Goal: Information Seeking & Learning: Learn about a topic

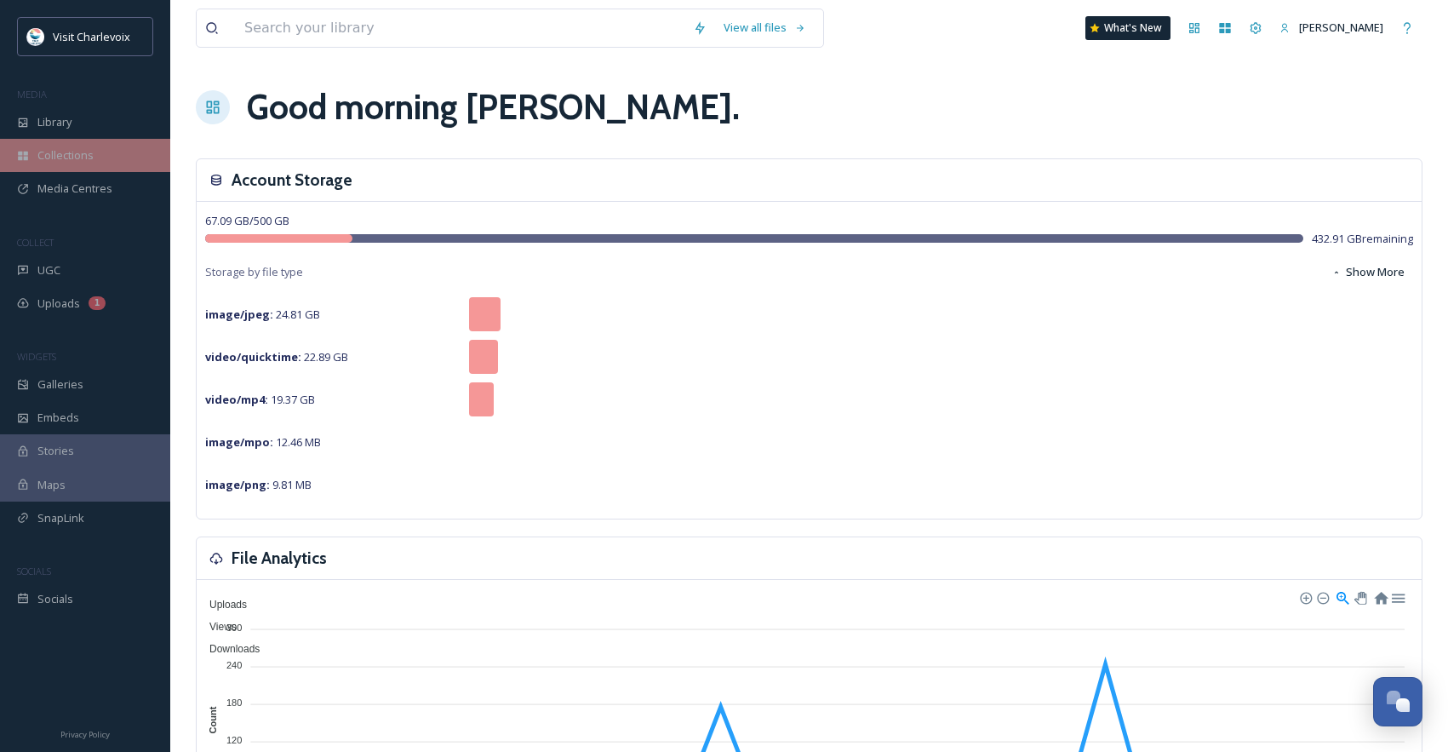
scroll to position [5699, 0]
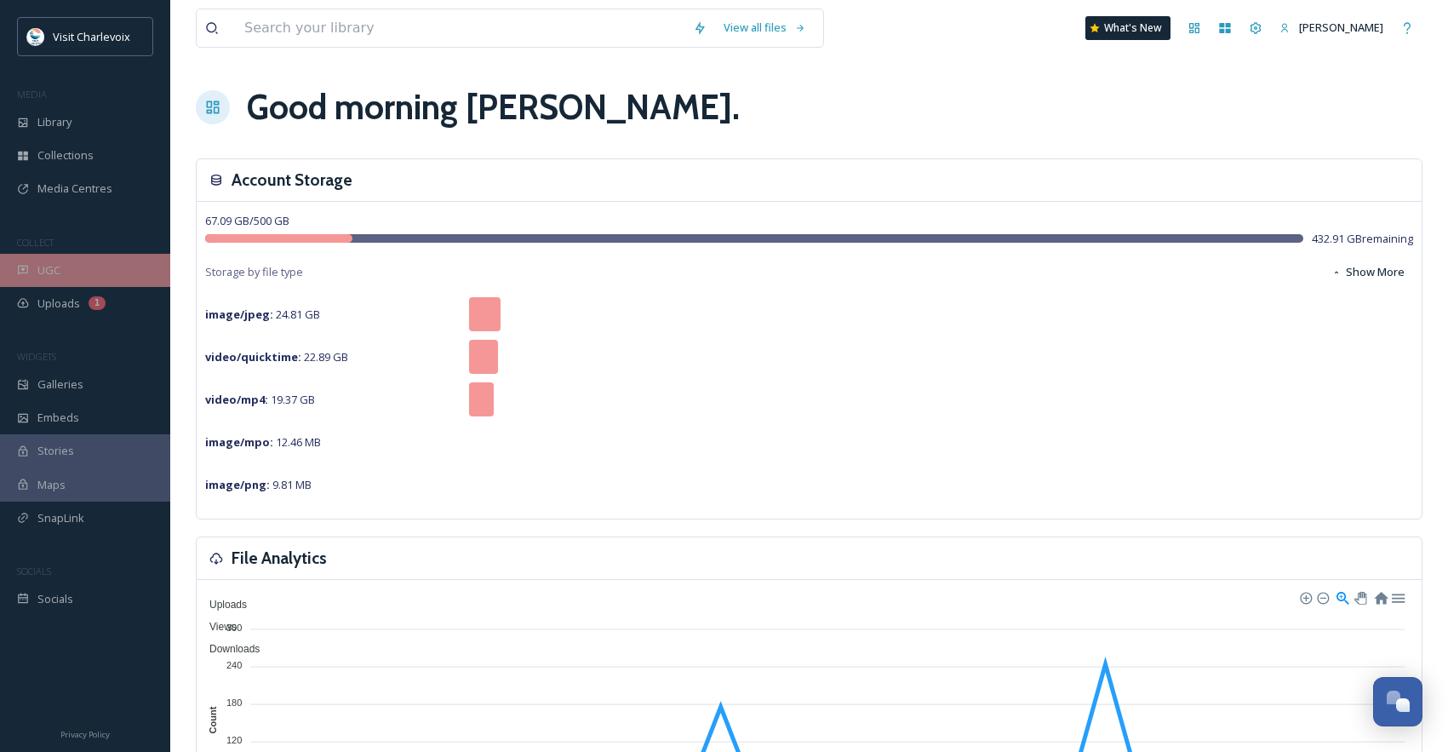
click at [87, 281] on div "UGC" at bounding box center [85, 270] width 170 height 33
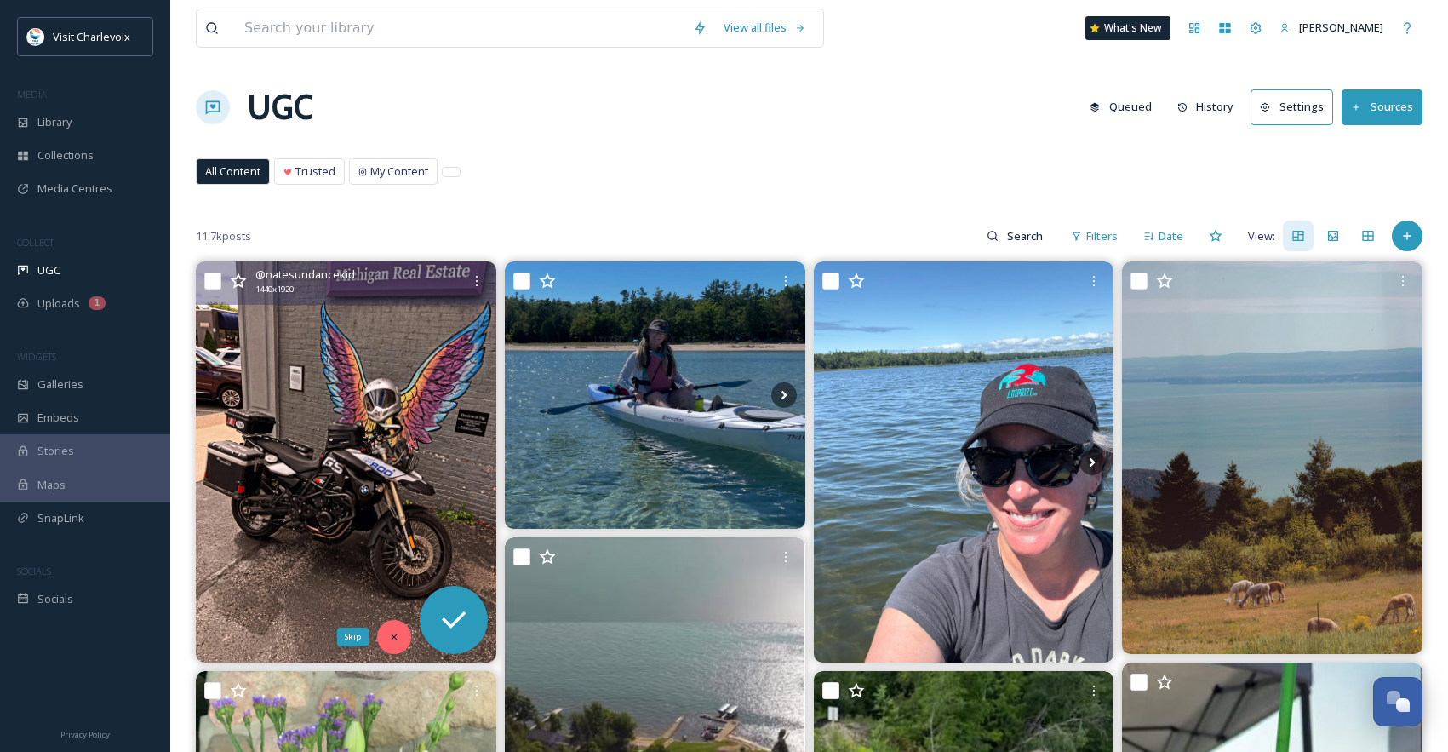
click at [389, 633] on icon at bounding box center [394, 637] width 12 height 12
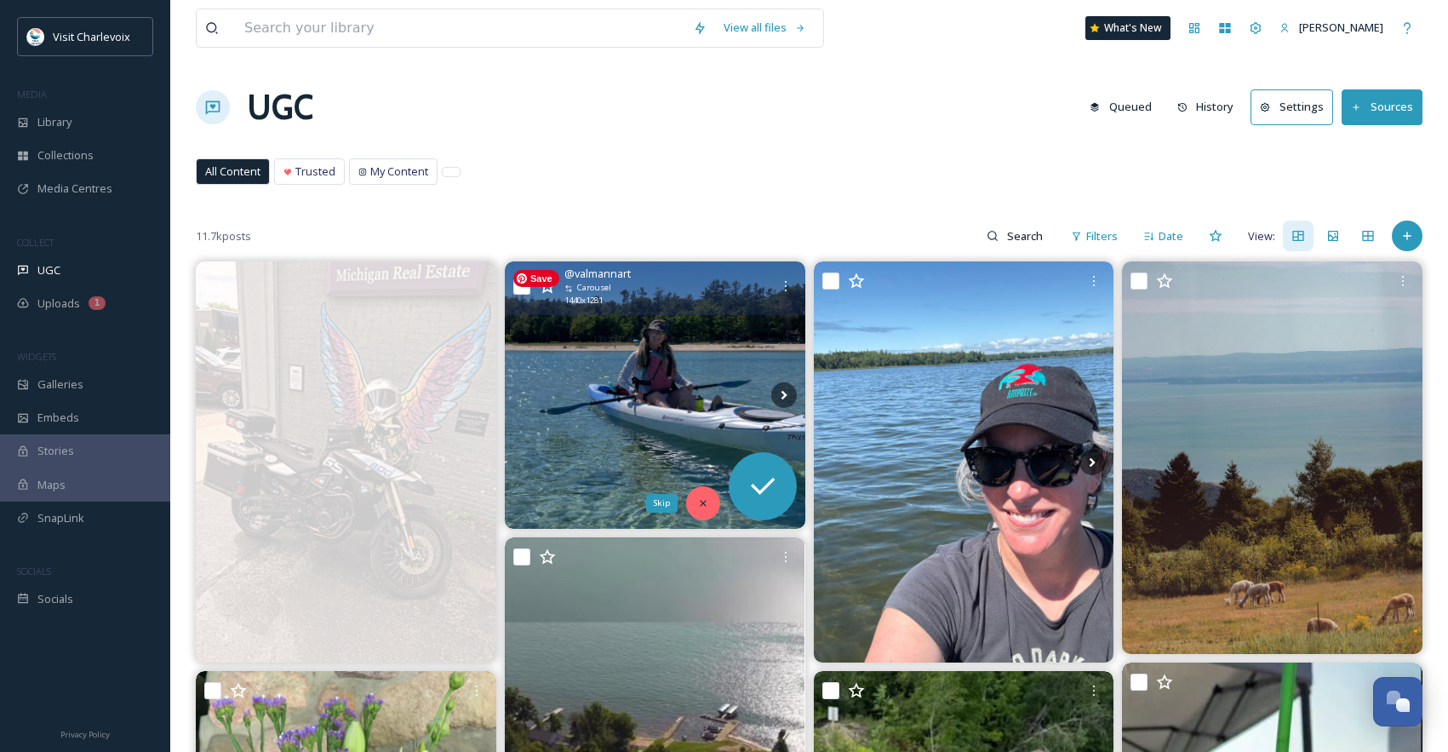
click at [707, 491] on div "Skip" at bounding box center [703, 503] width 34 height 34
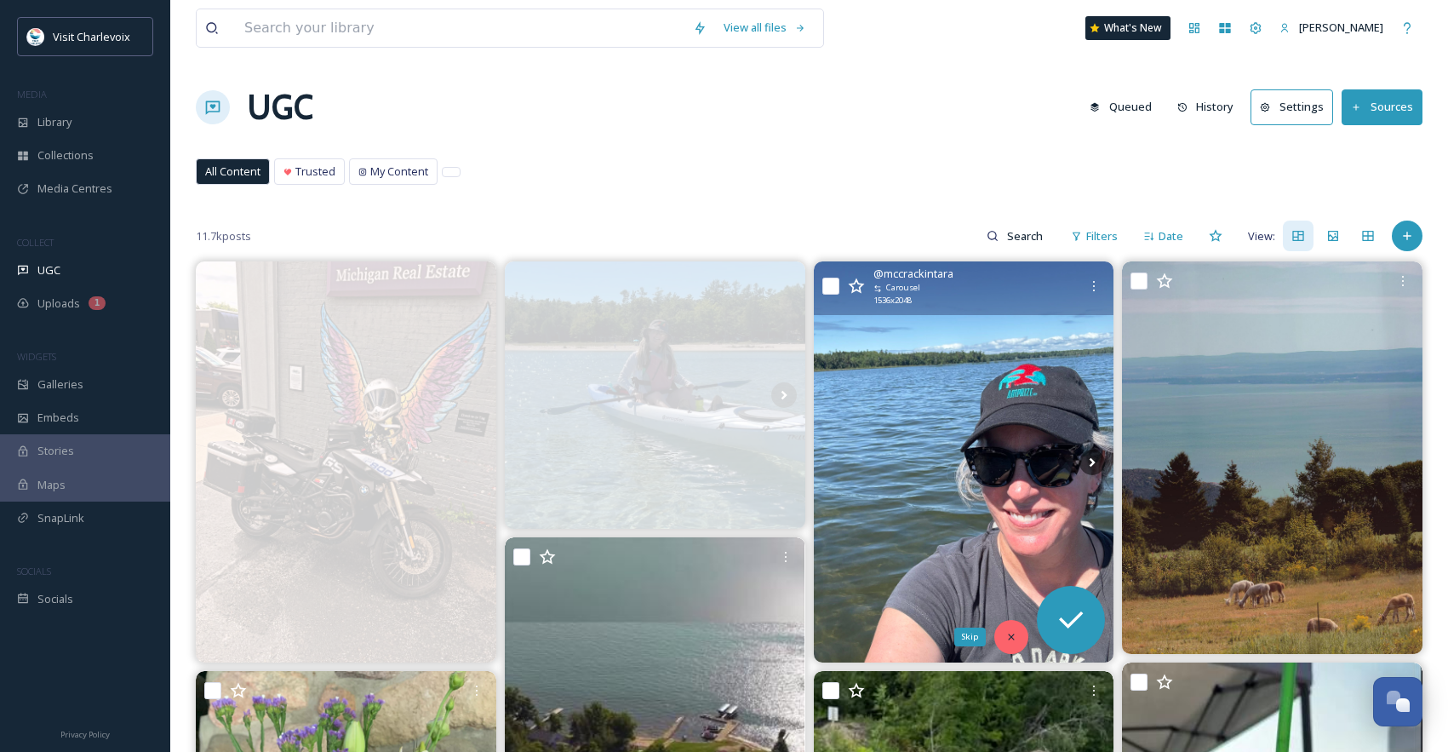
click at [1023, 641] on div "Skip" at bounding box center [1012, 637] width 34 height 34
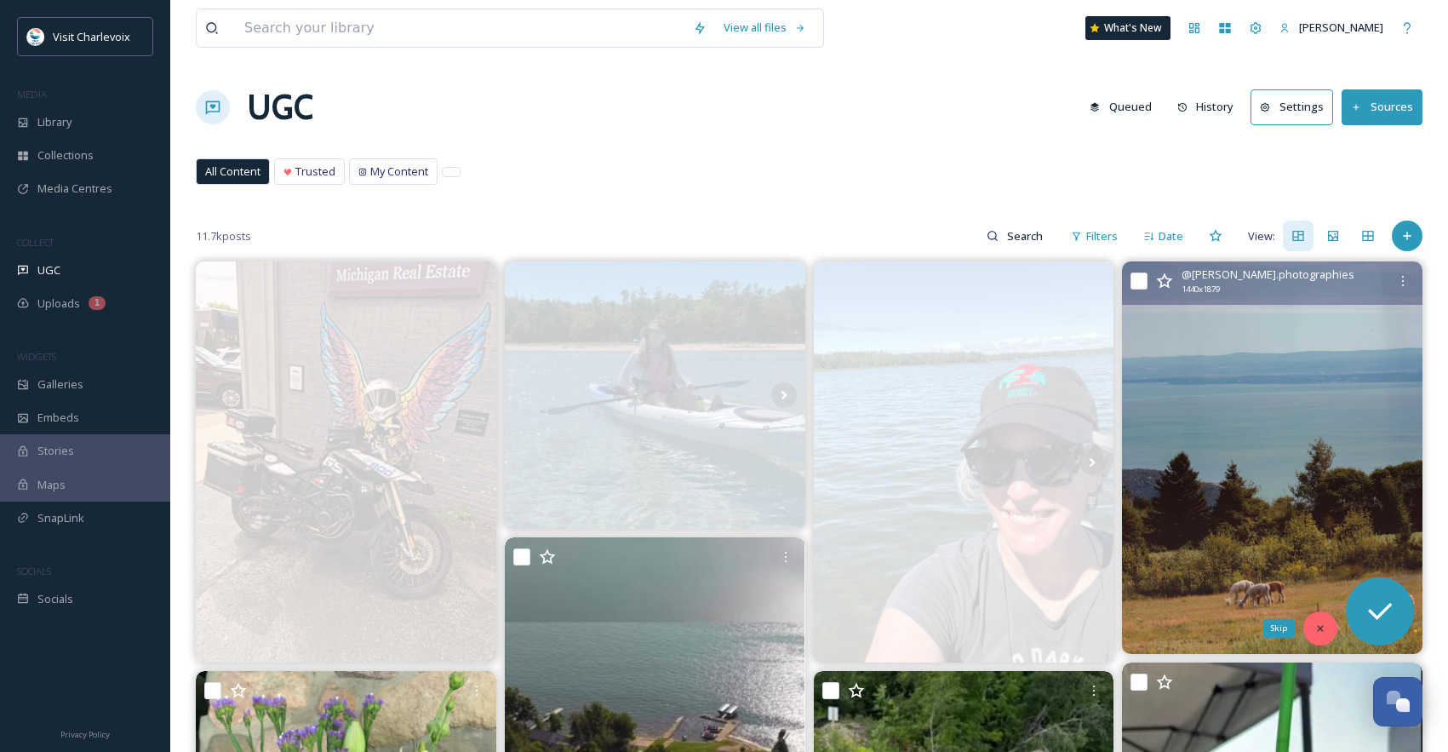
click at [1310, 618] on div "Skip" at bounding box center [1321, 628] width 34 height 34
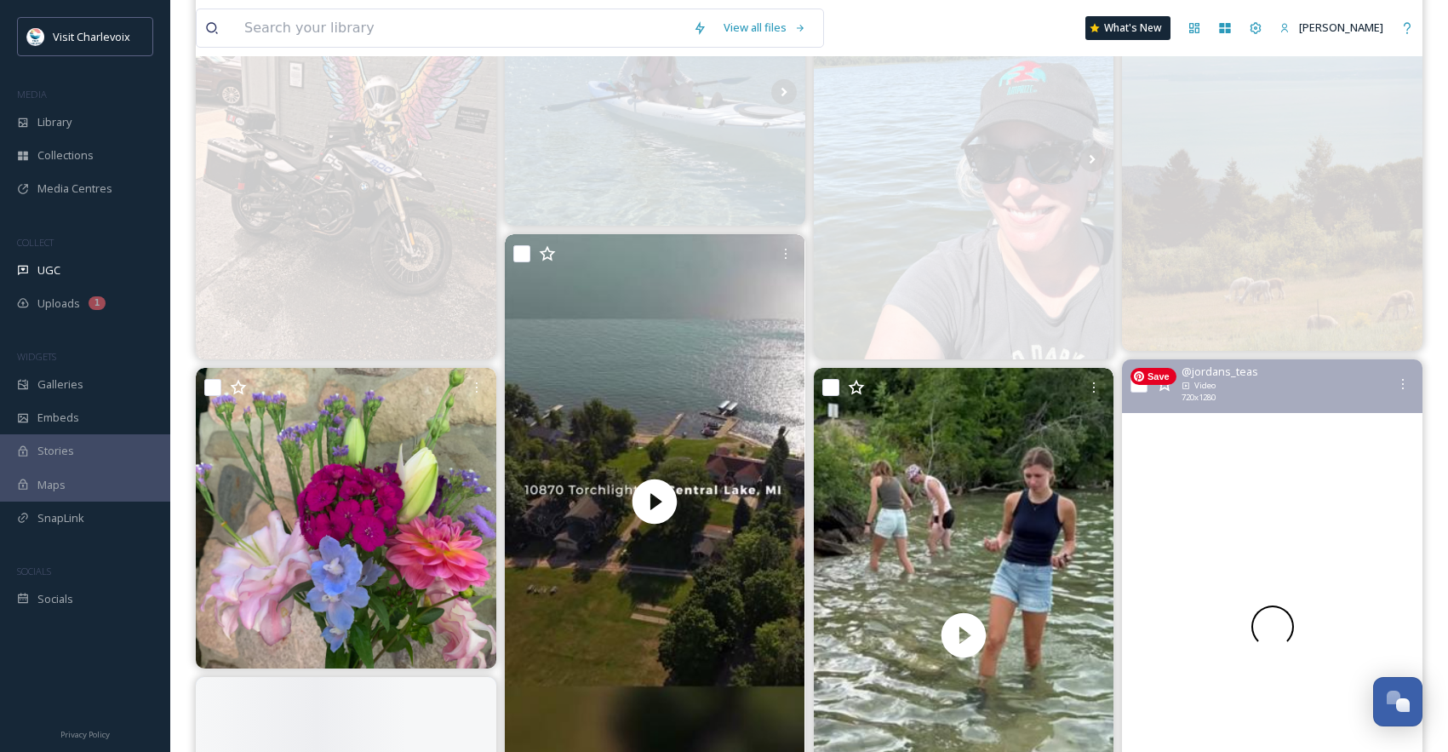
scroll to position [372, 0]
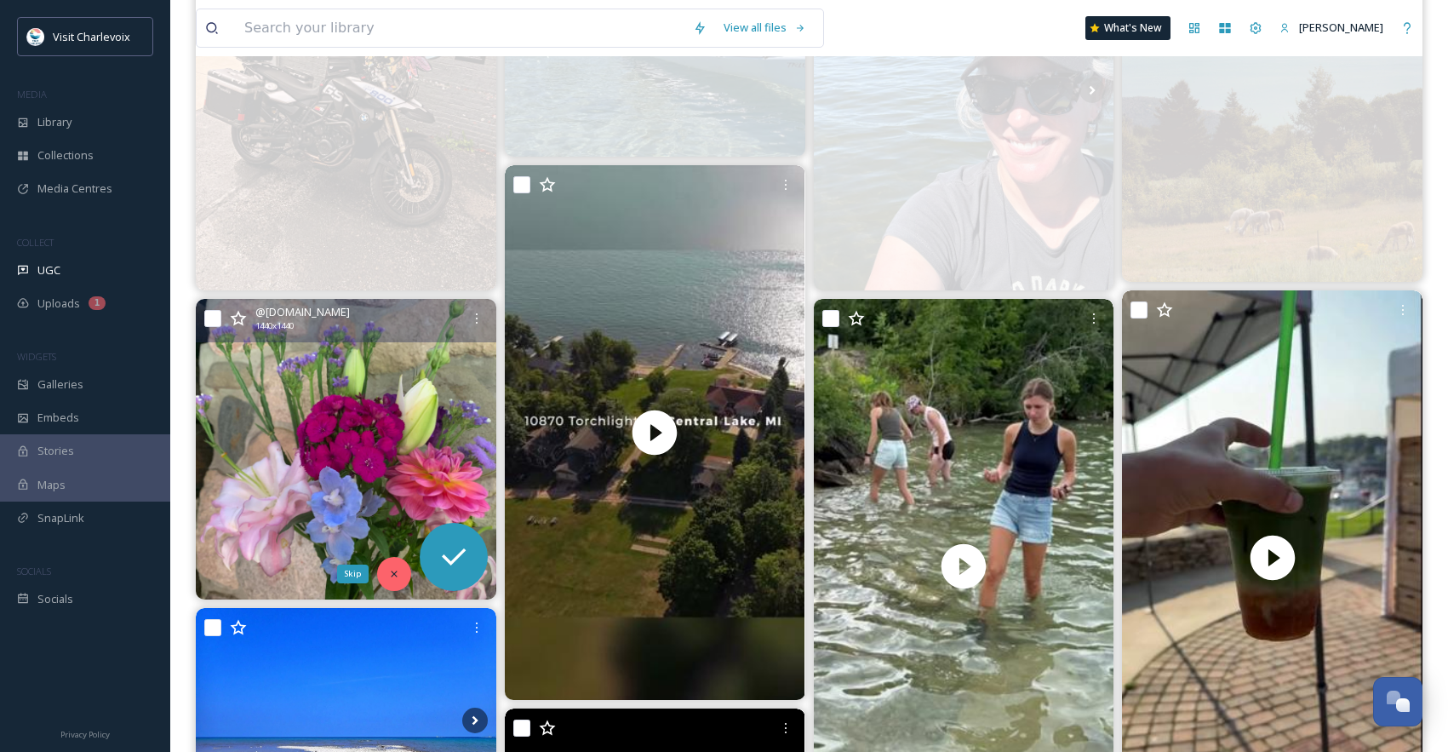
click at [395, 579] on icon at bounding box center [394, 574] width 12 height 12
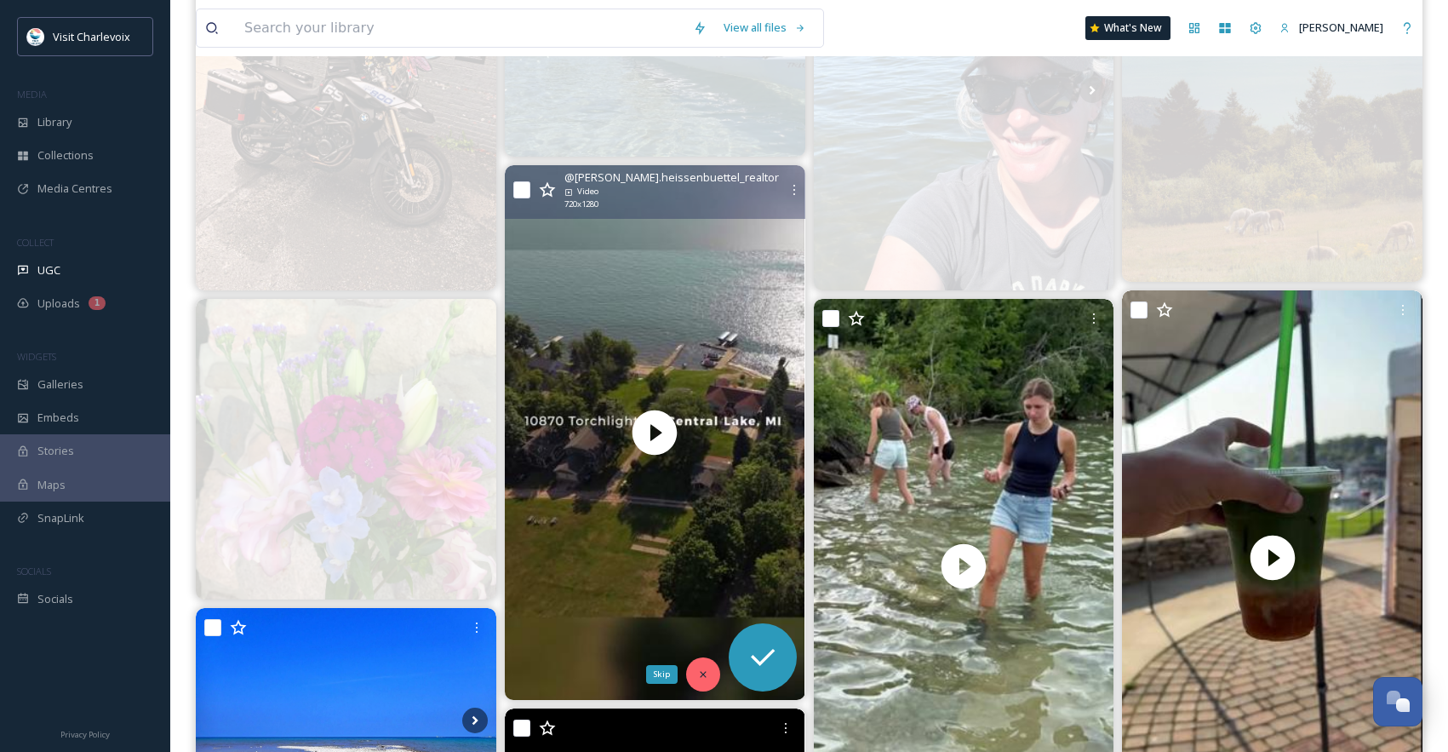
click at [709, 676] on div "Skip" at bounding box center [703, 674] width 34 height 34
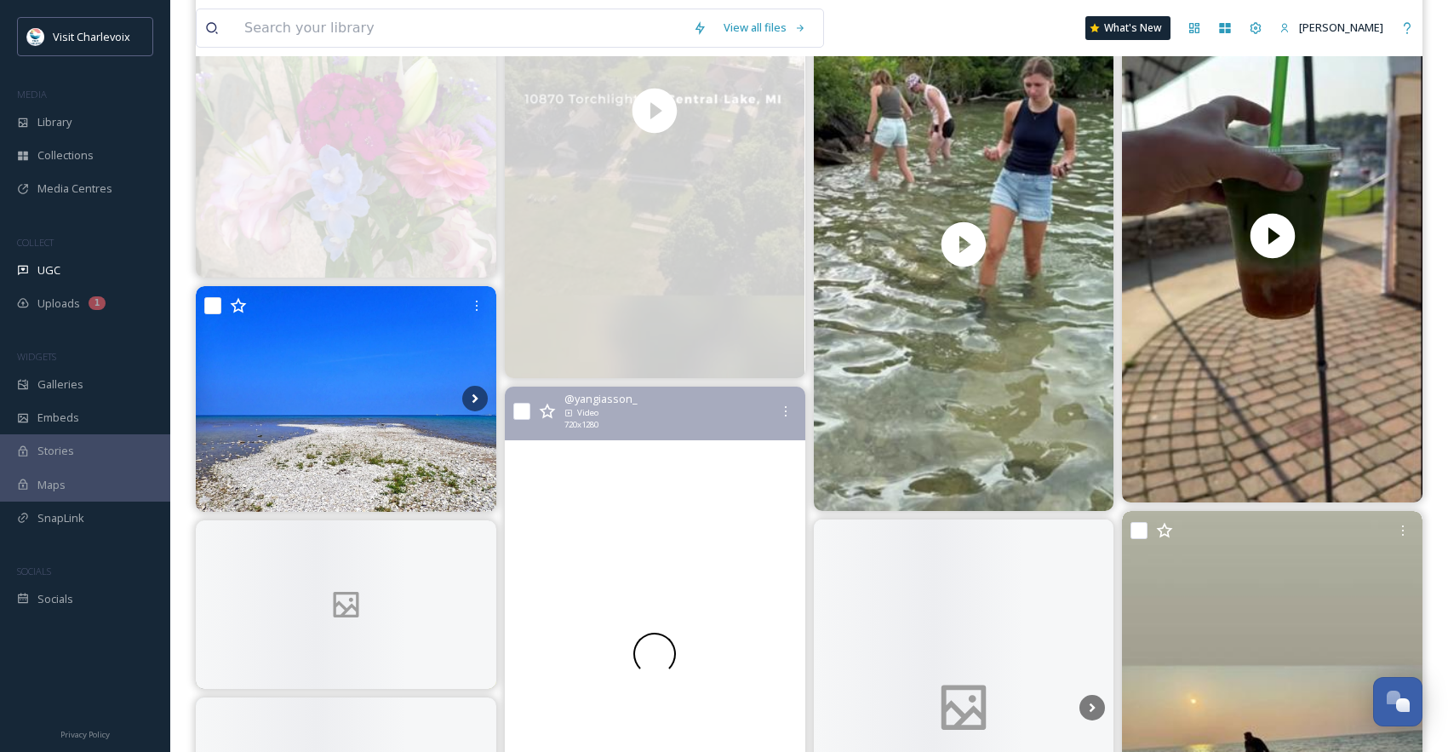
scroll to position [819, 0]
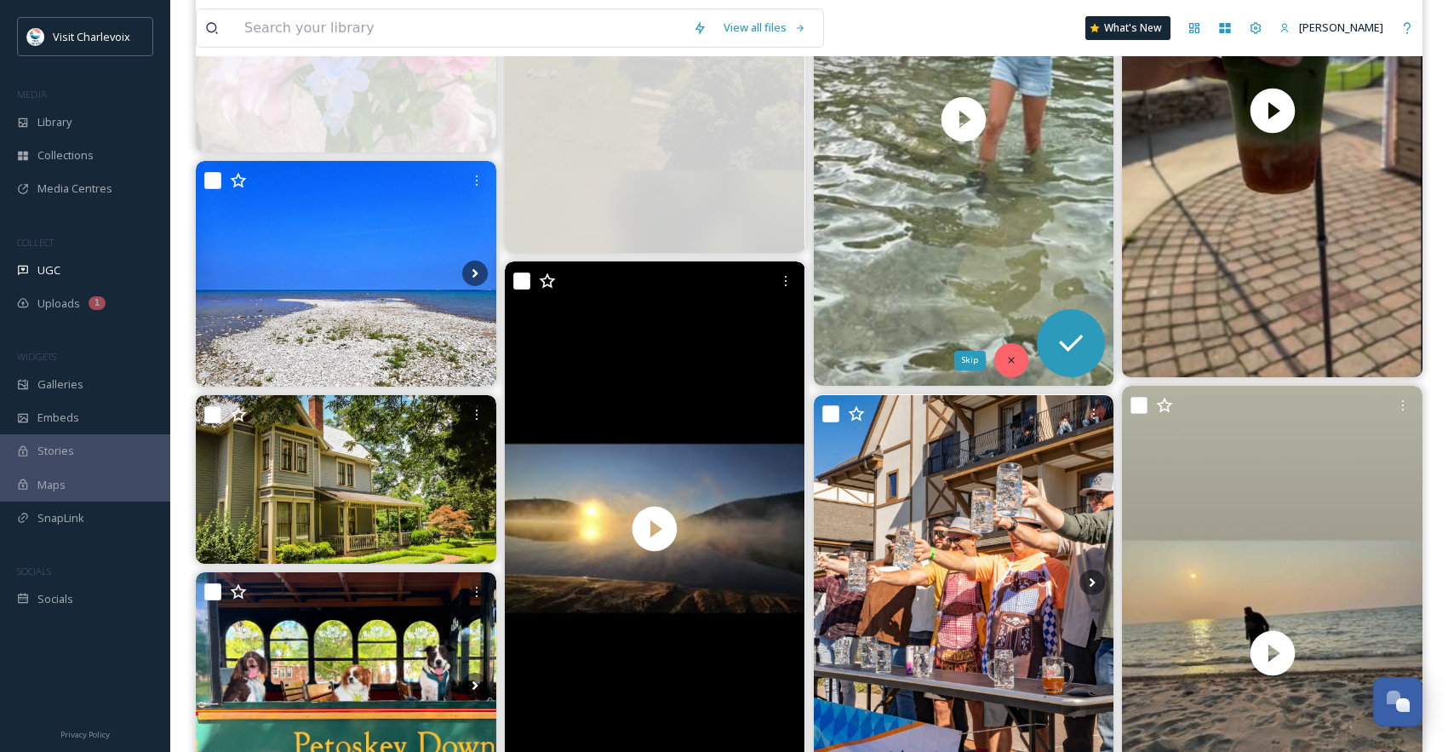
click at [1004, 359] on div "Skip" at bounding box center [1012, 360] width 34 height 34
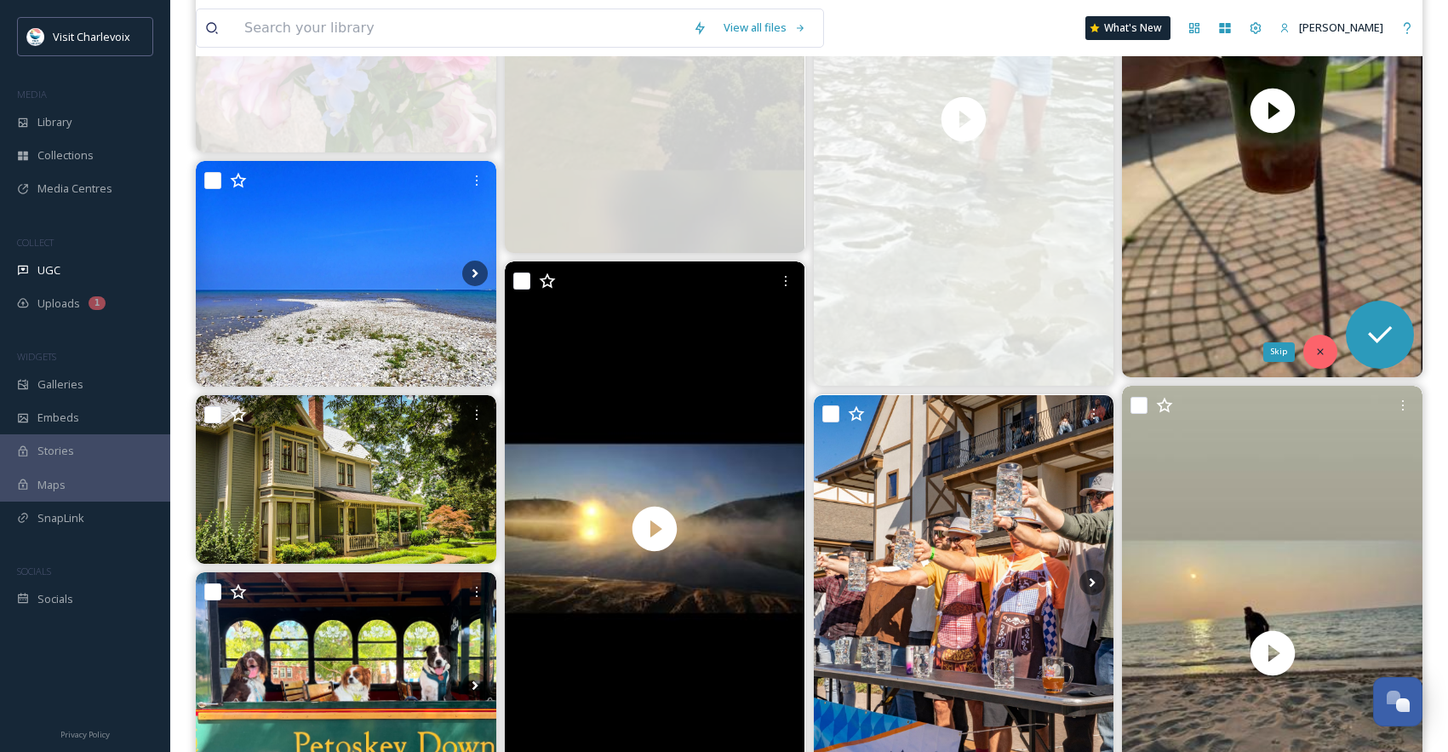
click at [1327, 349] on div "Skip" at bounding box center [1321, 352] width 34 height 34
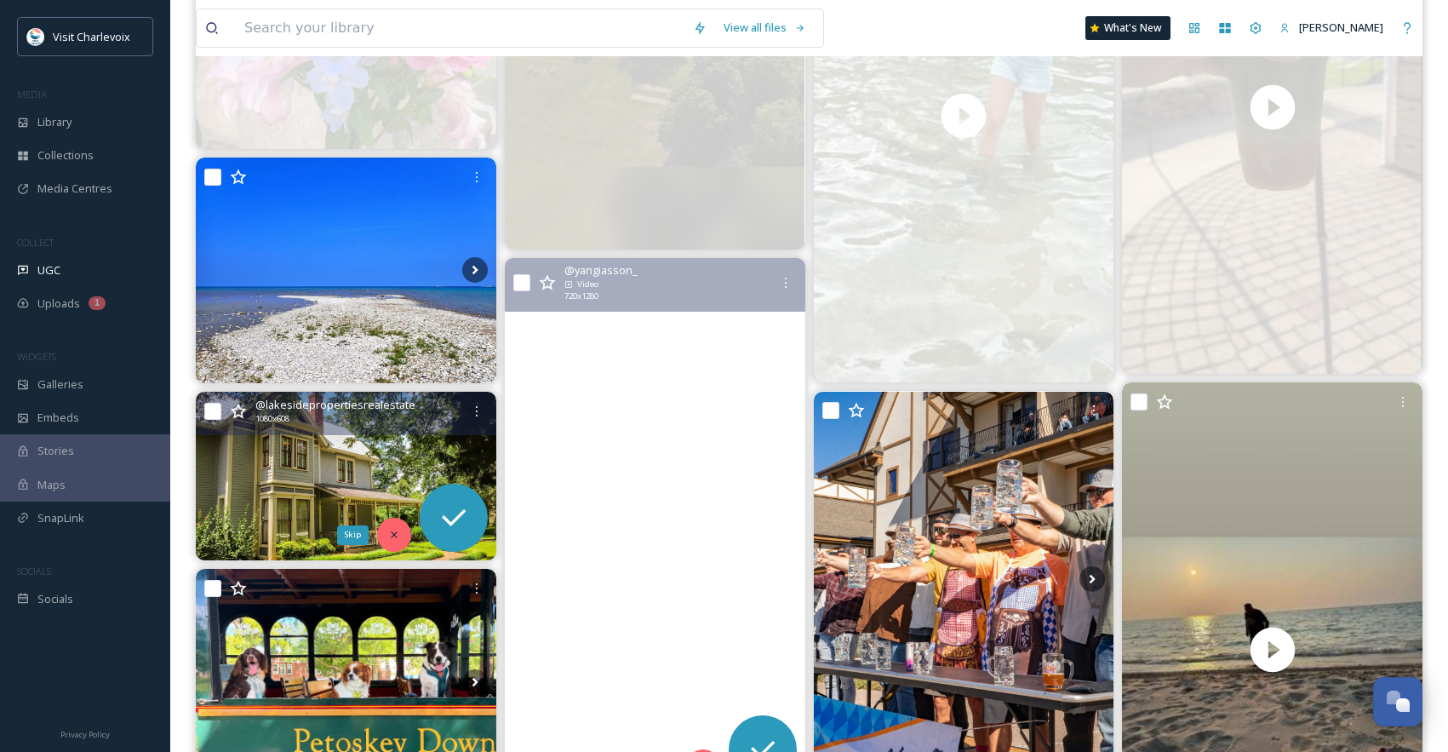
click at [391, 530] on icon at bounding box center [394, 535] width 12 height 12
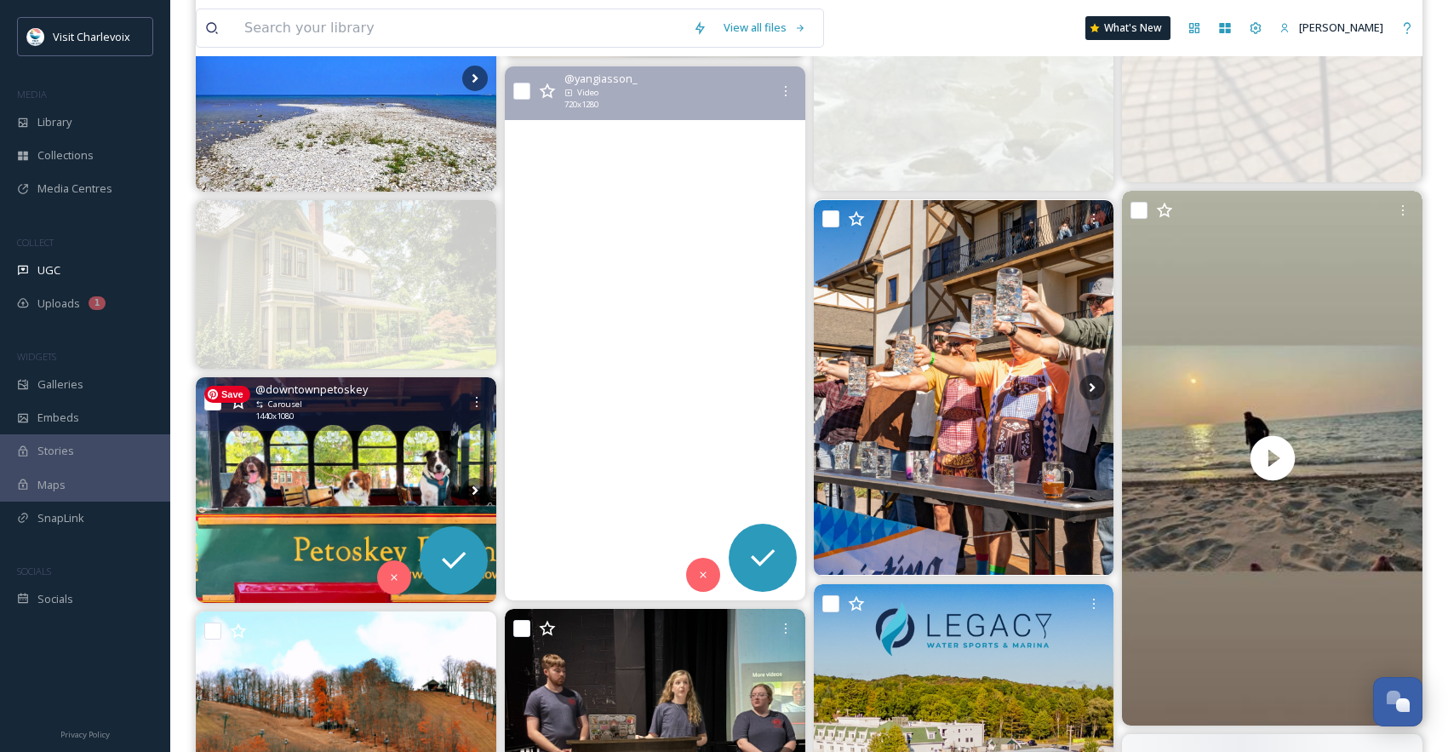
scroll to position [1078, 0]
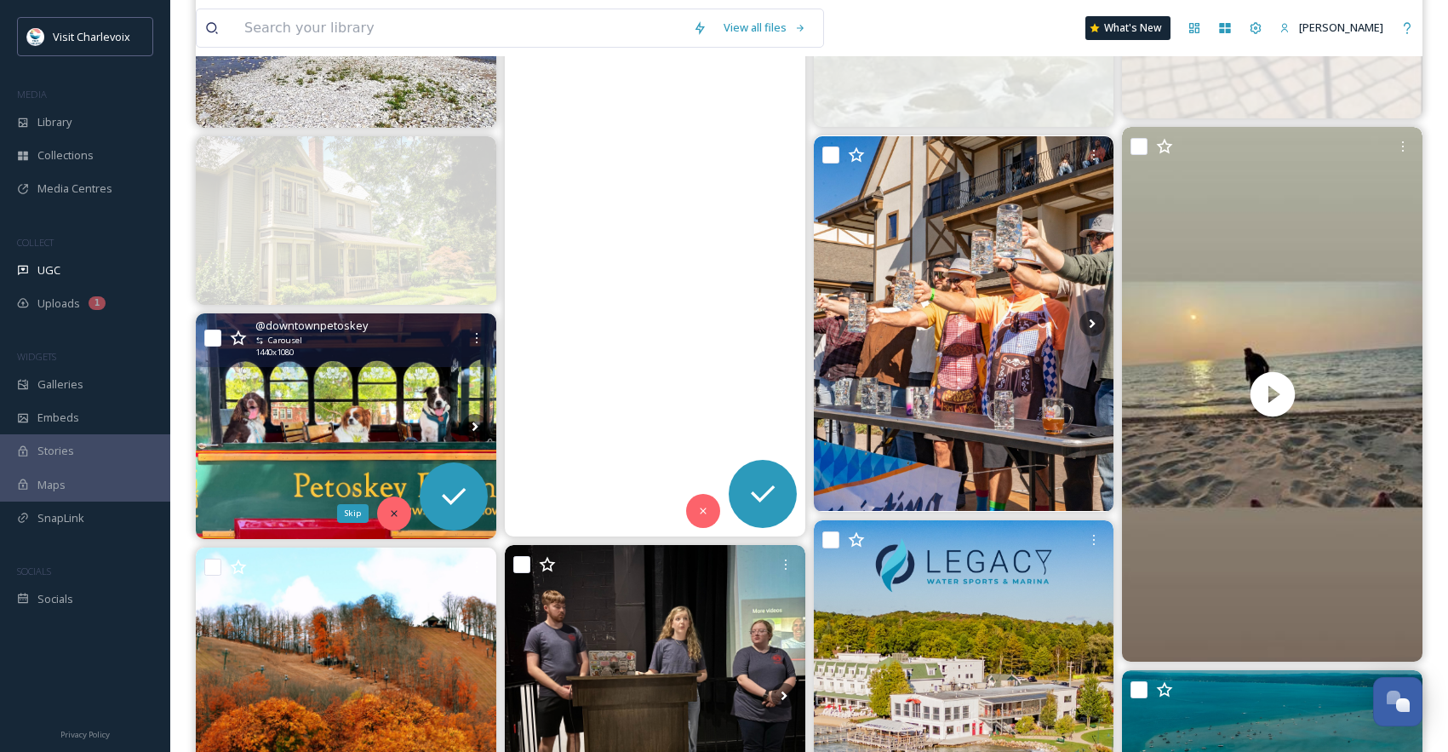
click at [393, 513] on icon at bounding box center [394, 513] width 6 height 6
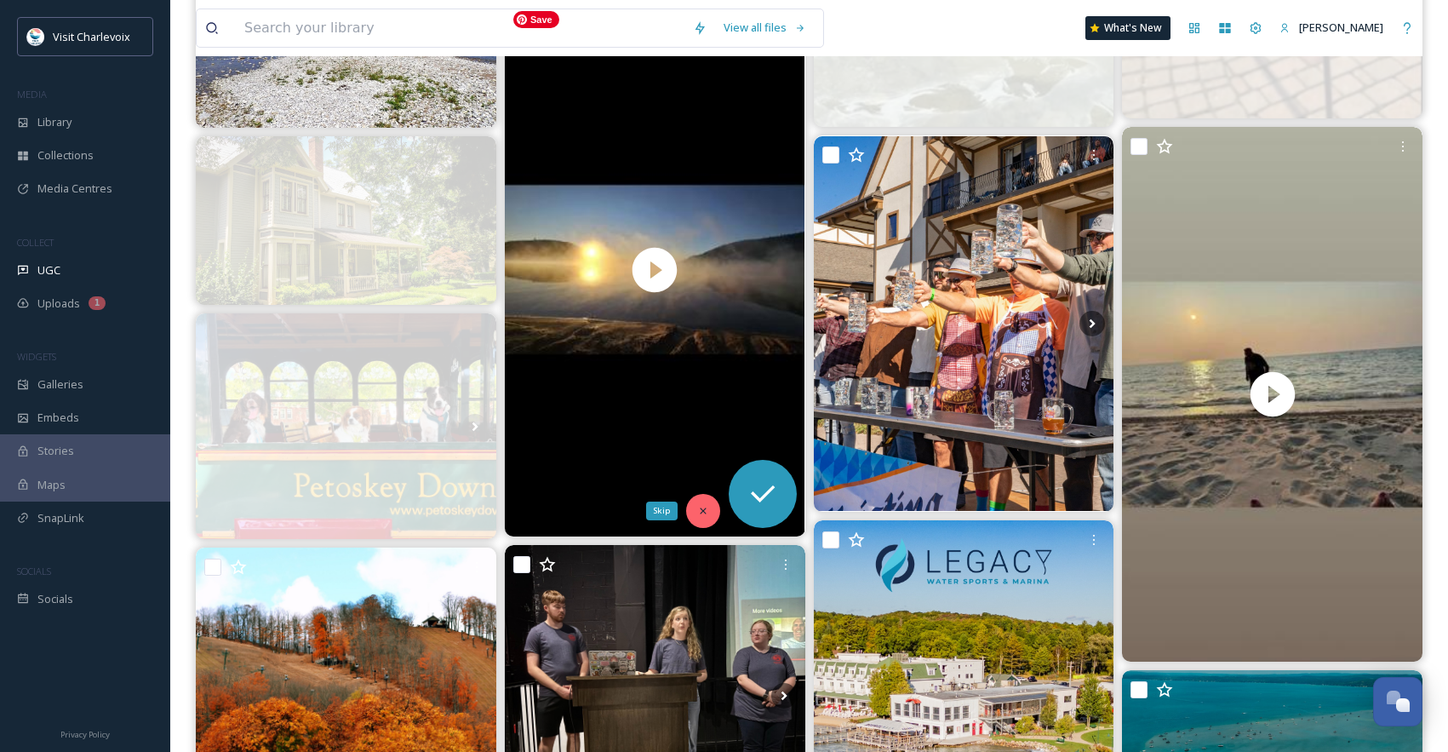
click at [709, 511] on div "Skip" at bounding box center [703, 511] width 34 height 34
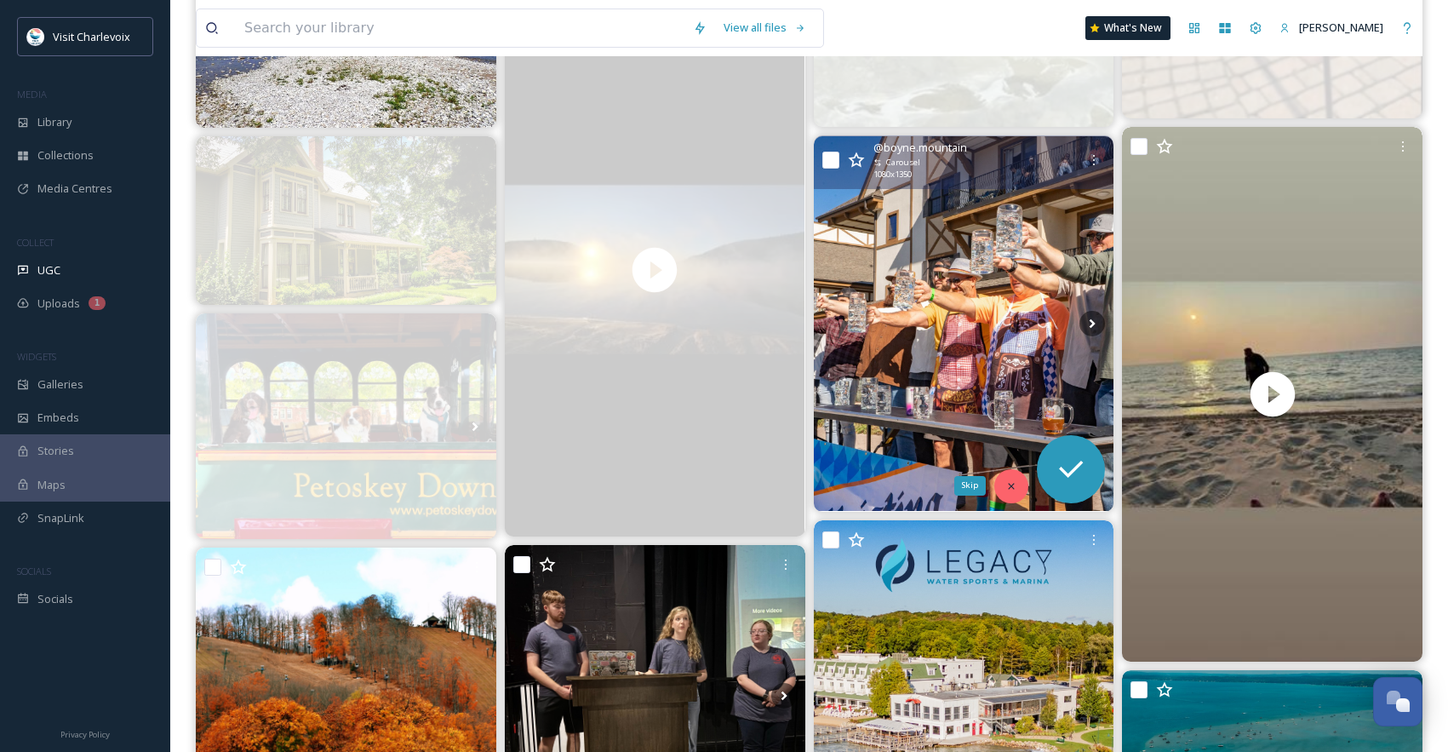
click at [1016, 484] on icon at bounding box center [1012, 486] width 12 height 12
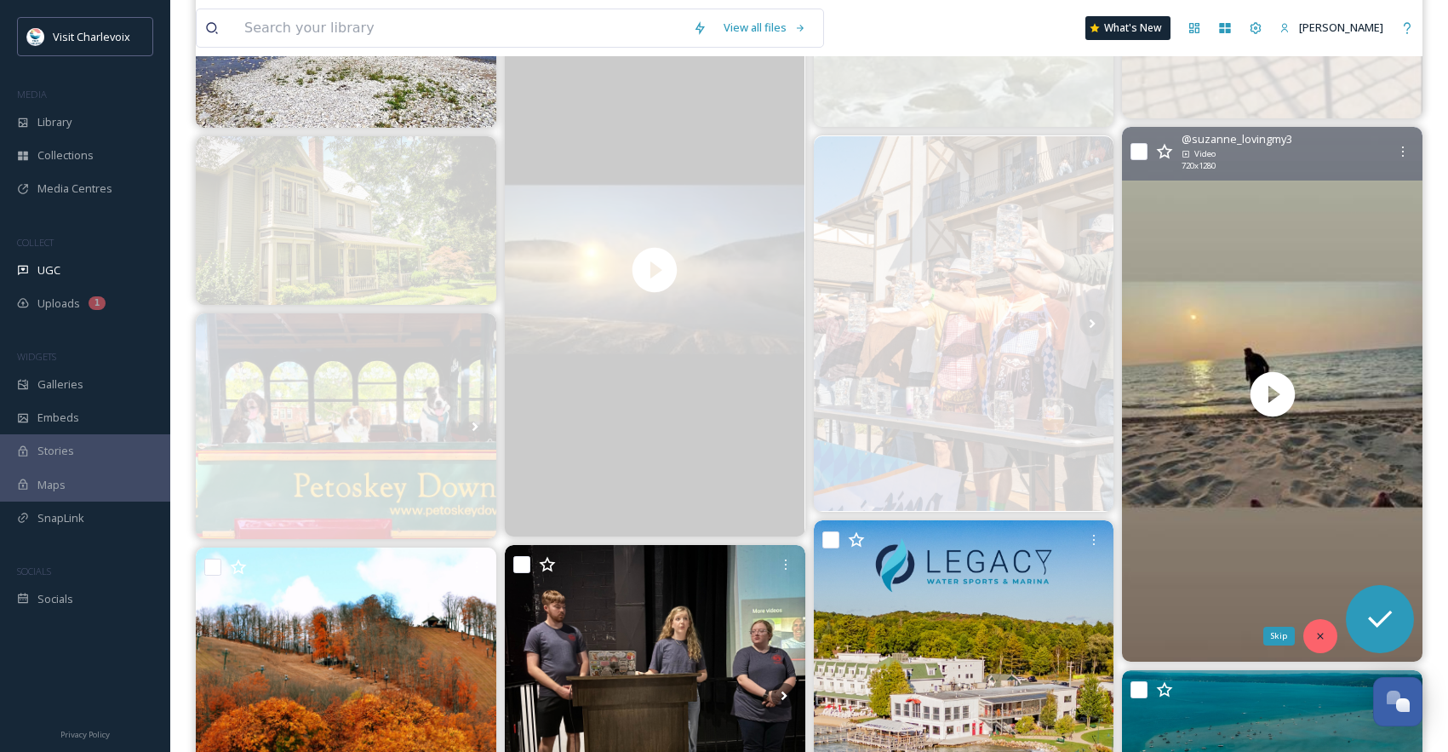
click at [1327, 645] on div "Skip" at bounding box center [1321, 636] width 34 height 34
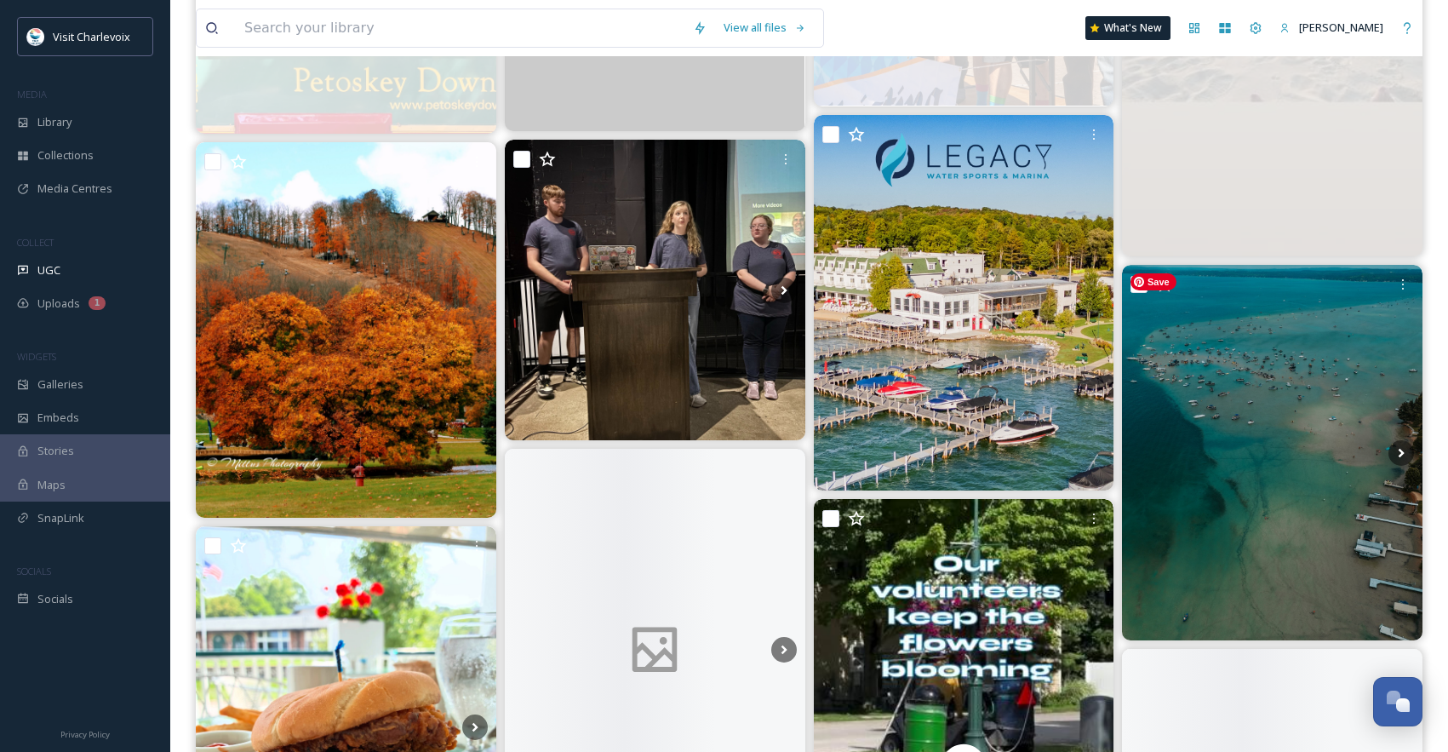
scroll to position [1531, 0]
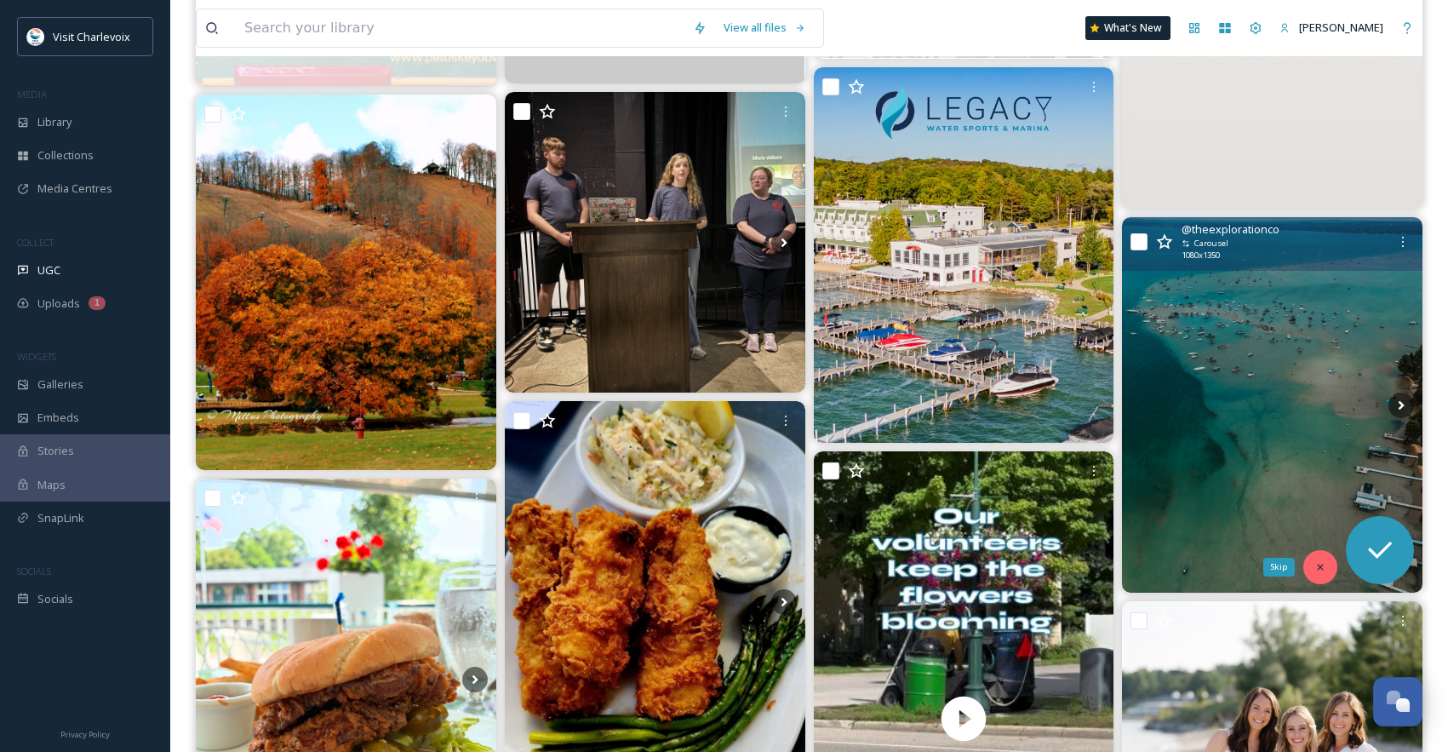
click at [1309, 565] on div "Skip" at bounding box center [1321, 567] width 34 height 34
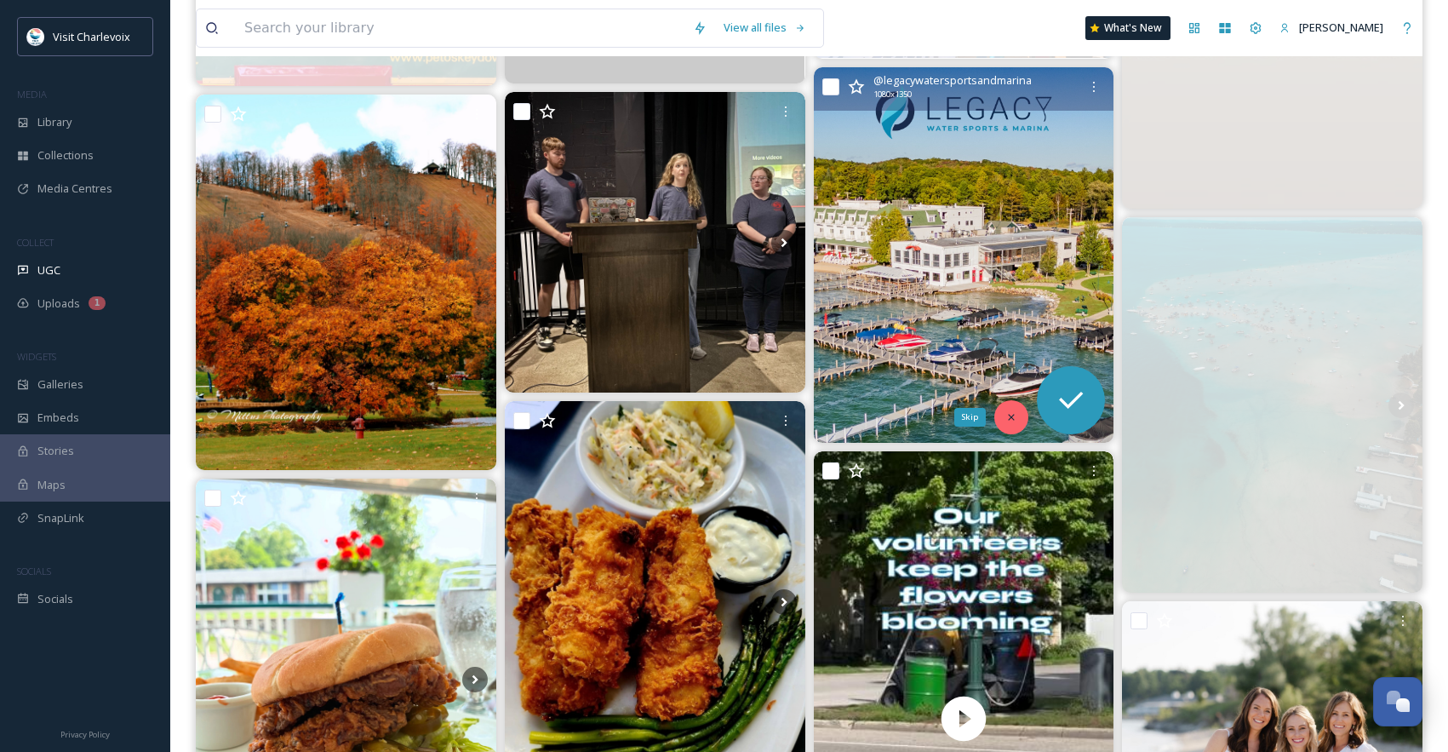
click at [1019, 412] on div "Skip" at bounding box center [1012, 417] width 34 height 34
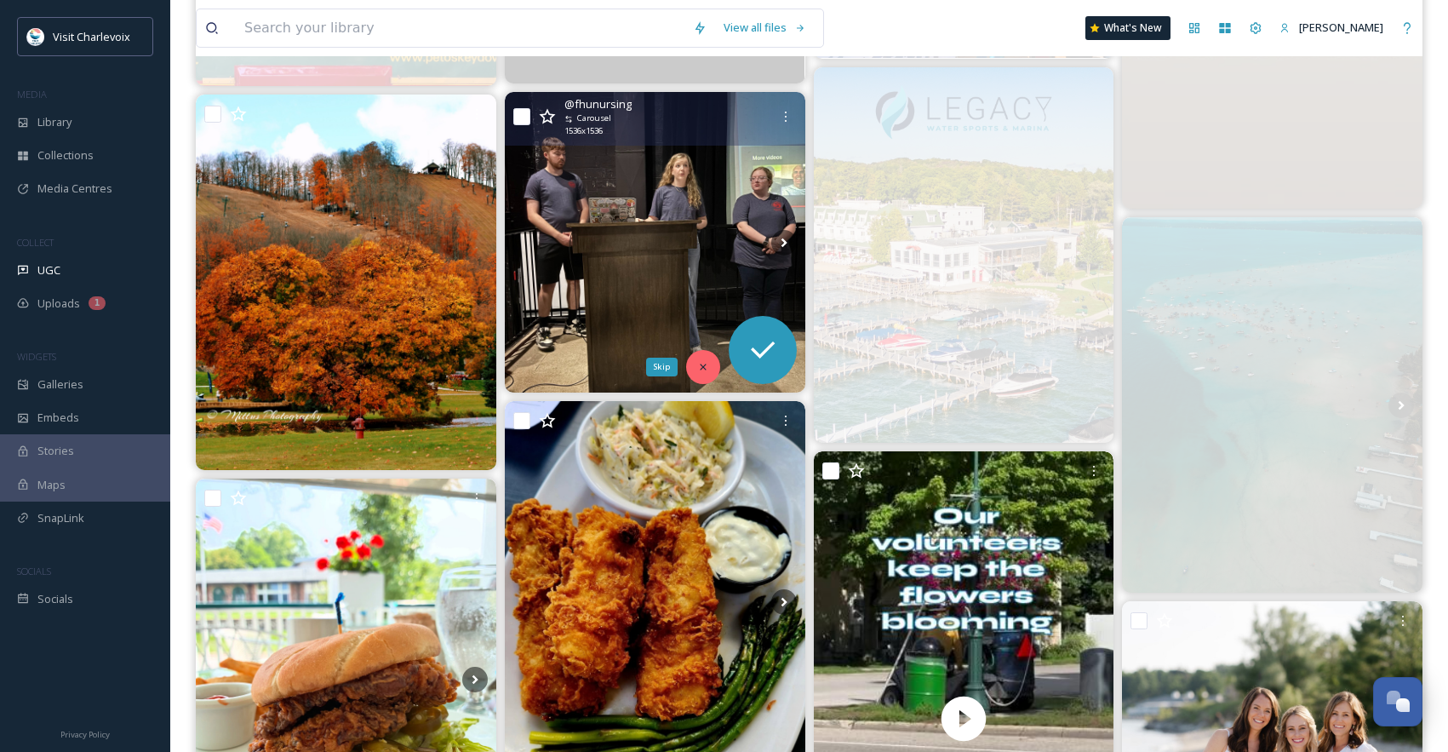
click at [702, 367] on icon at bounding box center [703, 367] width 6 height 6
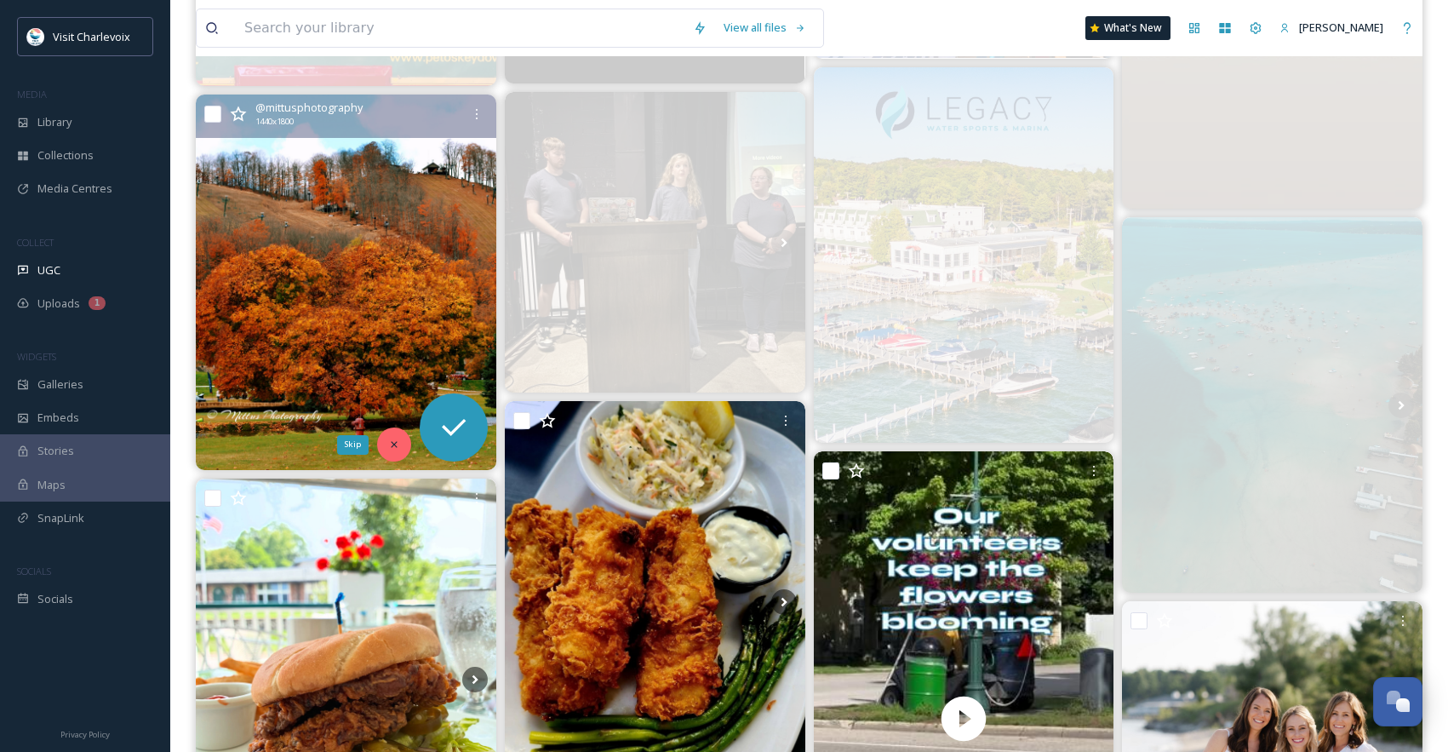
click at [389, 437] on div "Skip" at bounding box center [394, 444] width 34 height 34
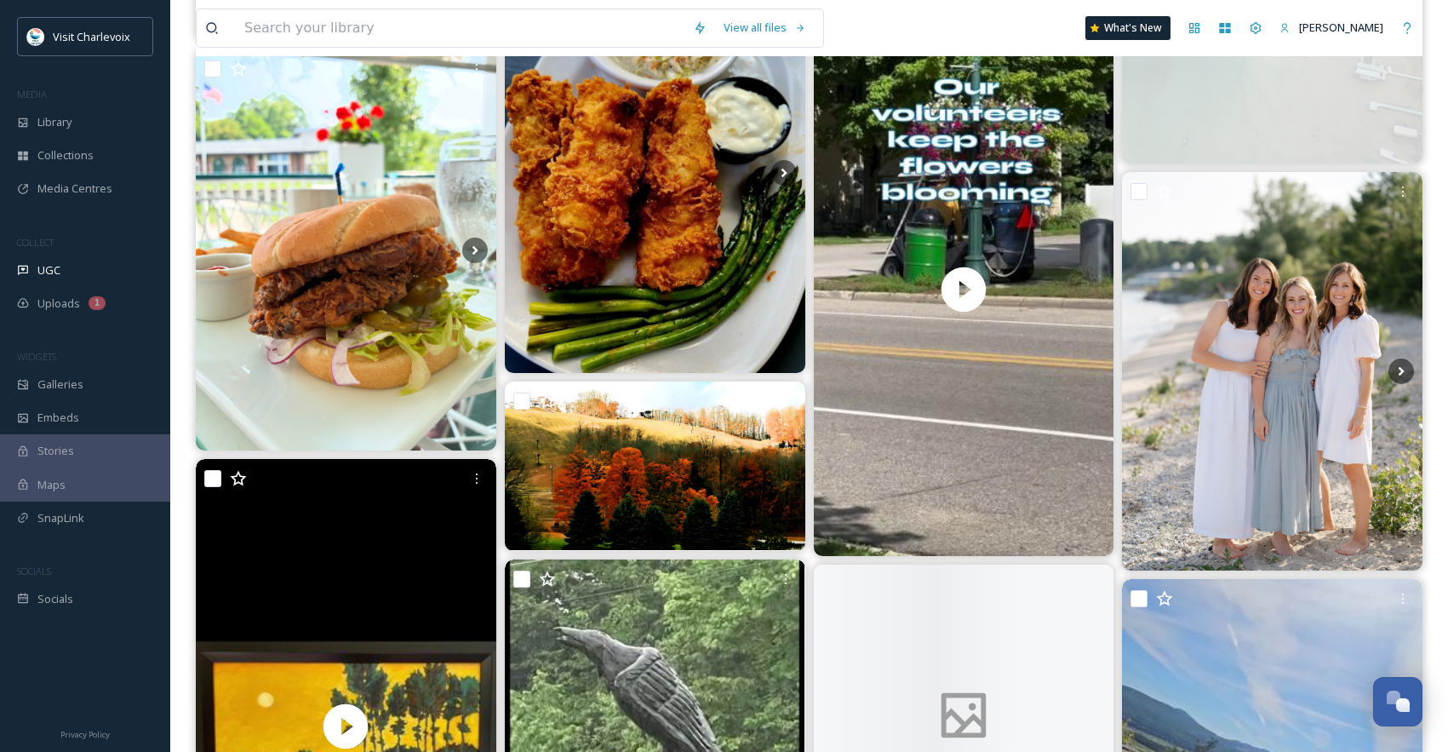
scroll to position [1996, 0]
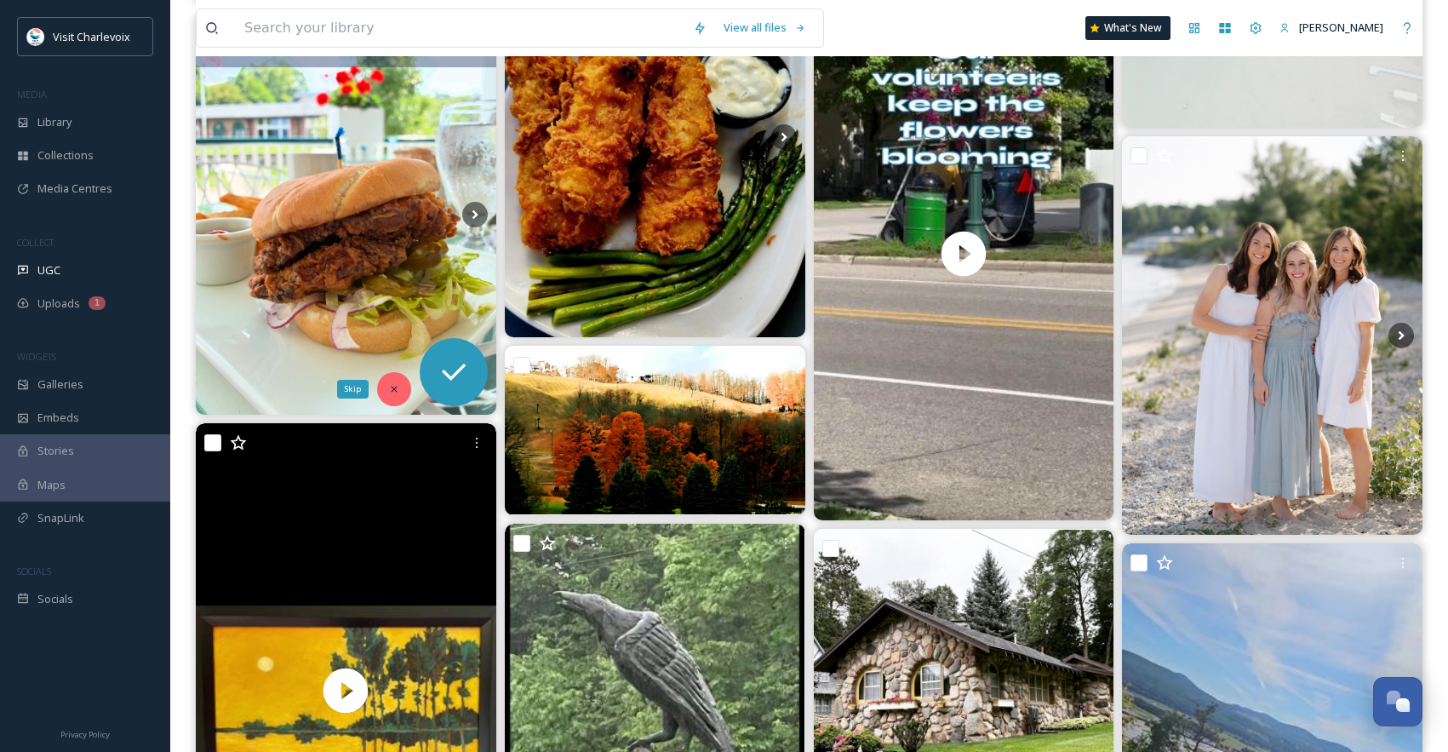
click at [390, 387] on icon at bounding box center [394, 389] width 12 height 12
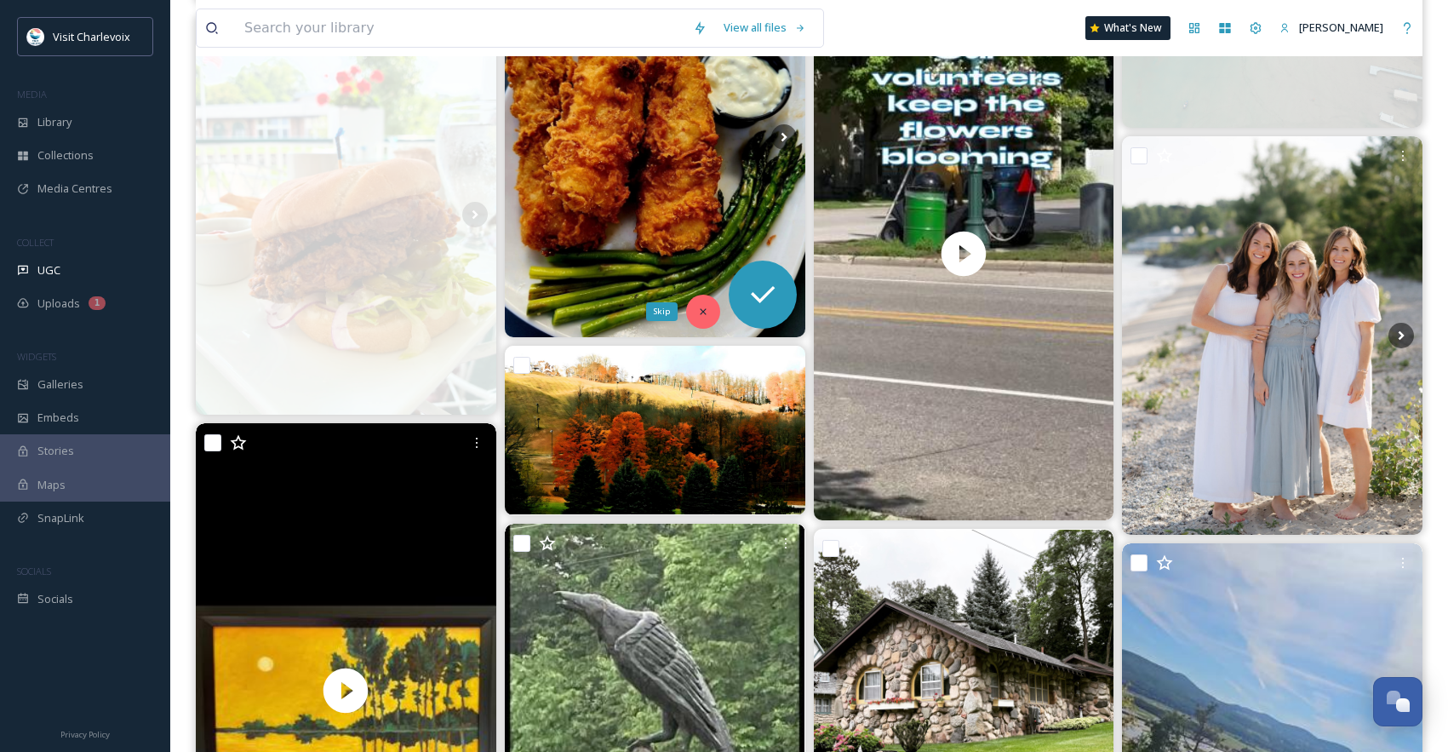
click at [703, 311] on icon at bounding box center [703, 312] width 12 height 12
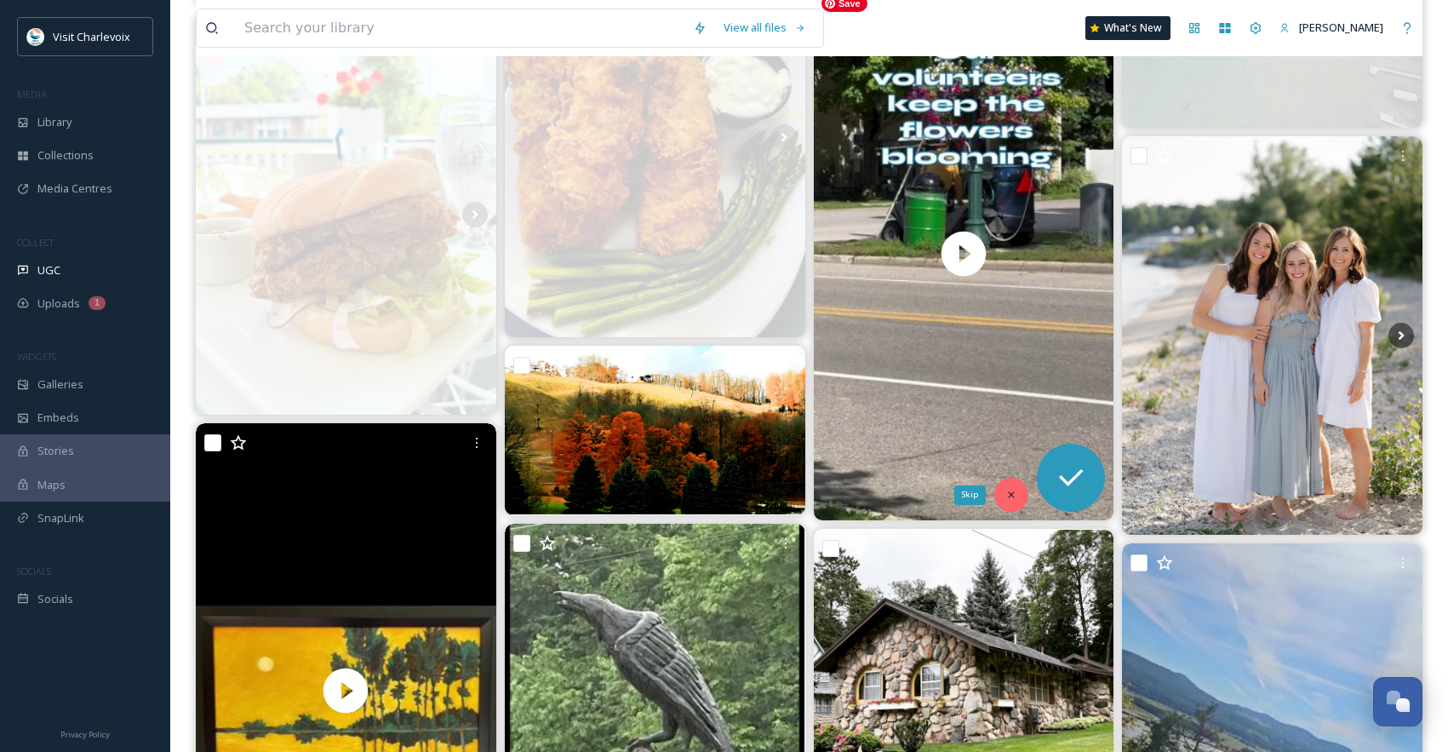
click at [1012, 496] on icon at bounding box center [1012, 495] width 12 height 12
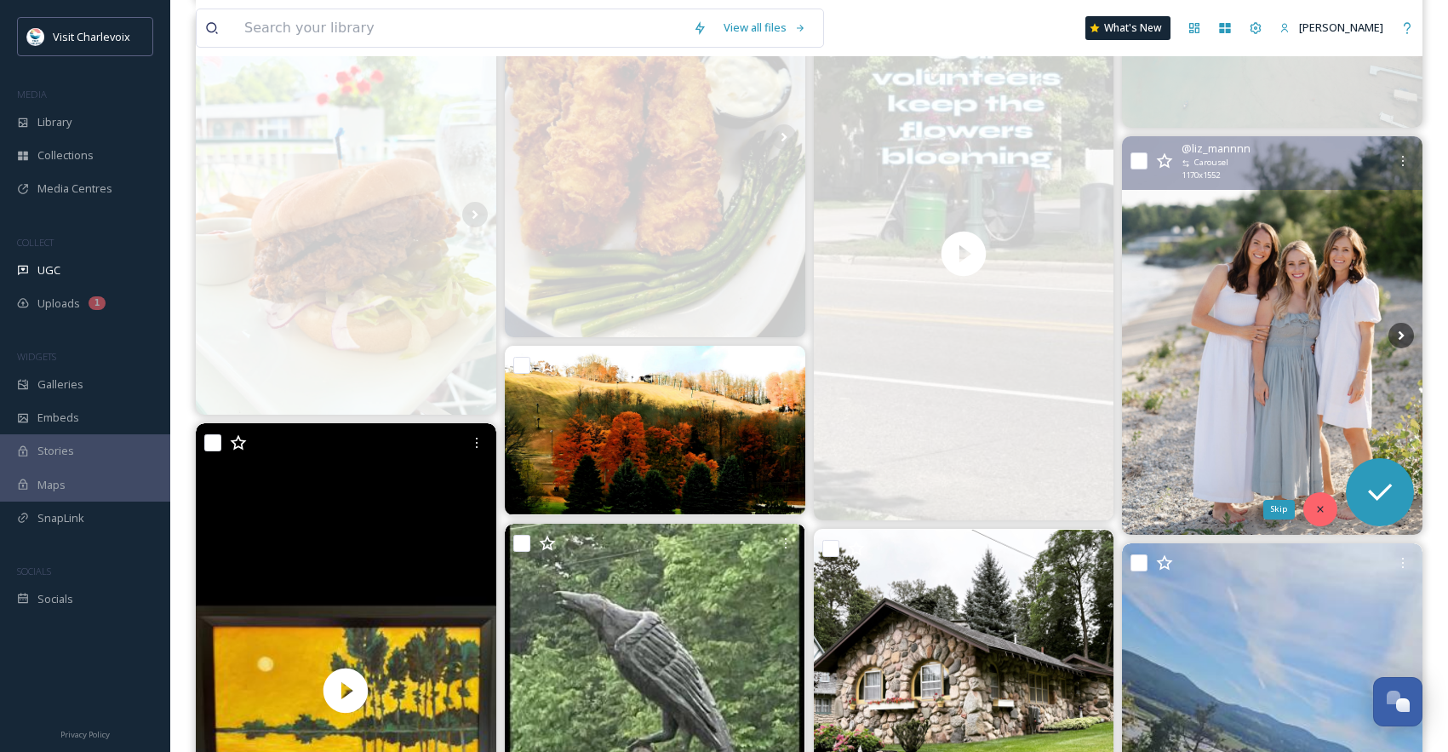
click at [1309, 501] on div "Skip" at bounding box center [1321, 509] width 34 height 34
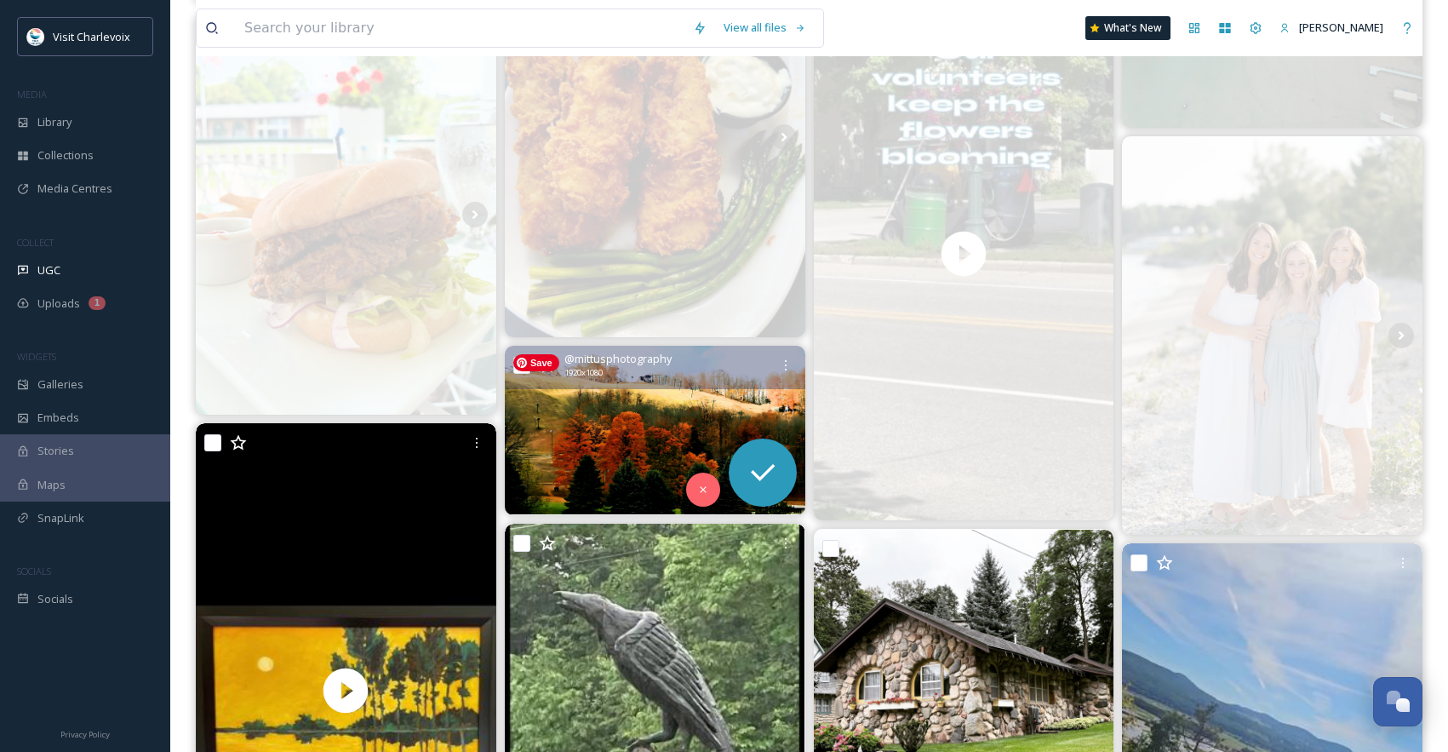
click at [685, 486] on img at bounding box center [655, 430] width 301 height 169
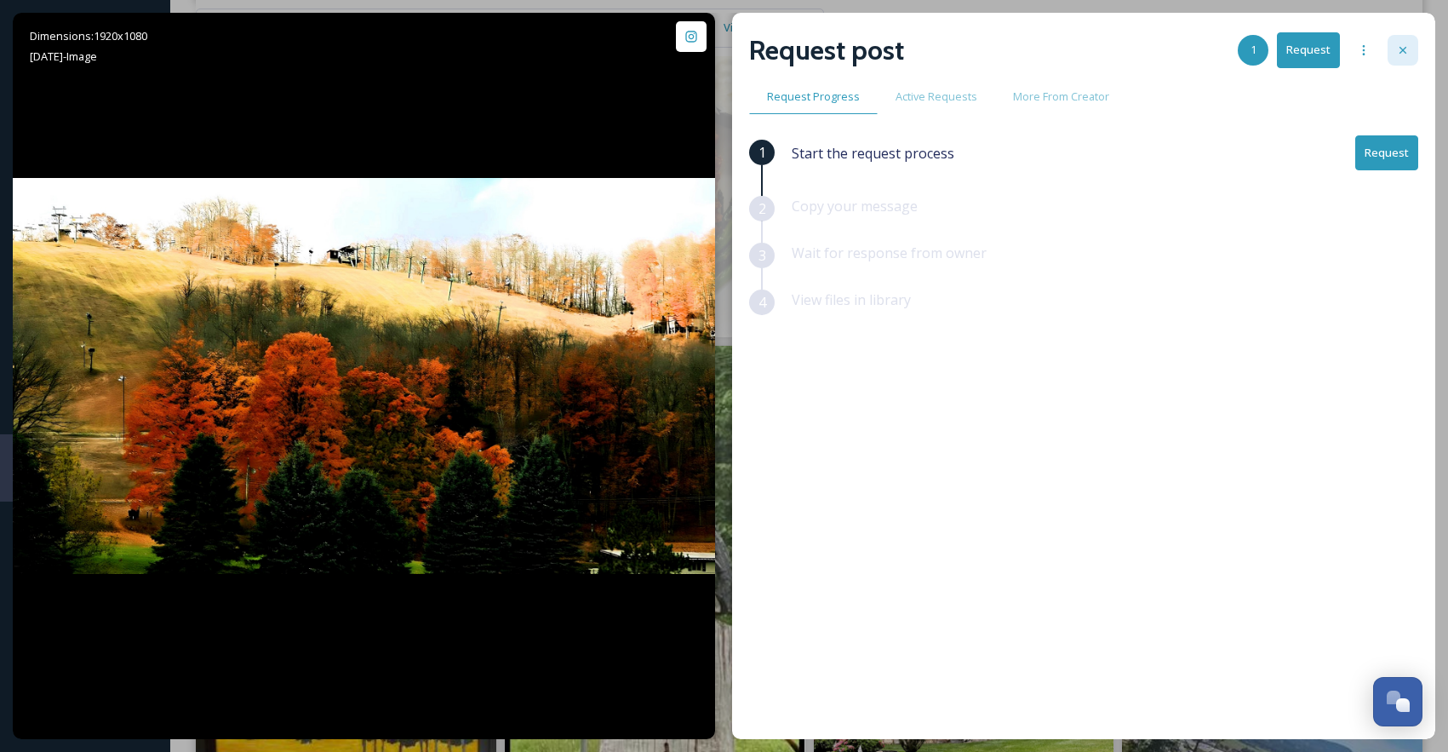
click at [1402, 40] on div at bounding box center [1403, 50] width 31 height 31
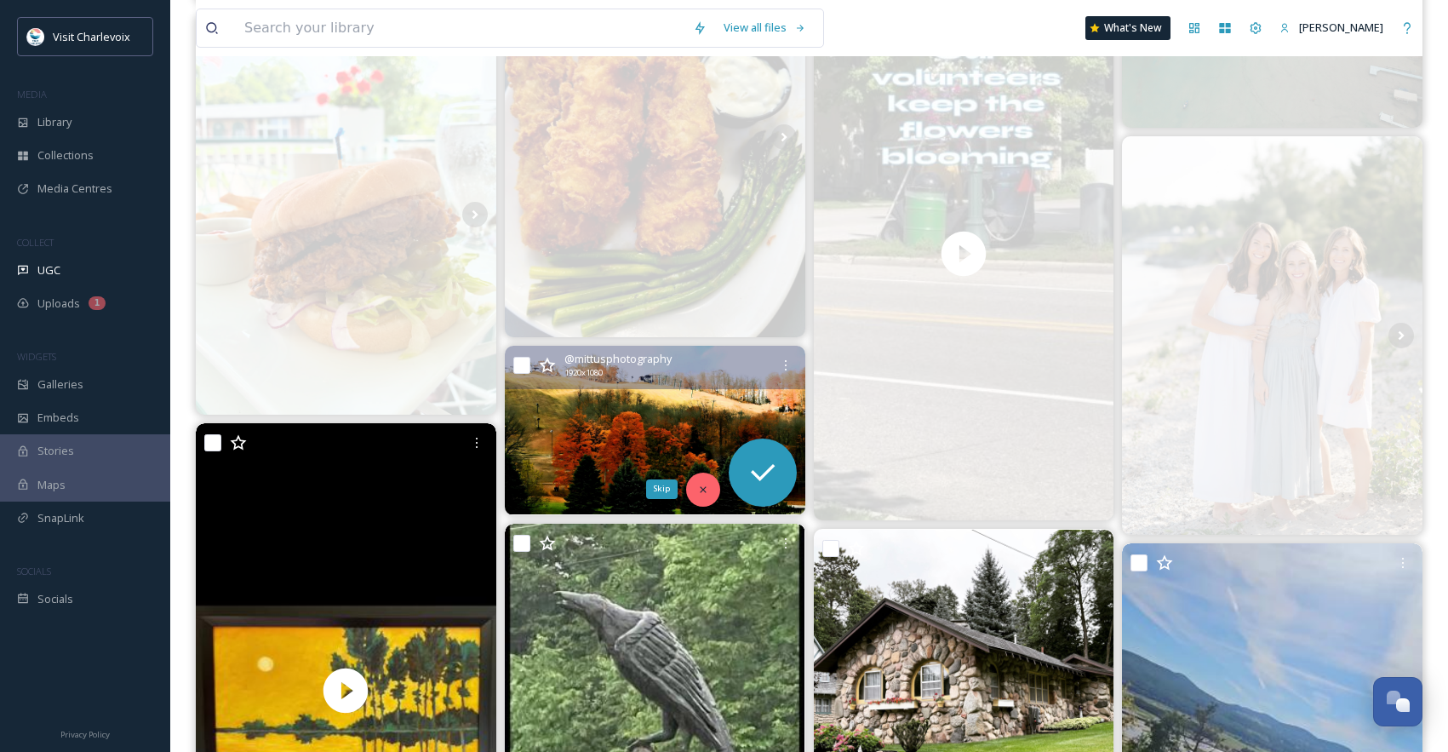
click at [708, 485] on icon at bounding box center [703, 490] width 12 height 12
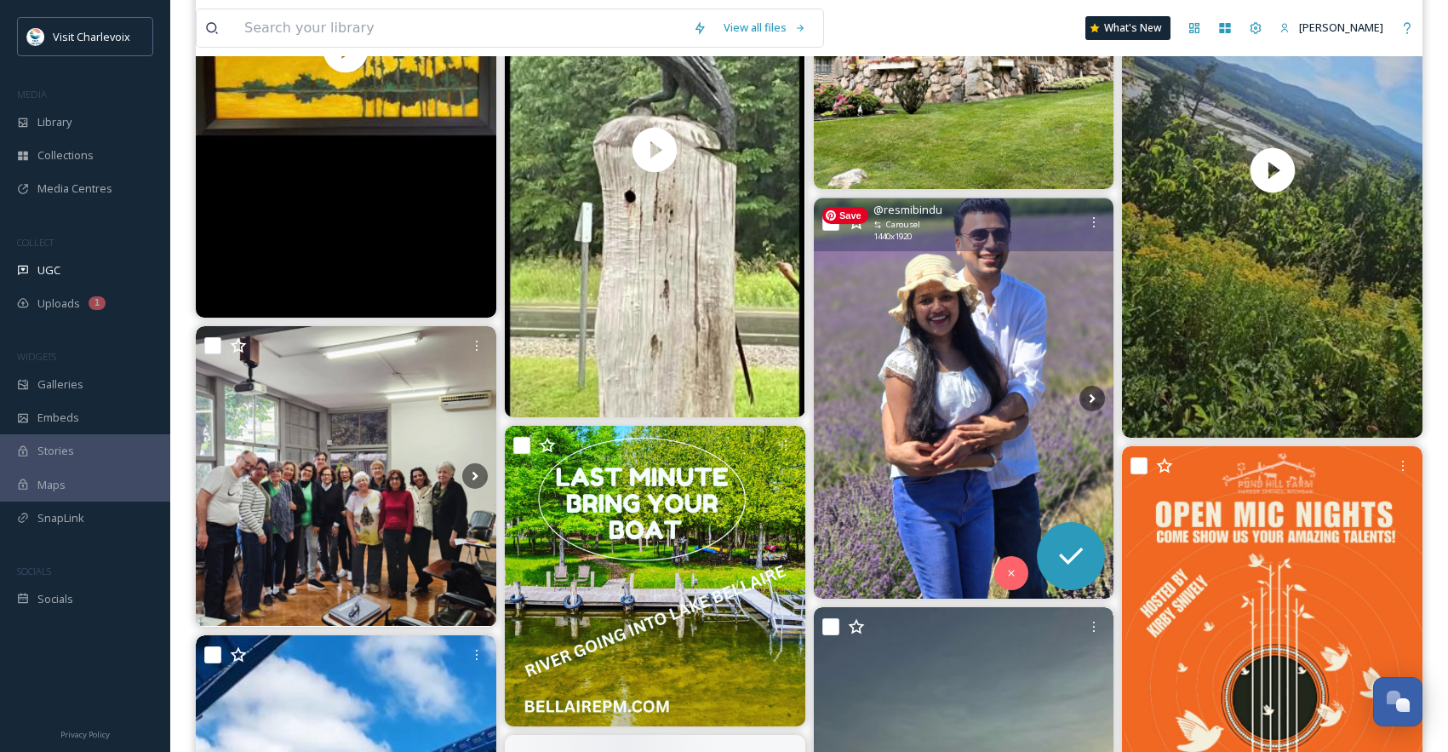
scroll to position [2748, 0]
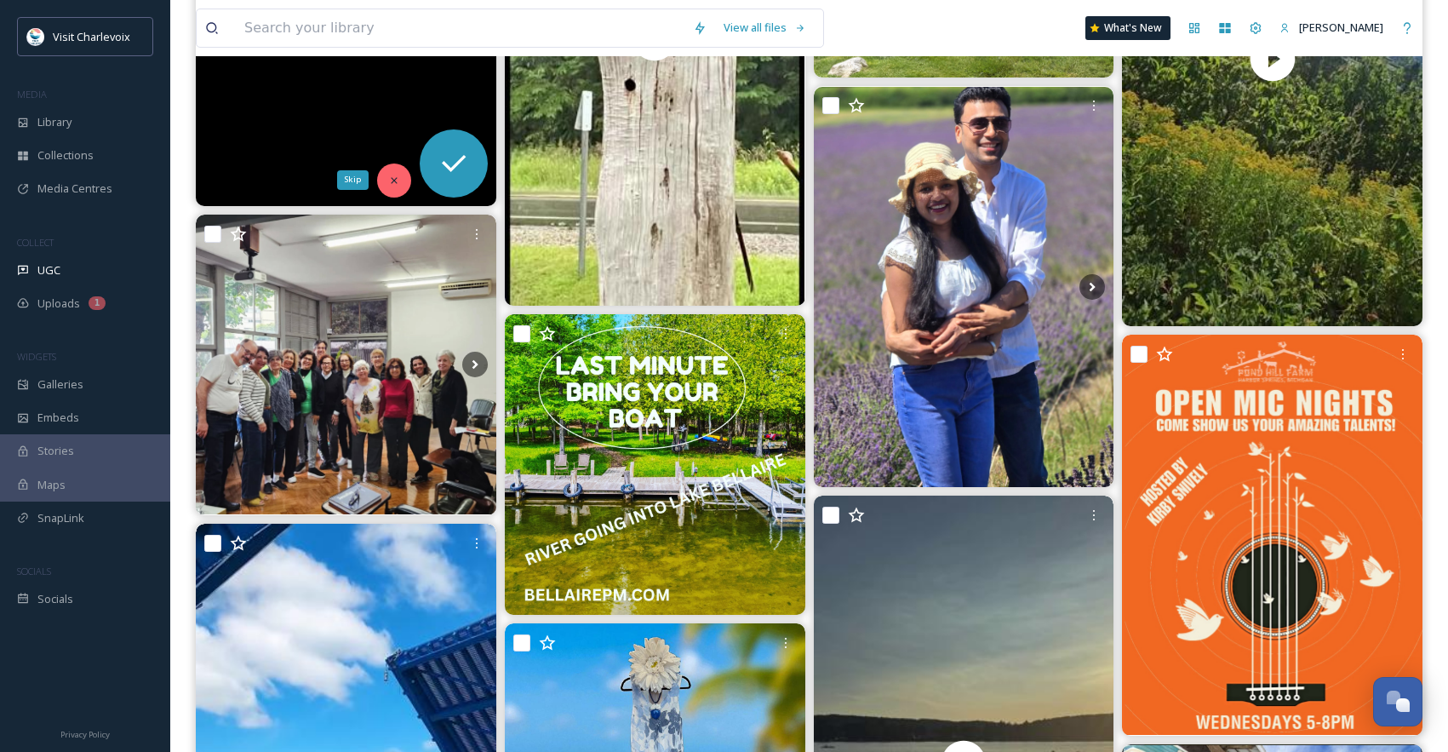
click at [402, 176] on div "Skip" at bounding box center [394, 180] width 34 height 34
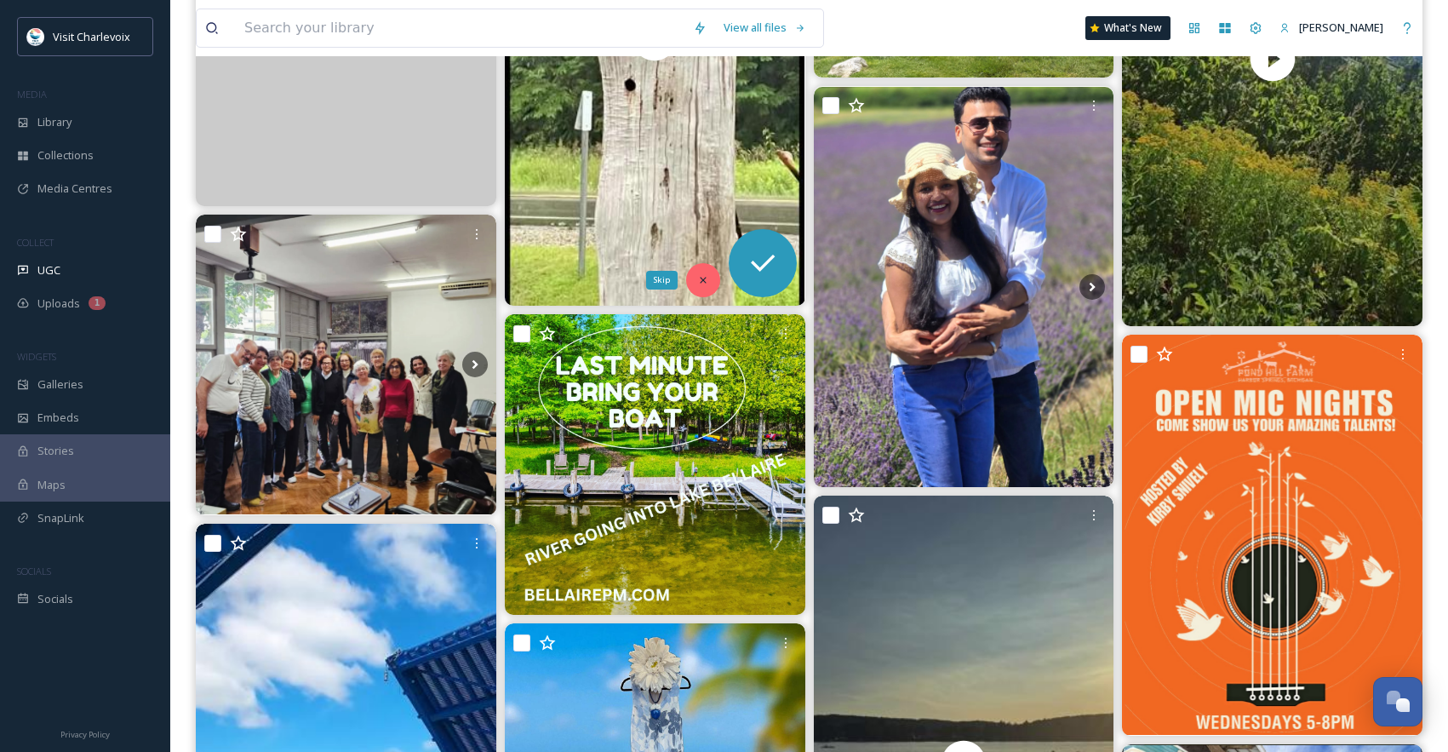
click at [698, 277] on icon at bounding box center [703, 280] width 12 height 12
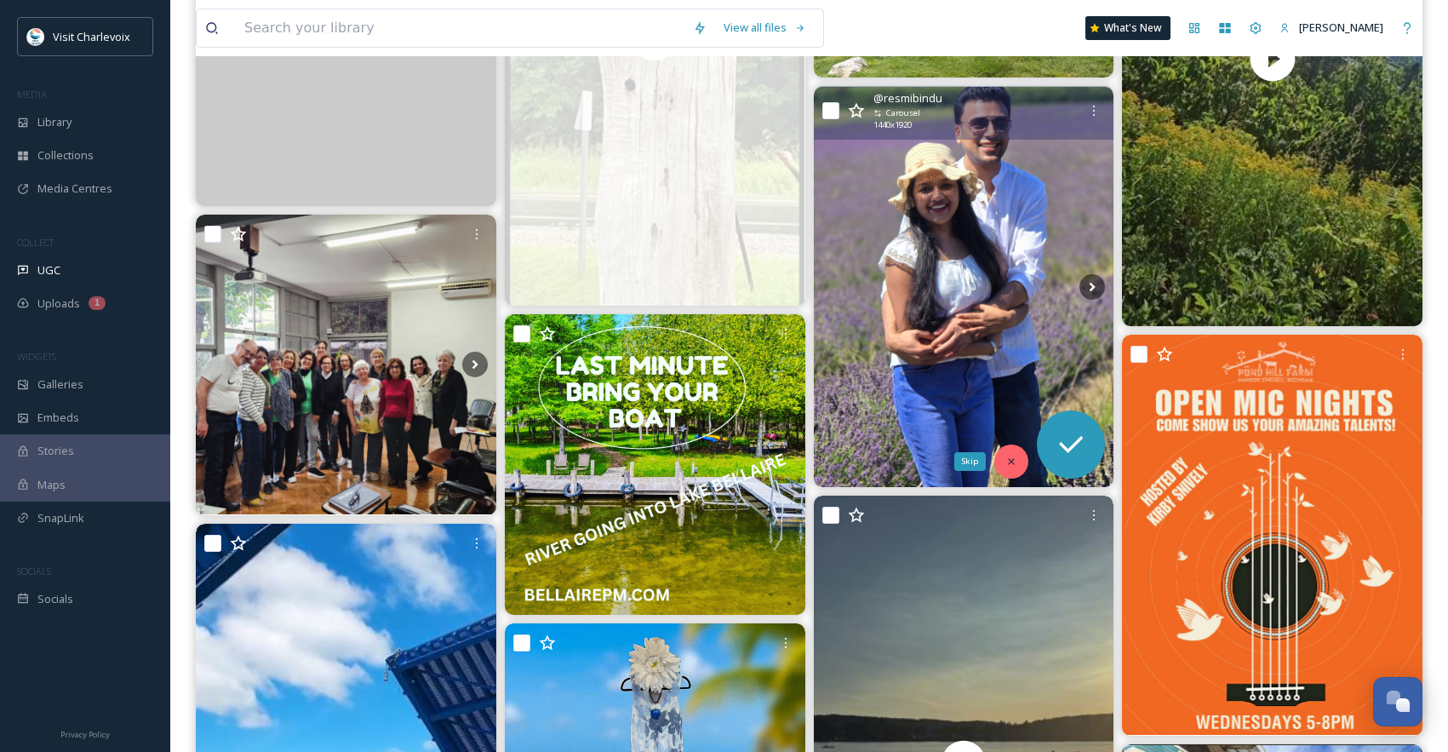
click at [1012, 456] on icon at bounding box center [1012, 462] width 12 height 12
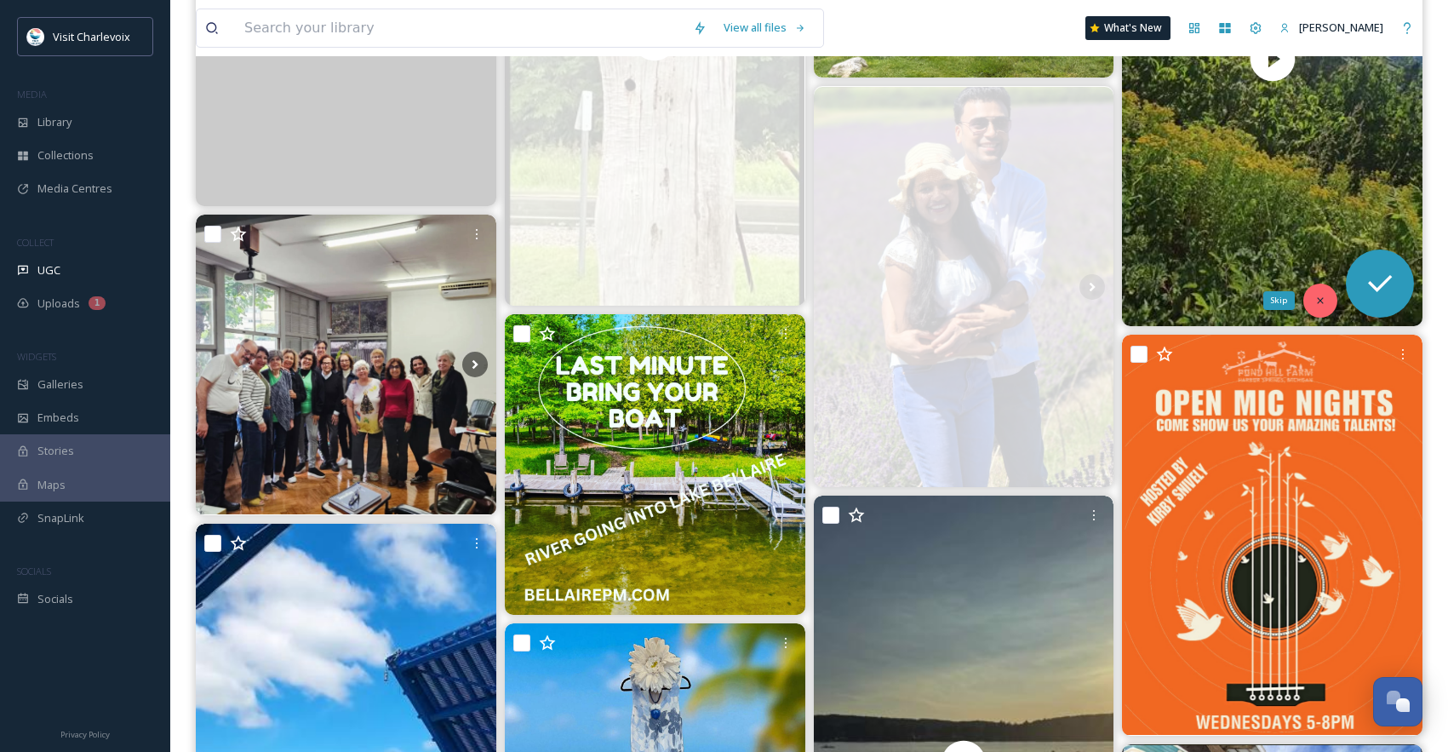
click at [1320, 302] on icon at bounding box center [1321, 301] width 12 height 12
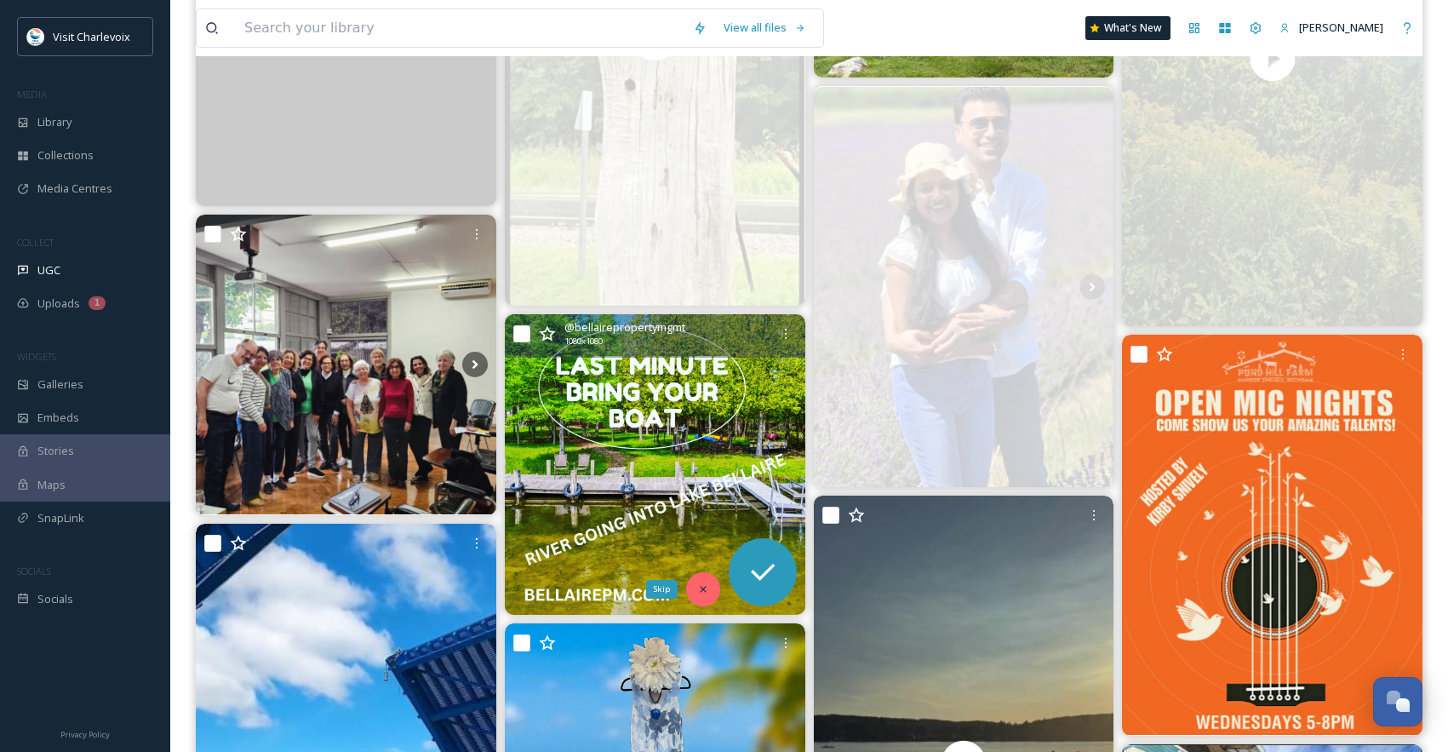
click at [709, 585] on div "Skip" at bounding box center [703, 589] width 34 height 34
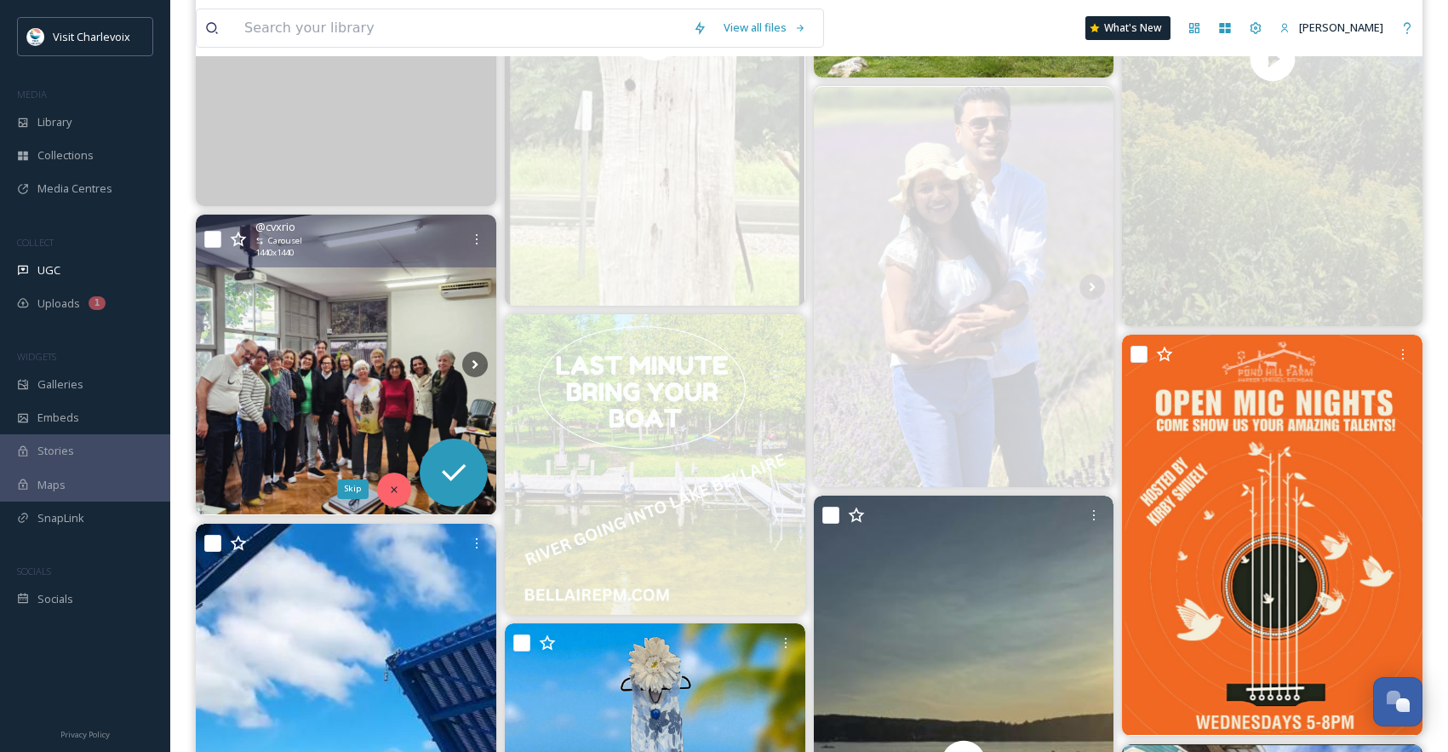
click at [406, 487] on div "Skip" at bounding box center [394, 490] width 34 height 34
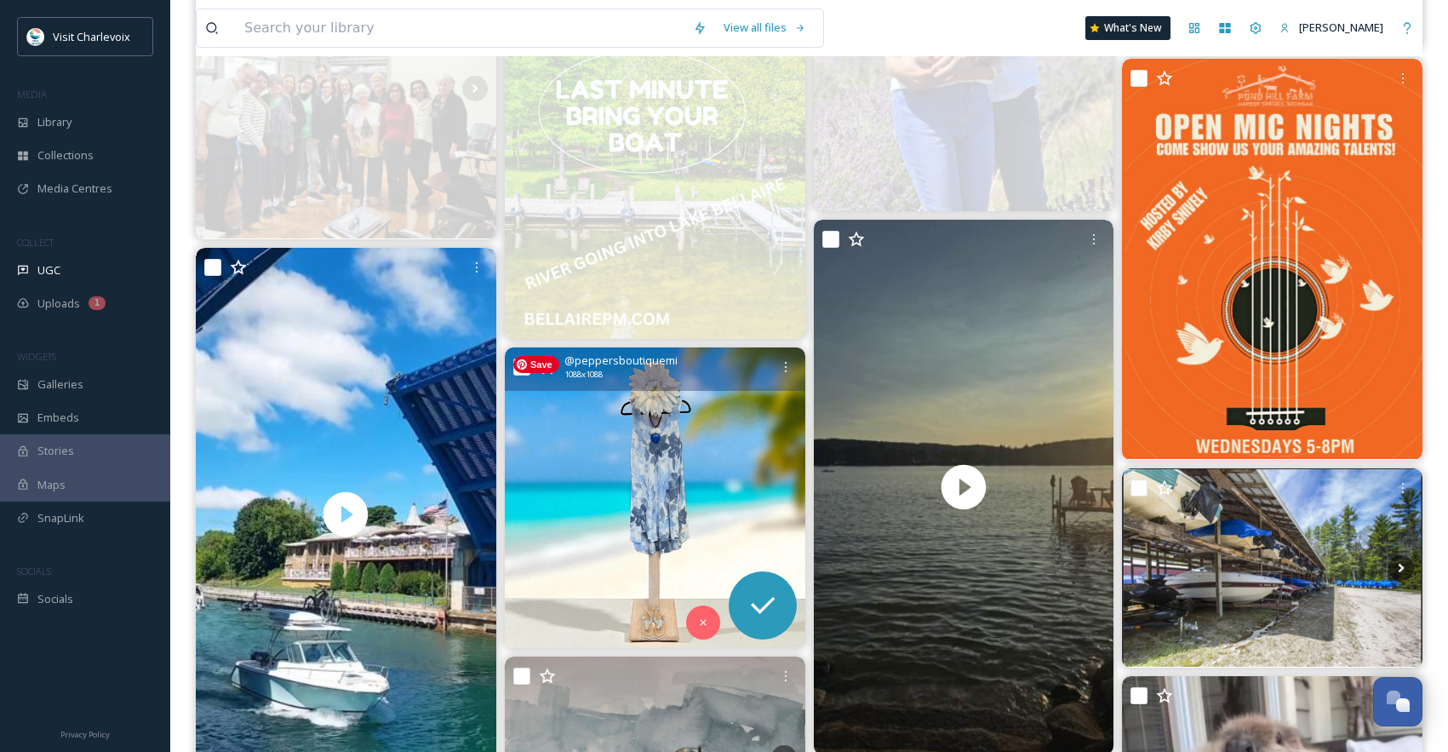
scroll to position [3105, 0]
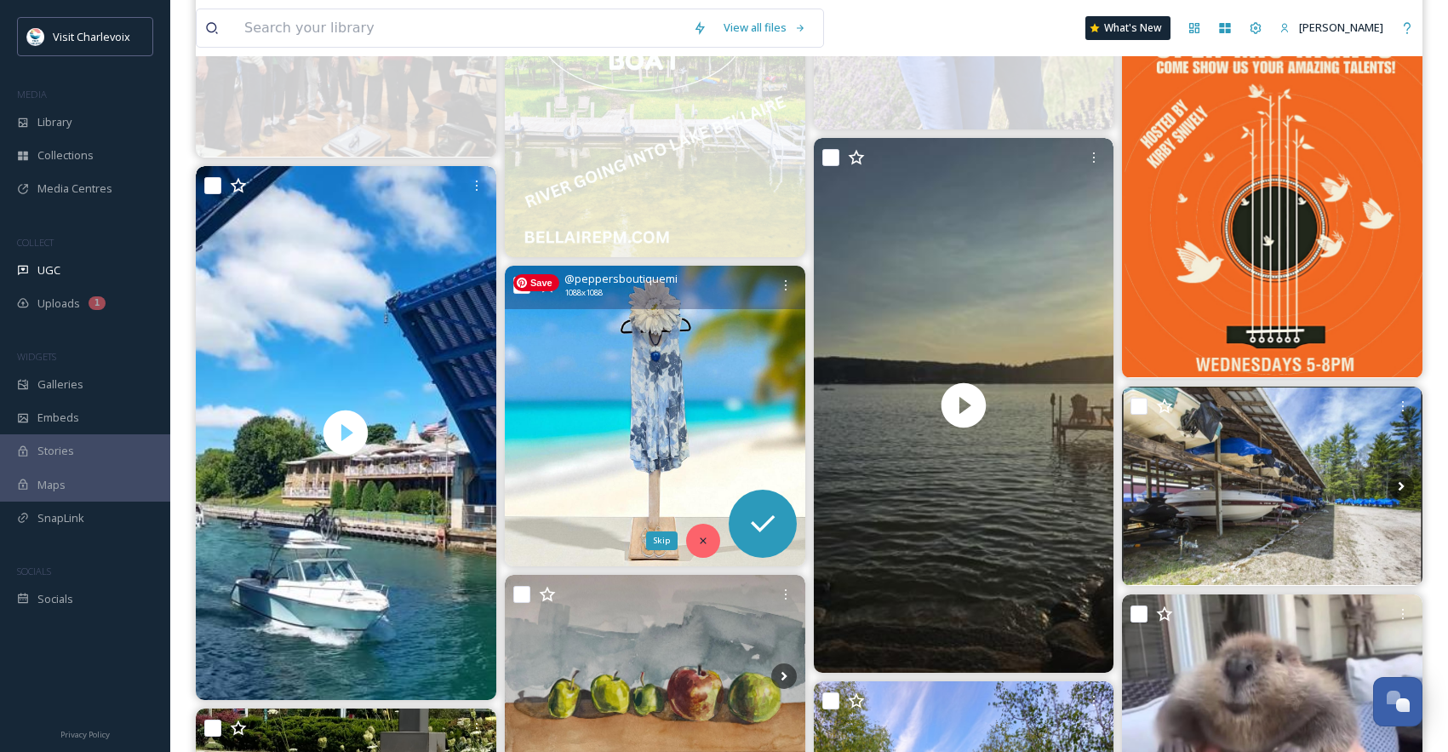
click at [696, 534] on div "Skip" at bounding box center [703, 541] width 34 height 34
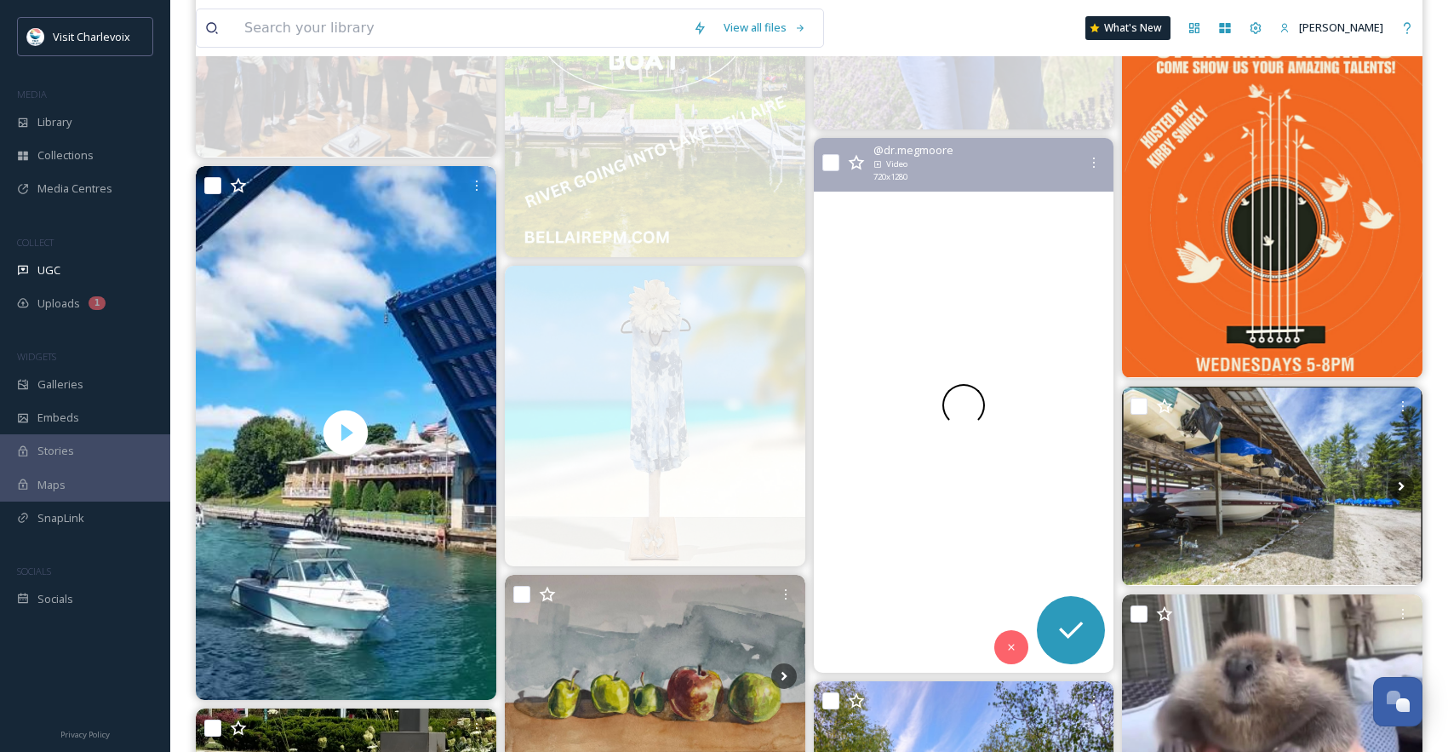
click at [1029, 650] on div at bounding box center [963, 405] width 301 height 535
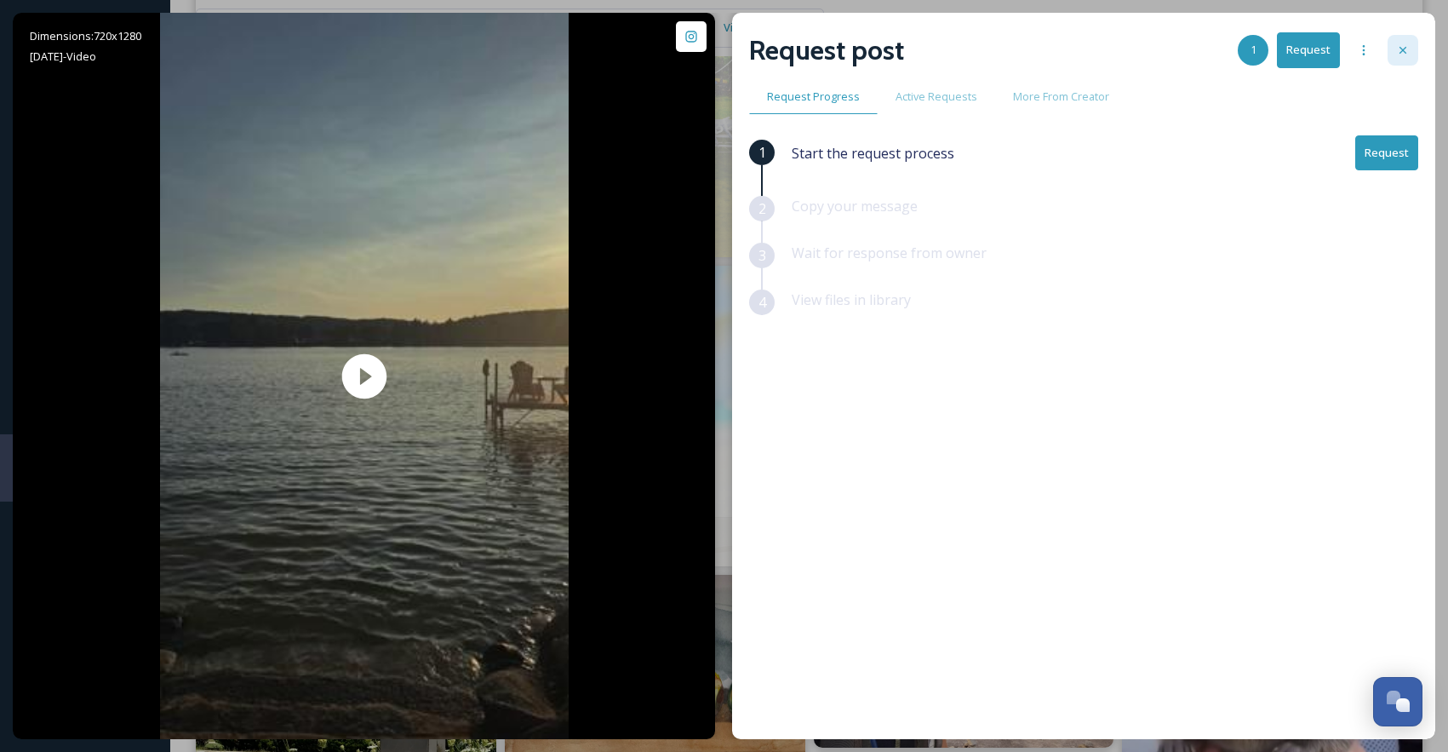
click at [1401, 53] on icon at bounding box center [1403, 50] width 7 height 7
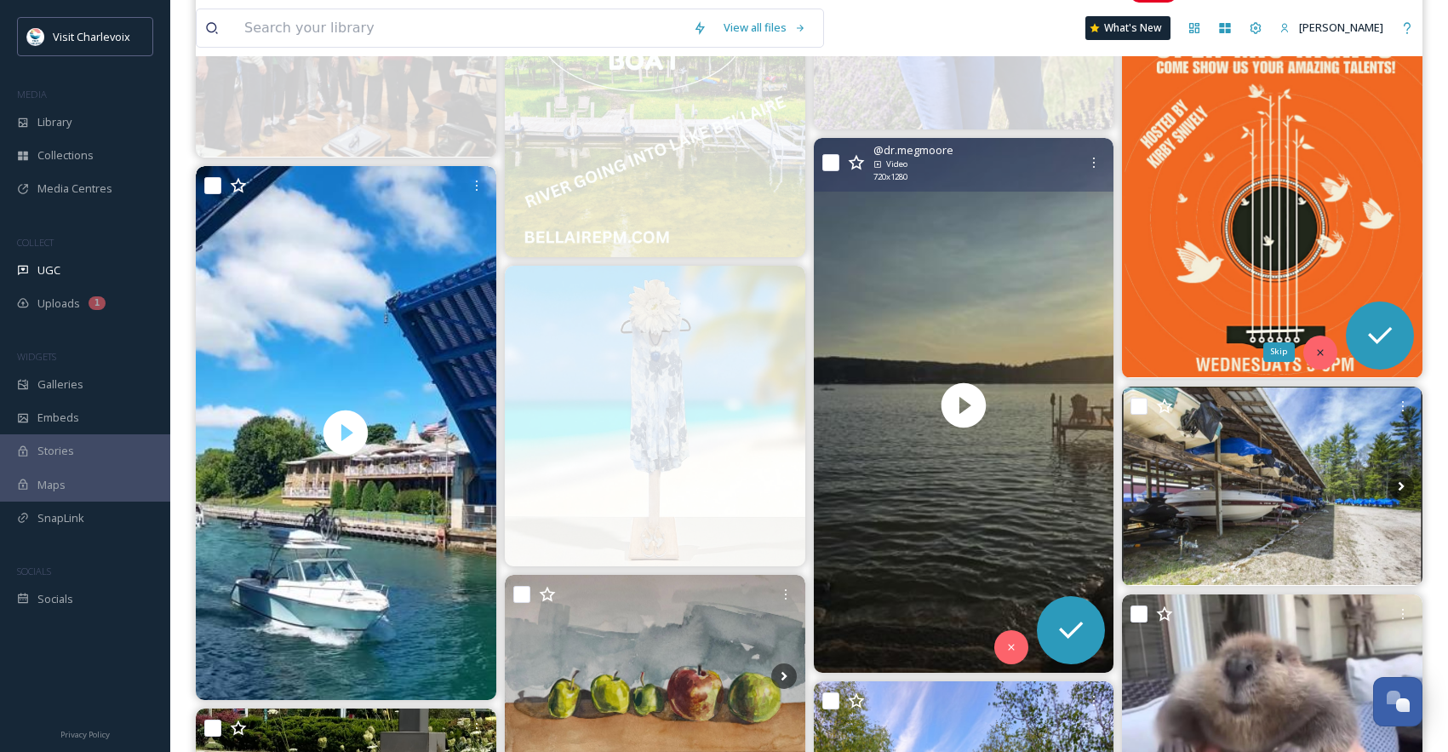
click at [1311, 348] on div "Skip" at bounding box center [1321, 352] width 34 height 34
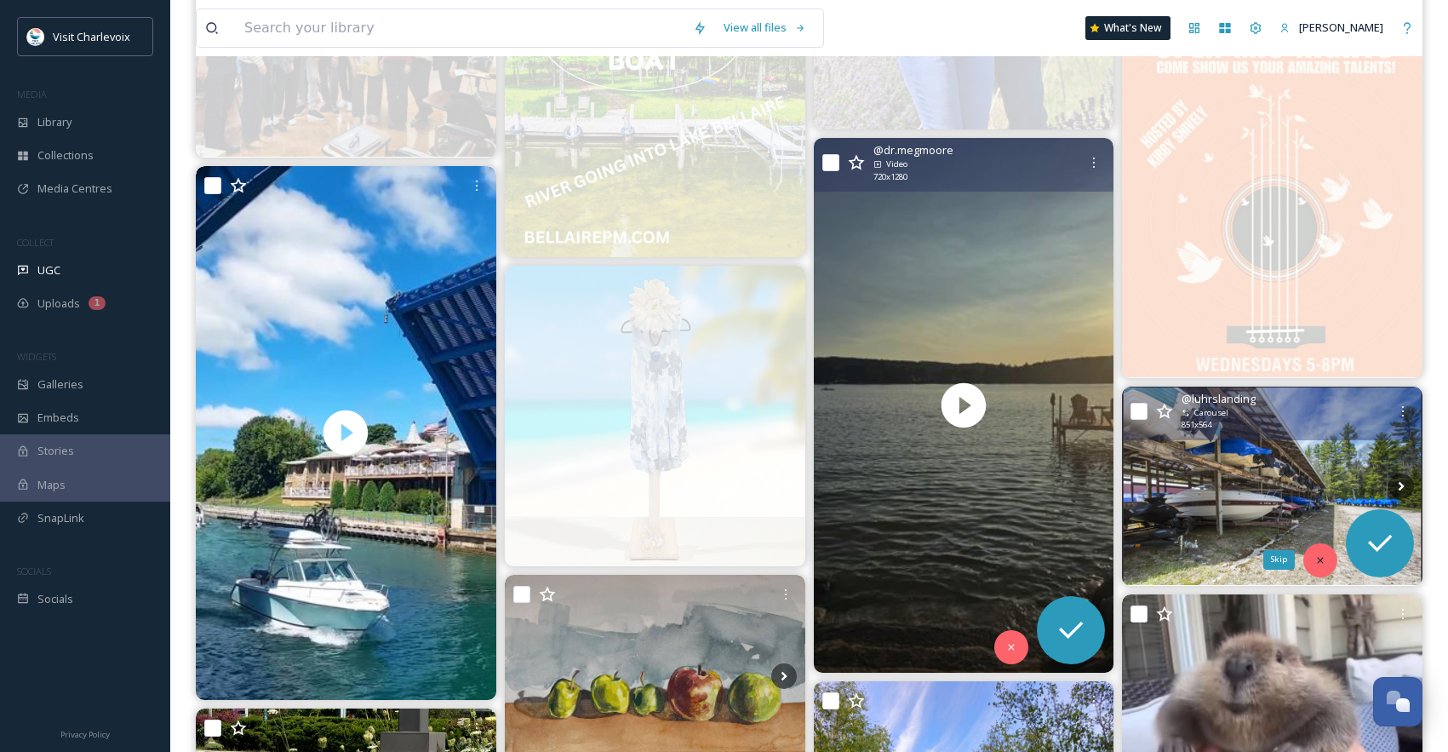
click at [1331, 562] on div "Skip" at bounding box center [1321, 560] width 34 height 34
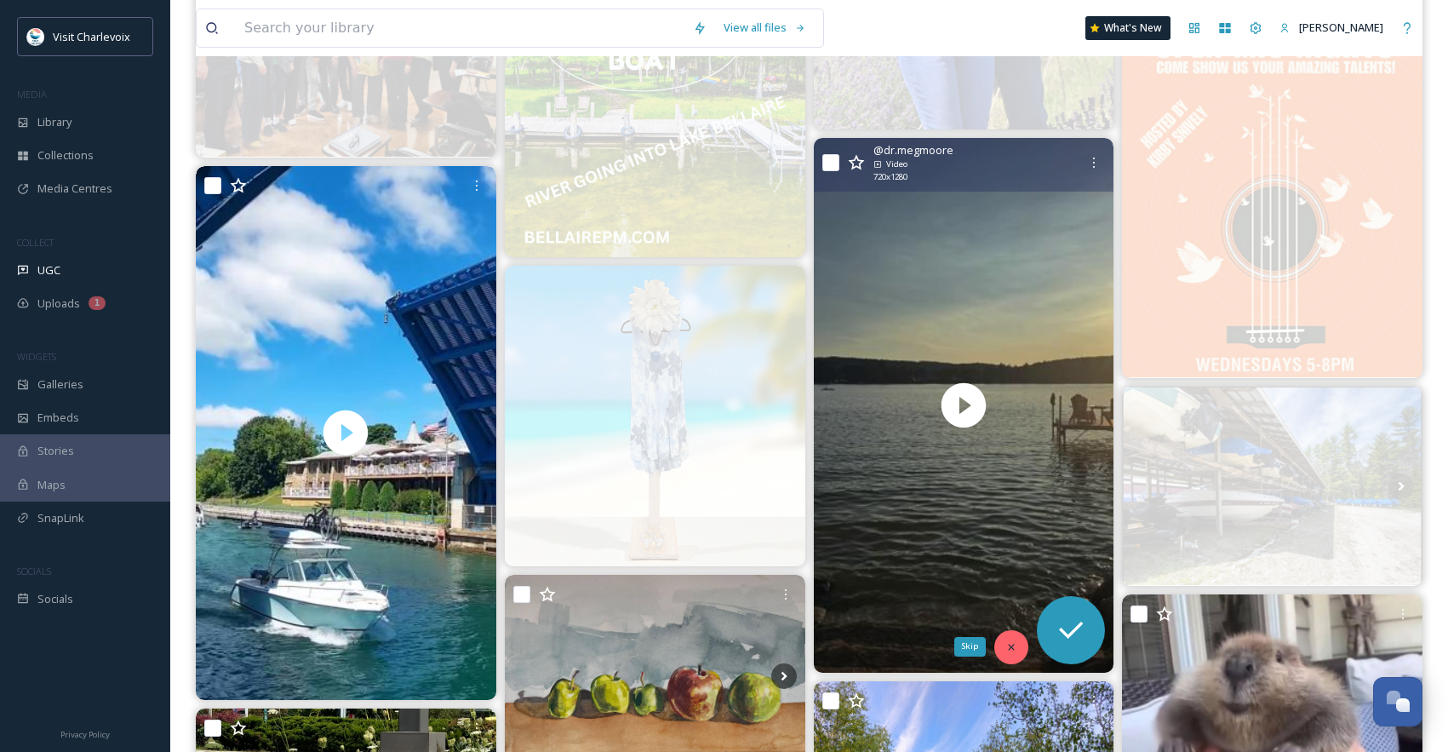
click at [1012, 645] on icon at bounding box center [1012, 647] width 6 height 6
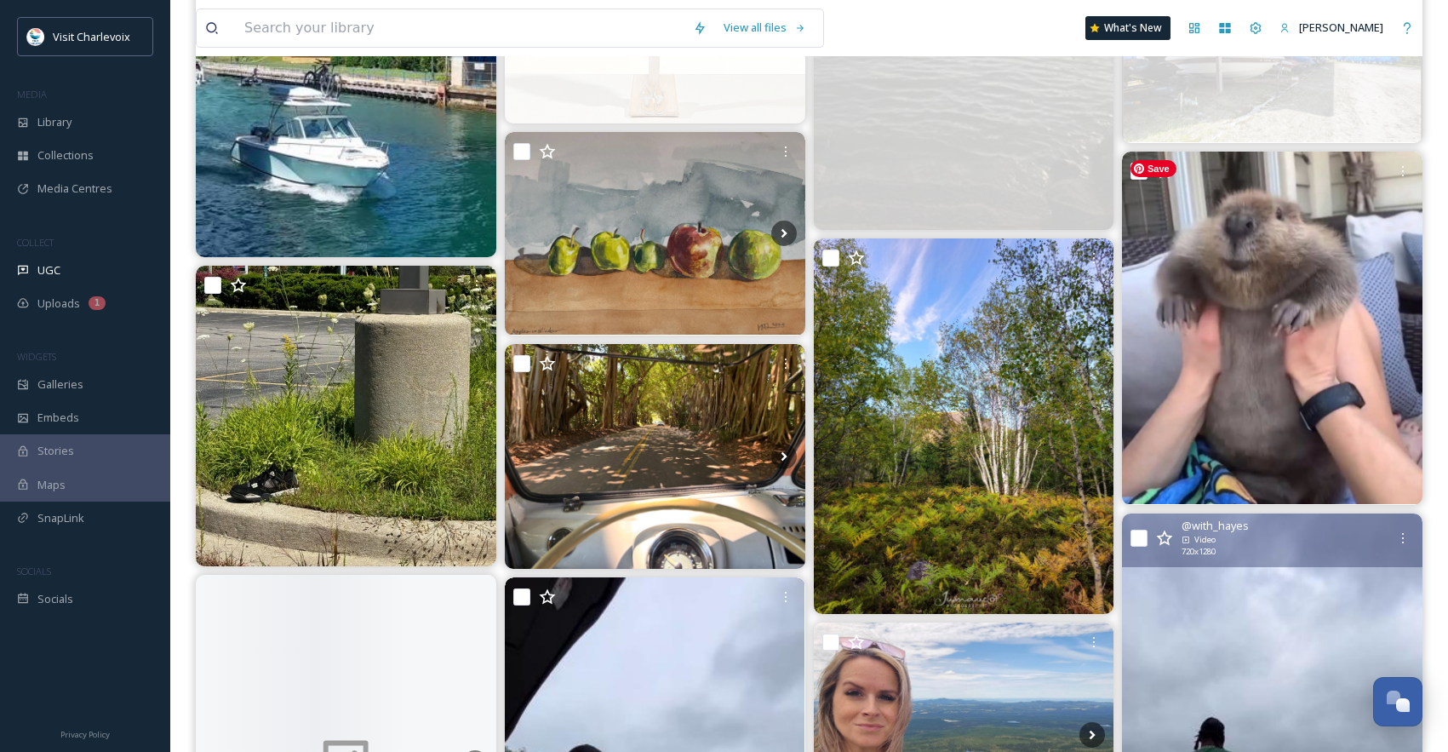
scroll to position [3740, 0]
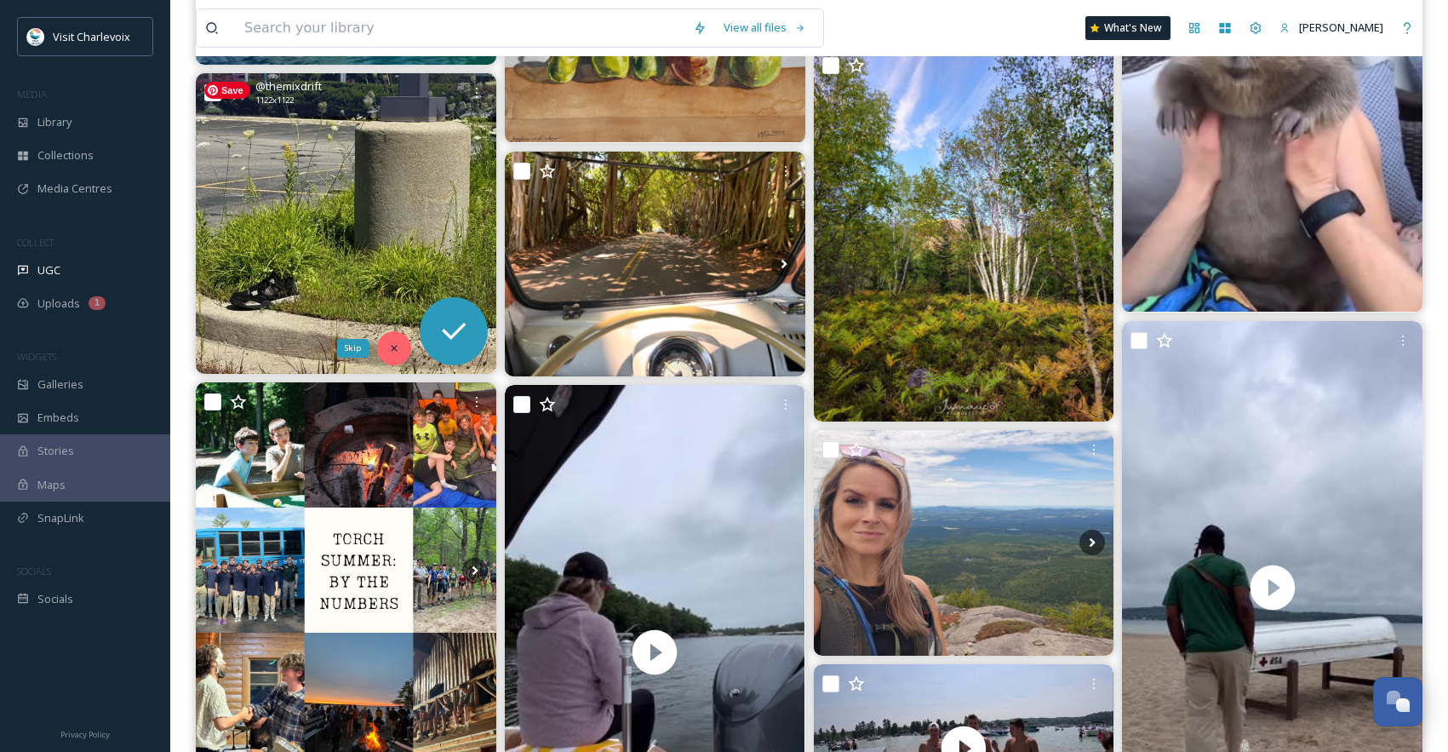
click at [385, 348] on div "Skip" at bounding box center [394, 348] width 34 height 34
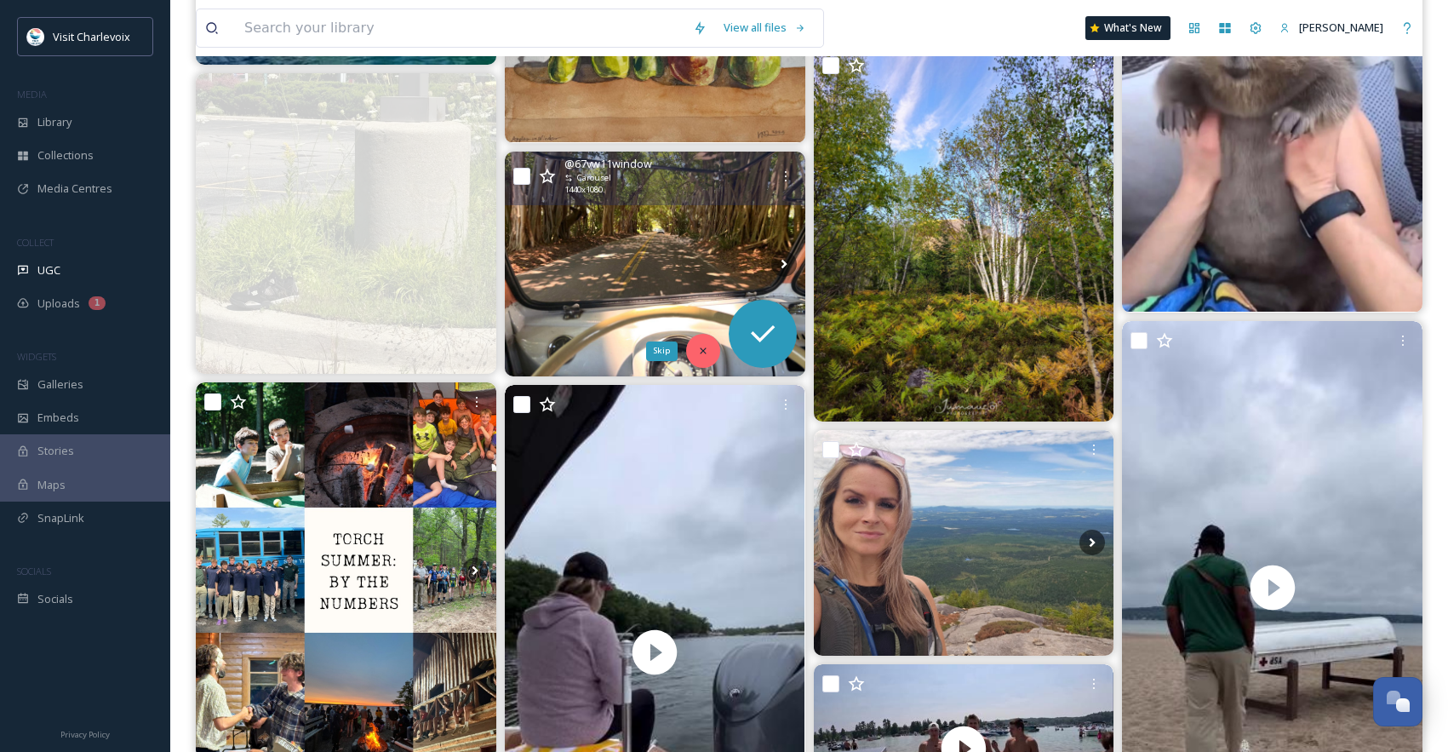
click at [709, 351] on div "Skip" at bounding box center [703, 351] width 34 height 34
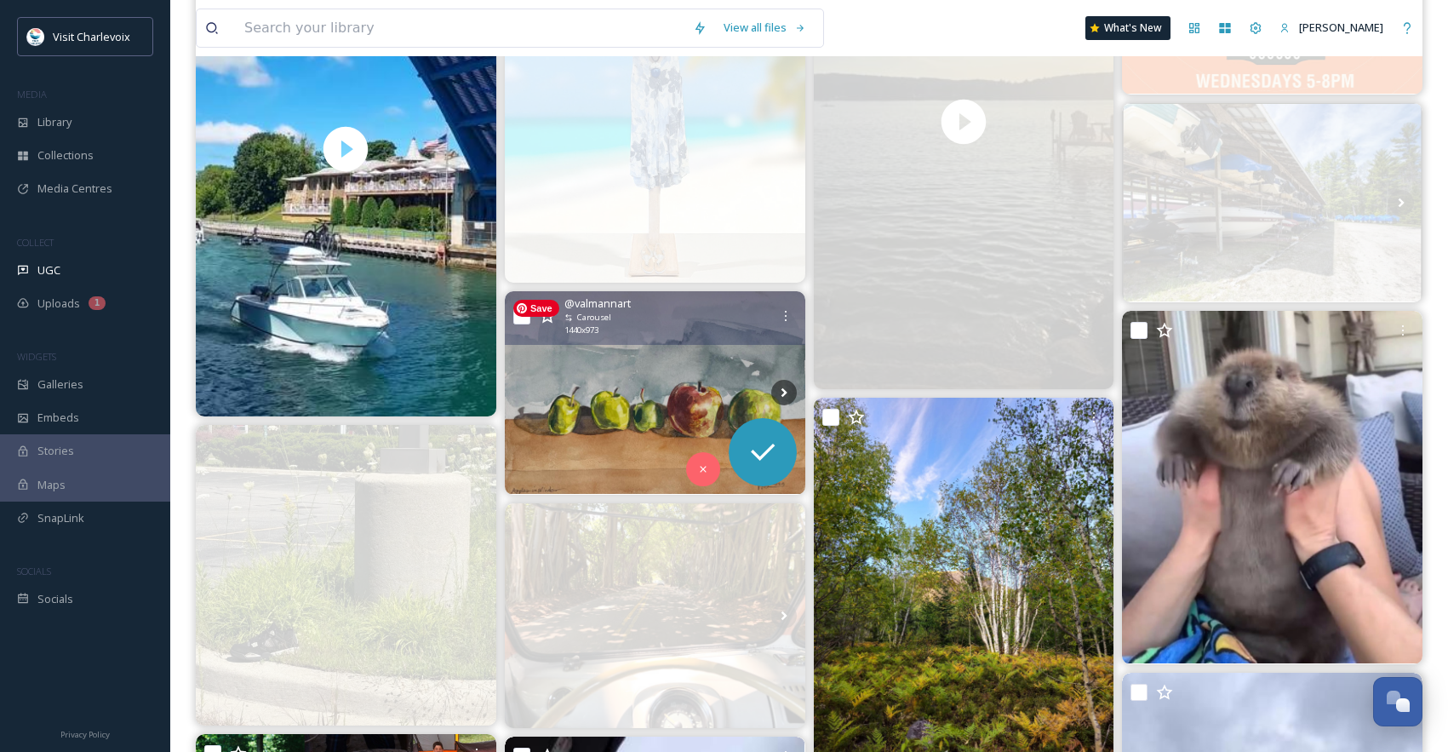
scroll to position [3383, 0]
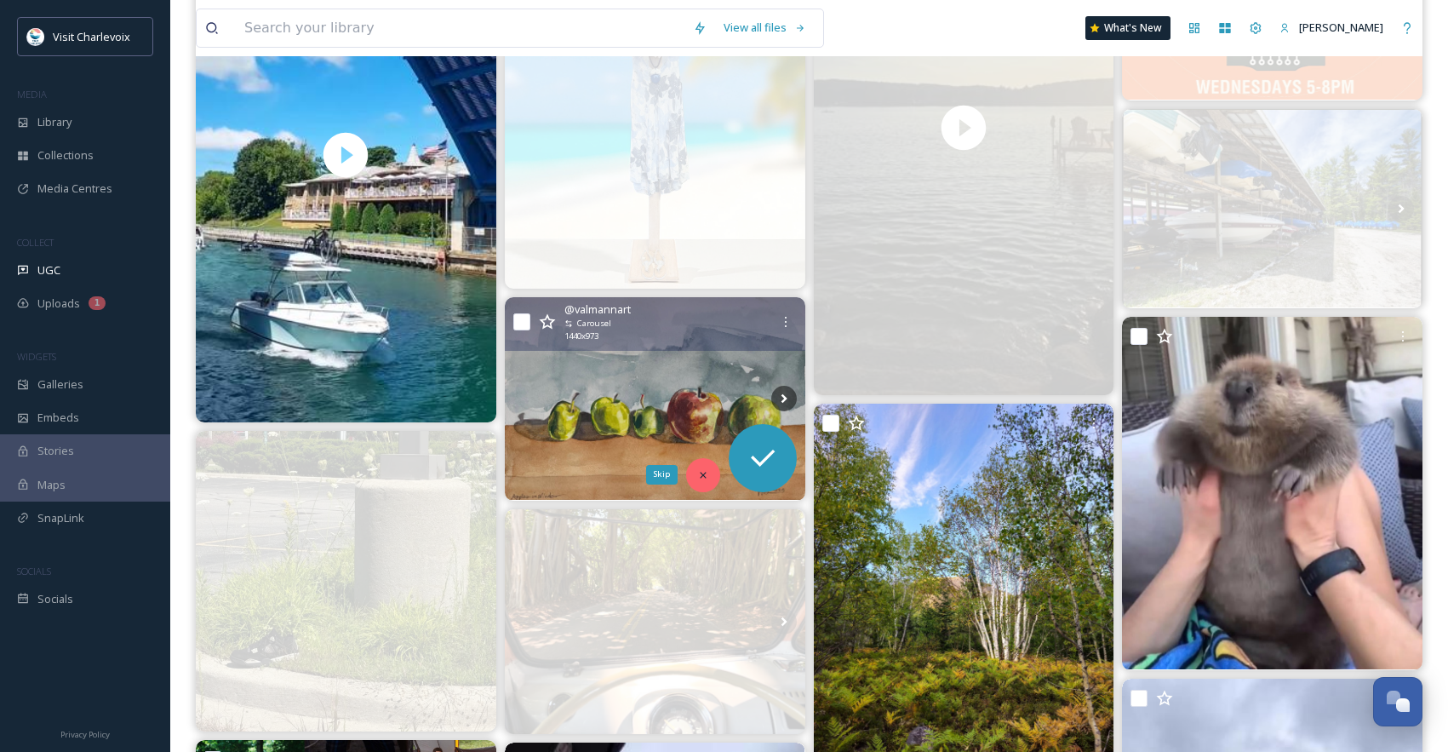
click at [705, 478] on icon at bounding box center [703, 475] width 12 height 12
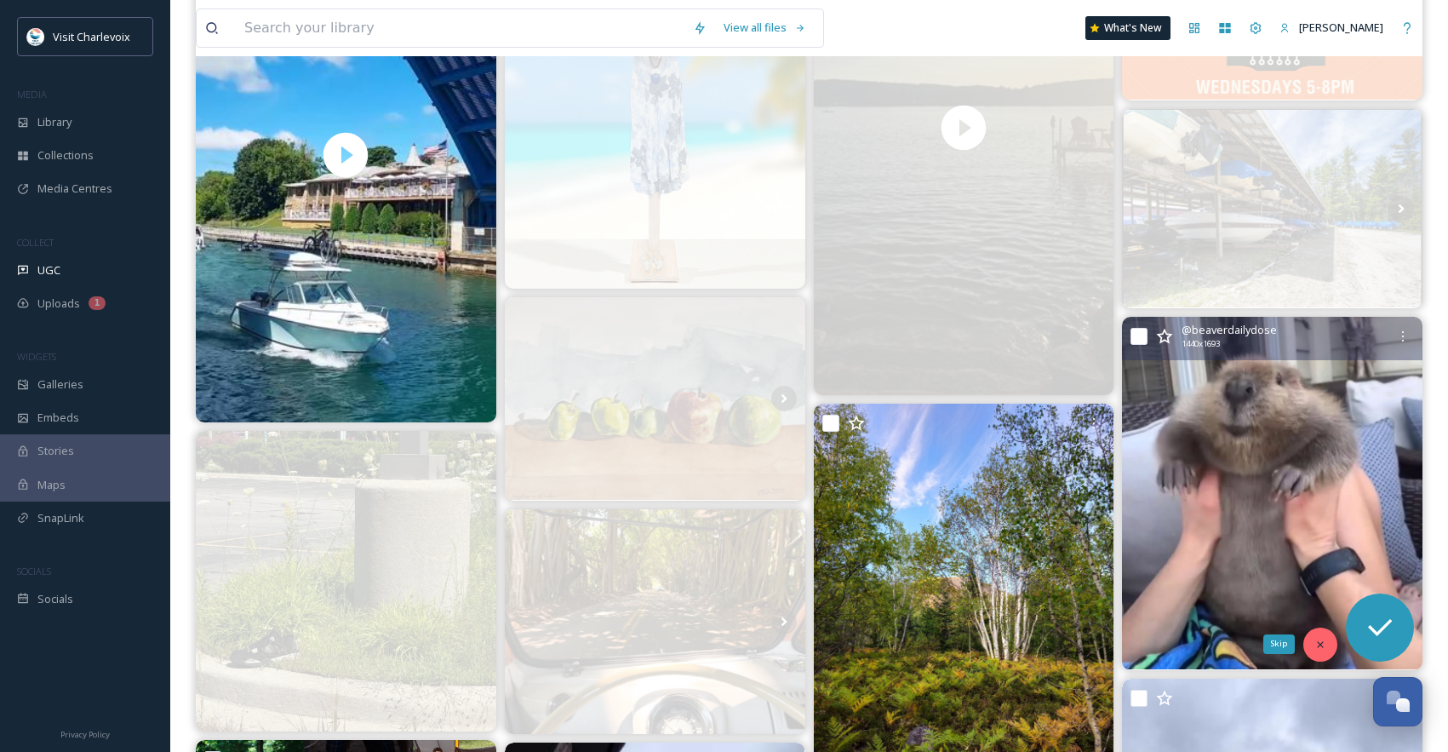
click at [1321, 646] on icon at bounding box center [1321, 645] width 12 height 12
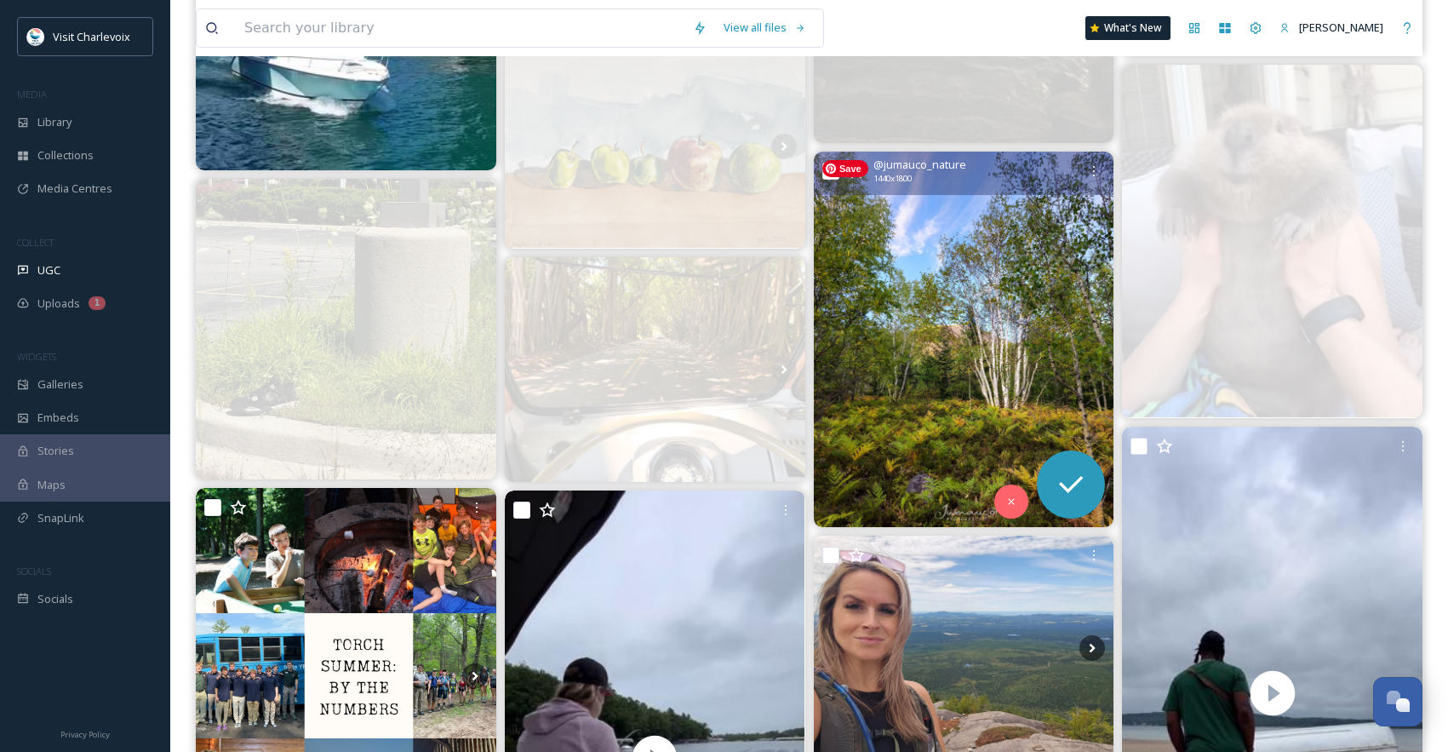
scroll to position [3656, 0]
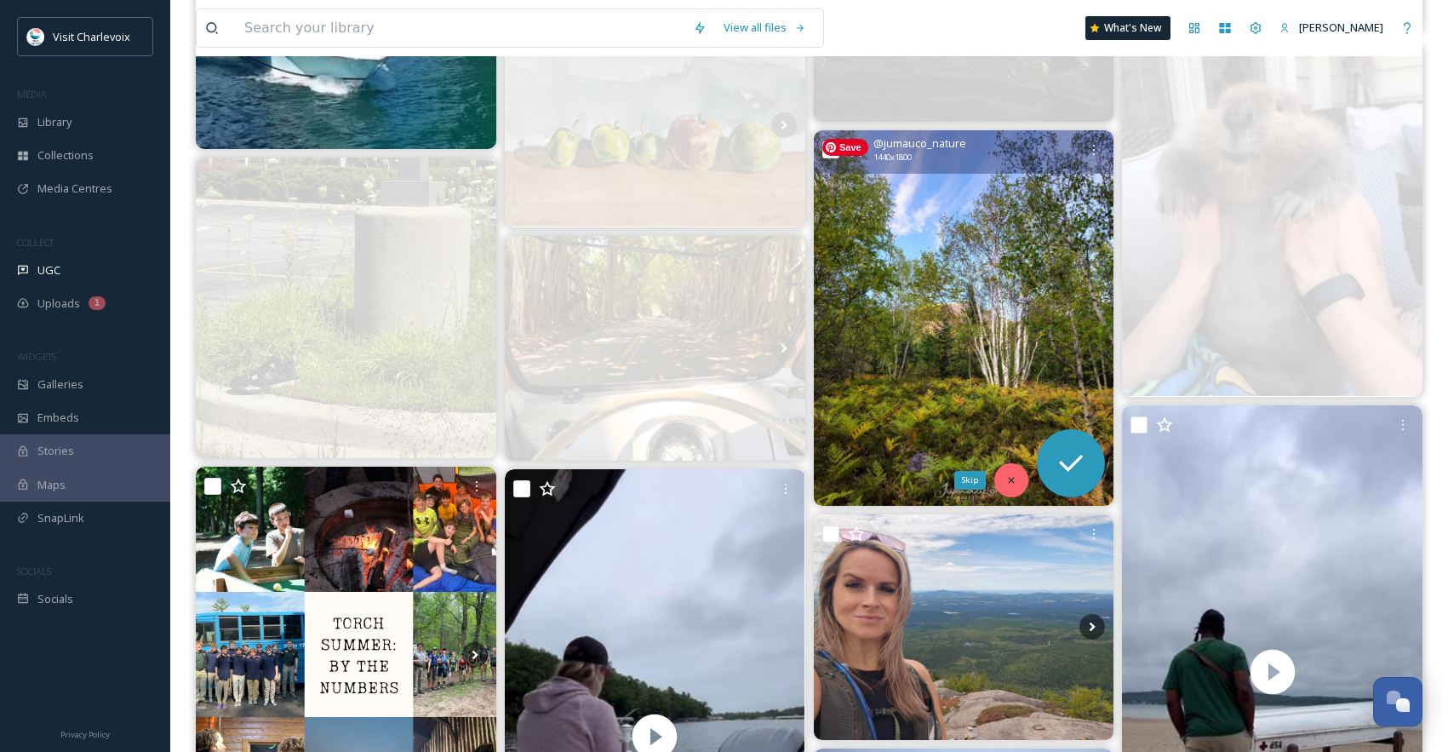
click at [1023, 473] on div "Skip" at bounding box center [1012, 480] width 34 height 34
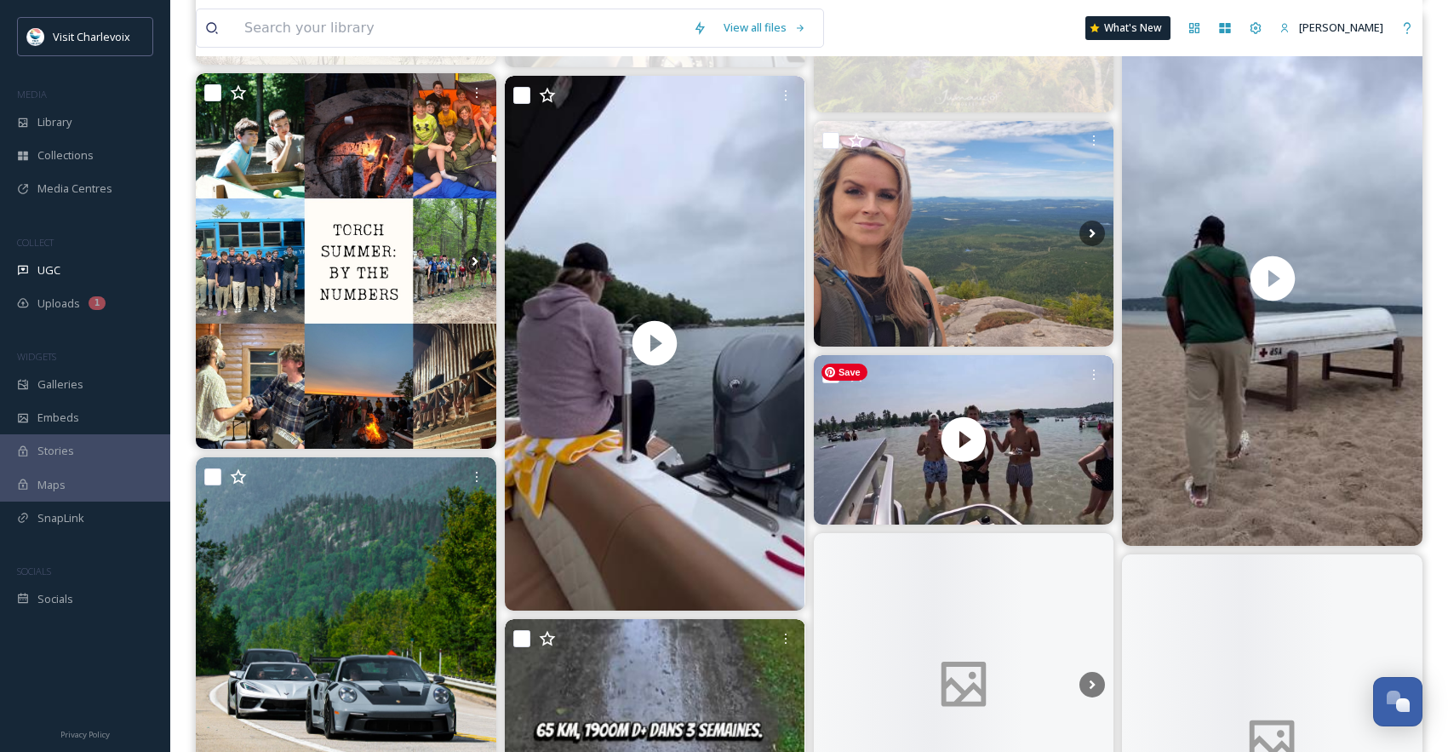
scroll to position [4119, 0]
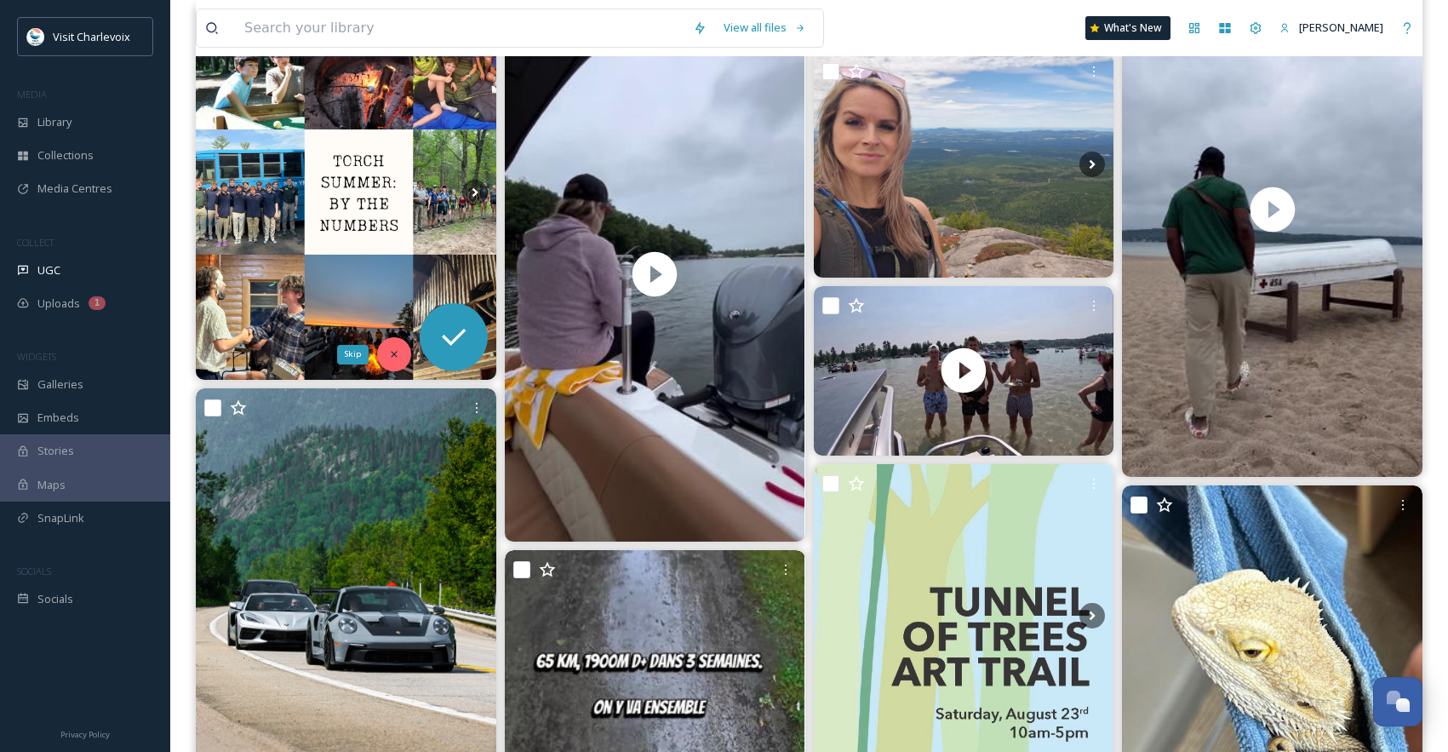
click at [398, 358] on icon at bounding box center [394, 354] width 12 height 12
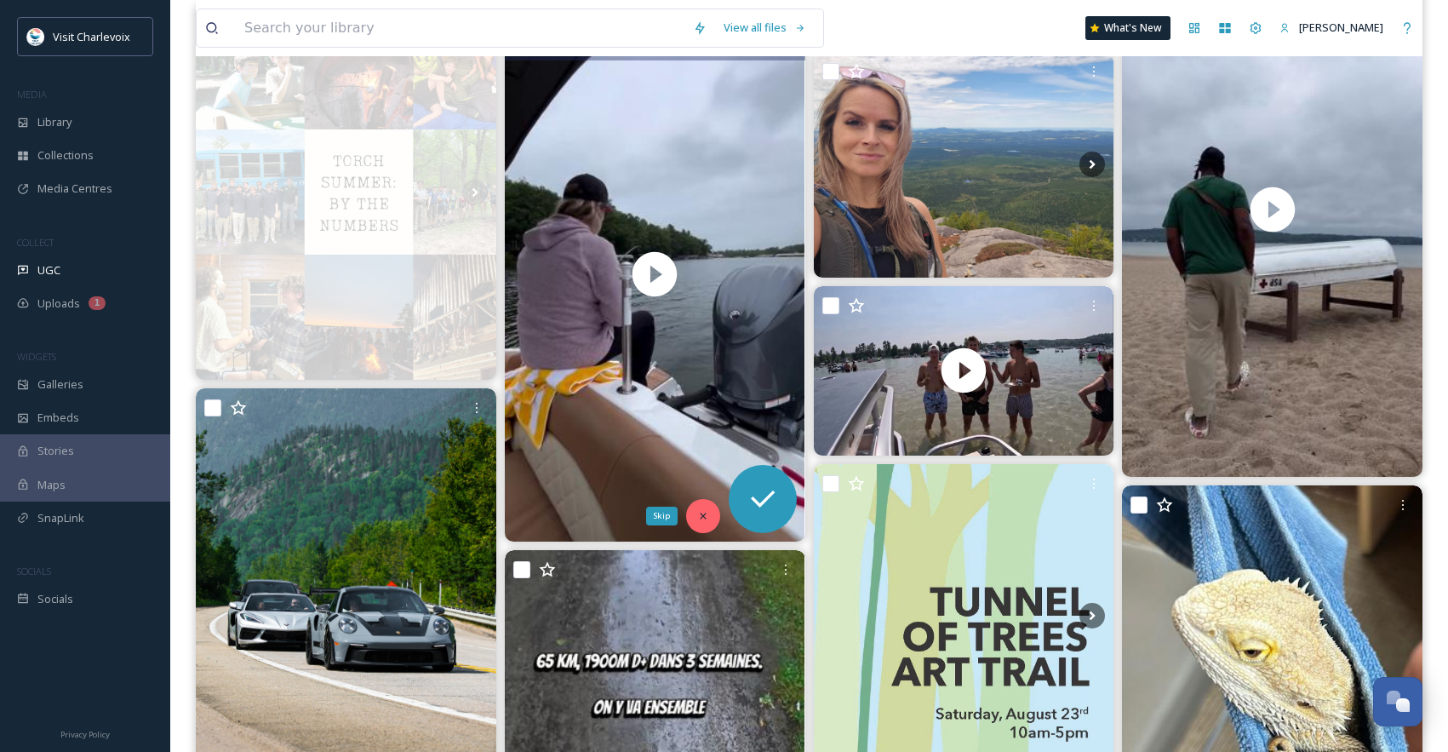
click at [702, 521] on icon at bounding box center [703, 516] width 12 height 12
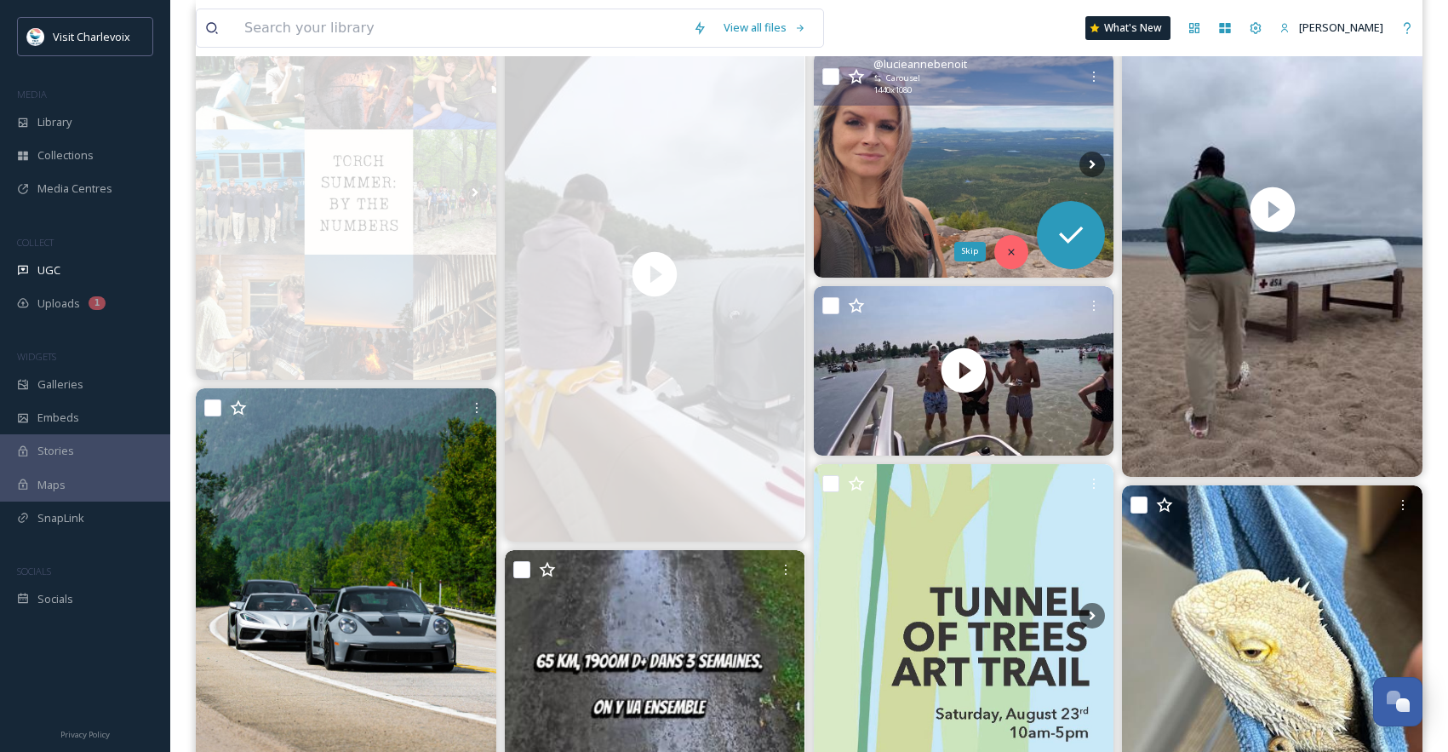
click at [1016, 251] on icon at bounding box center [1012, 252] width 12 height 12
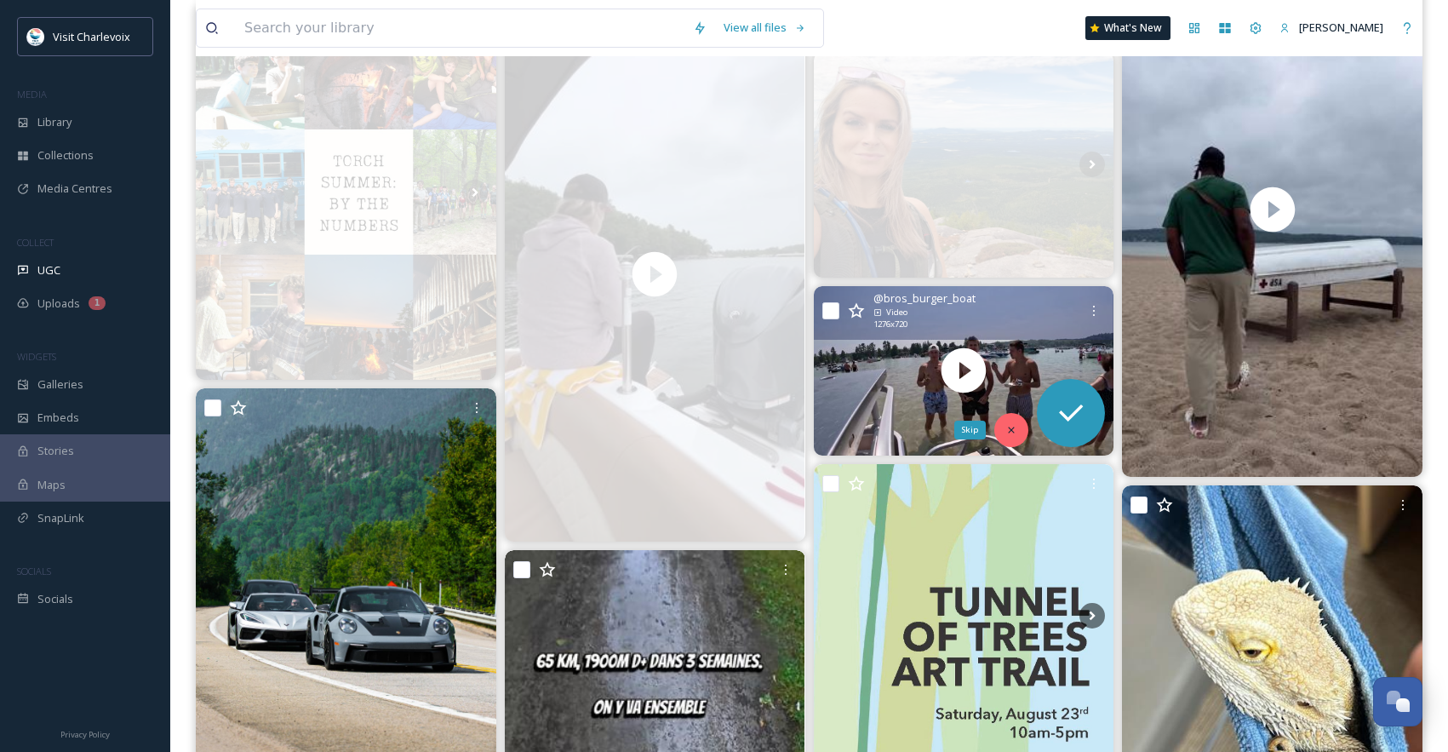
click at [1016, 431] on icon at bounding box center [1012, 430] width 12 height 12
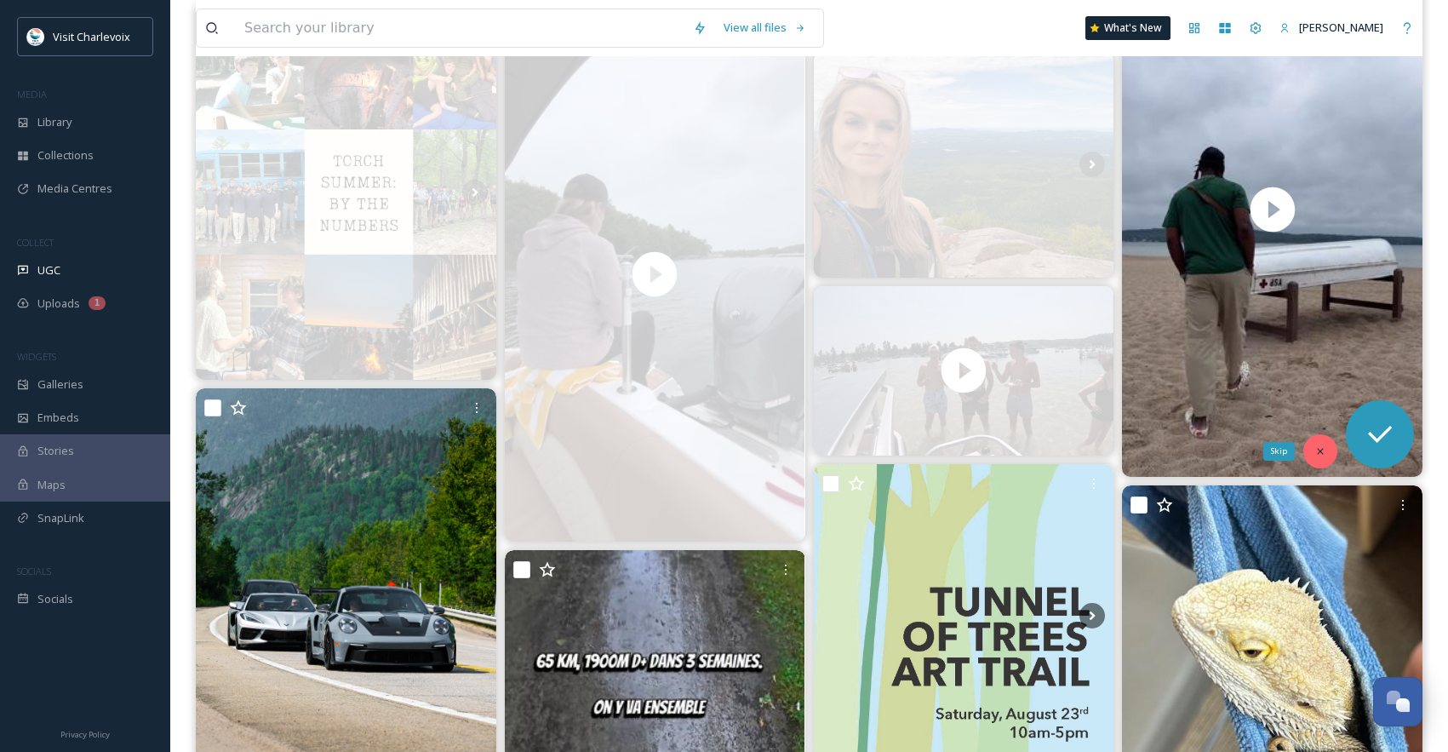
click at [1324, 451] on icon at bounding box center [1321, 451] width 12 height 12
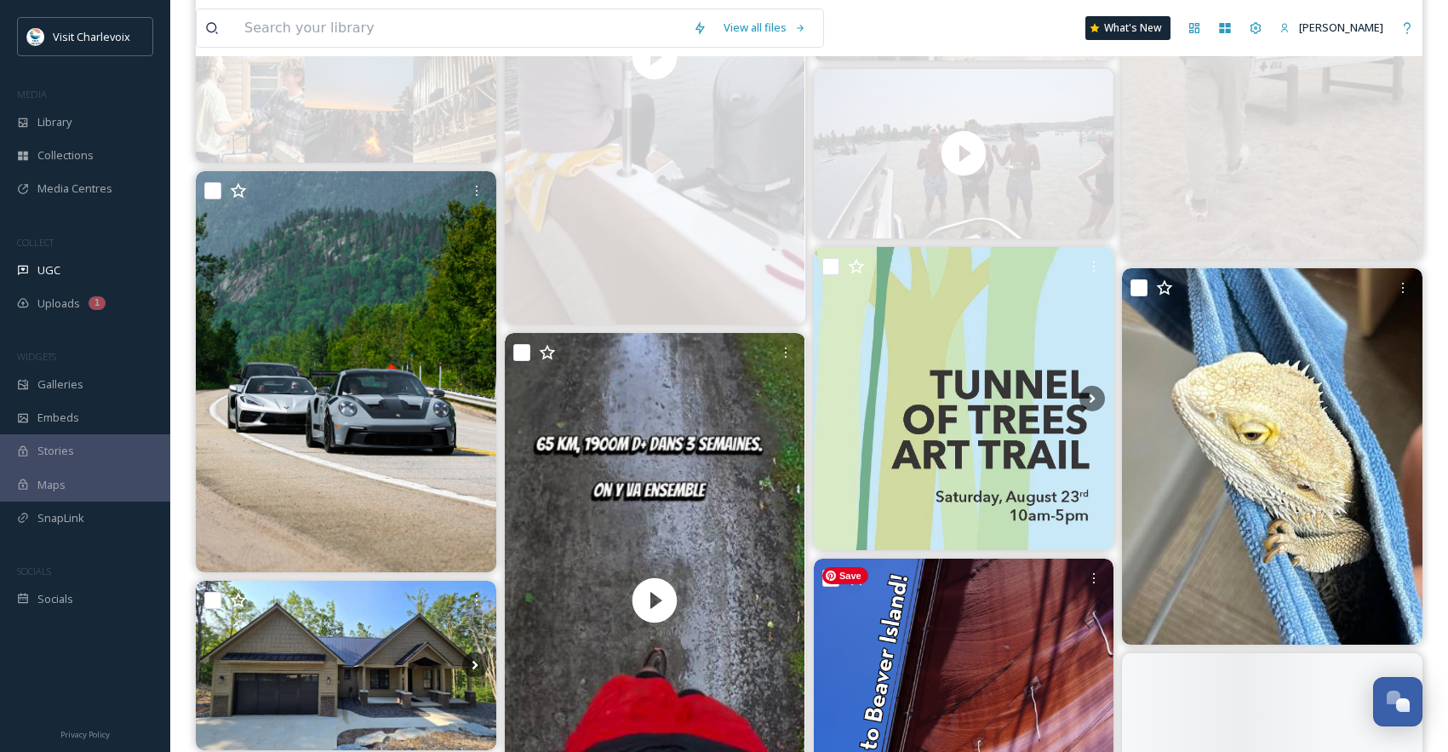
scroll to position [4655, 0]
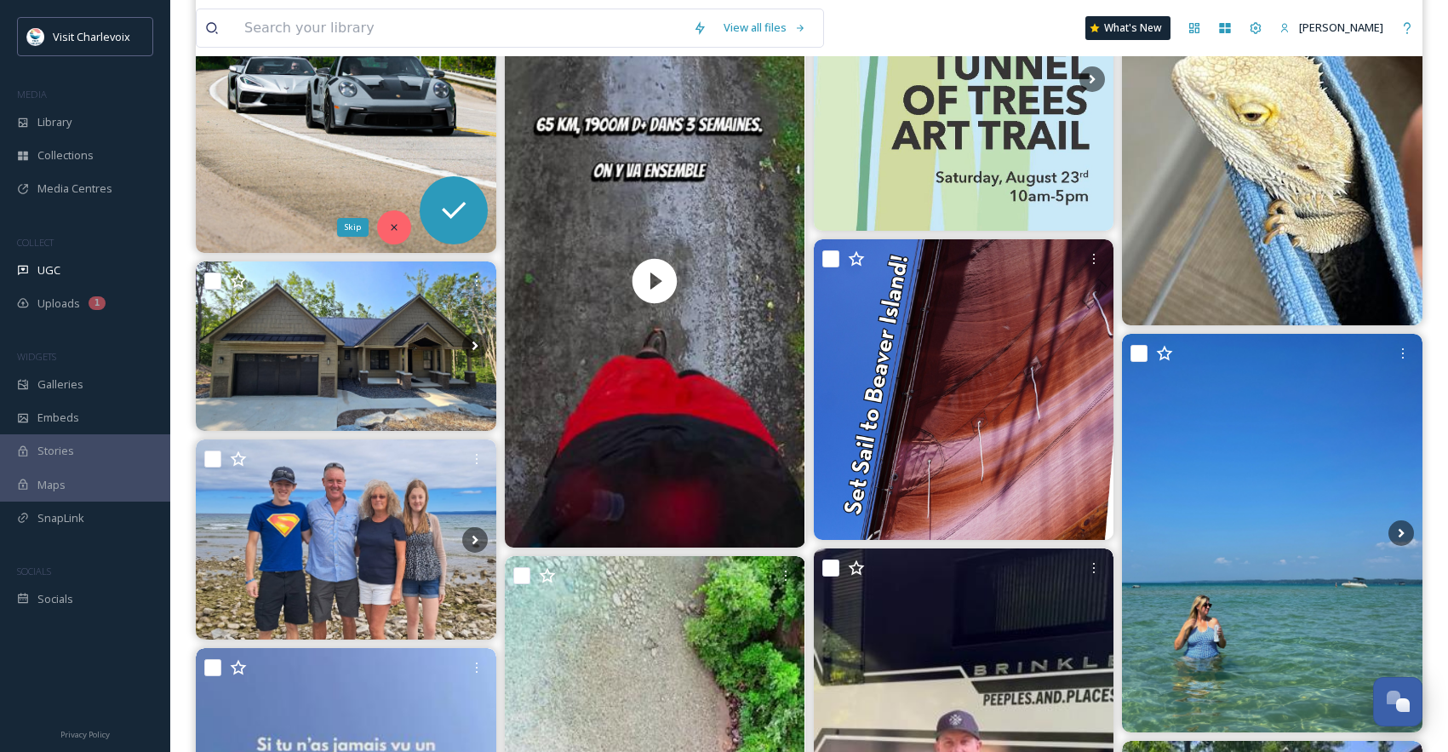
click at [389, 223] on icon at bounding box center [394, 227] width 12 height 12
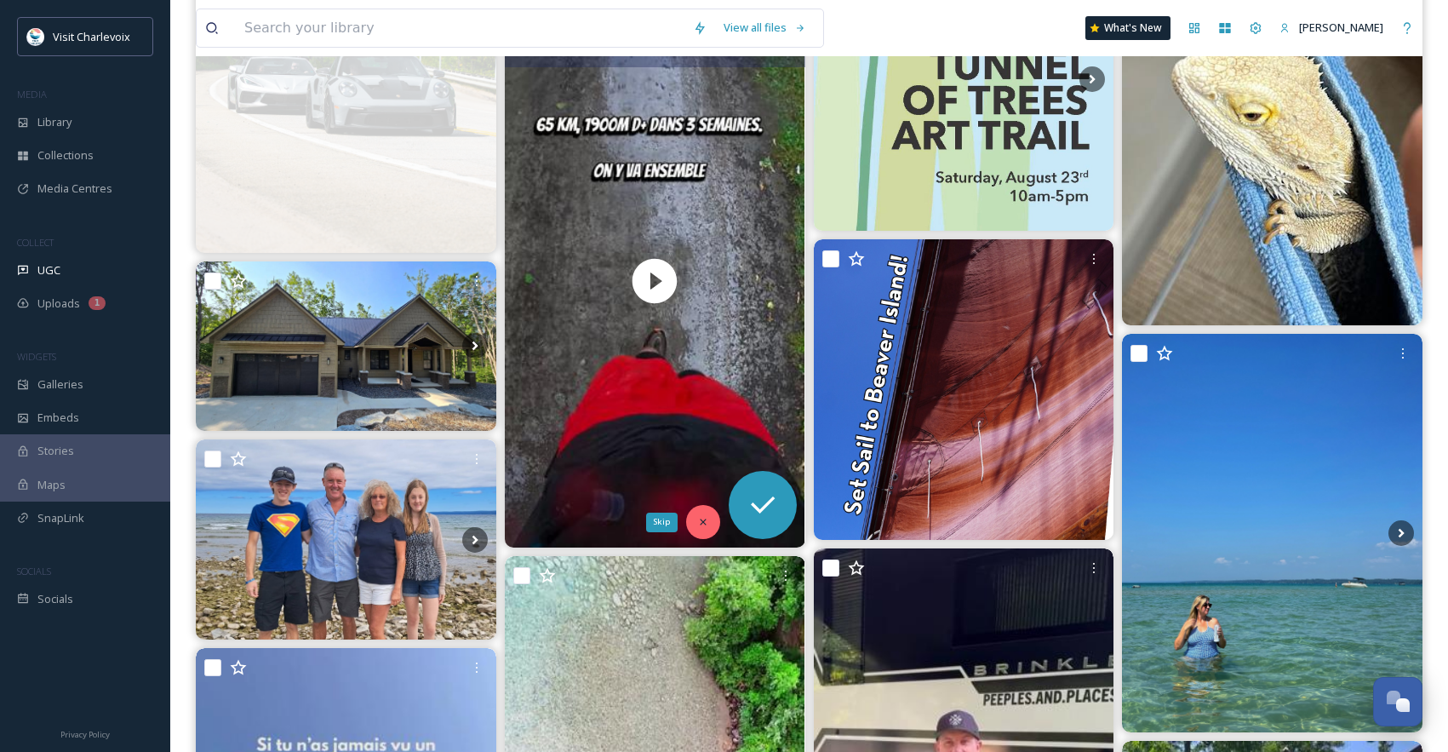
click at [700, 527] on icon at bounding box center [703, 522] width 12 height 12
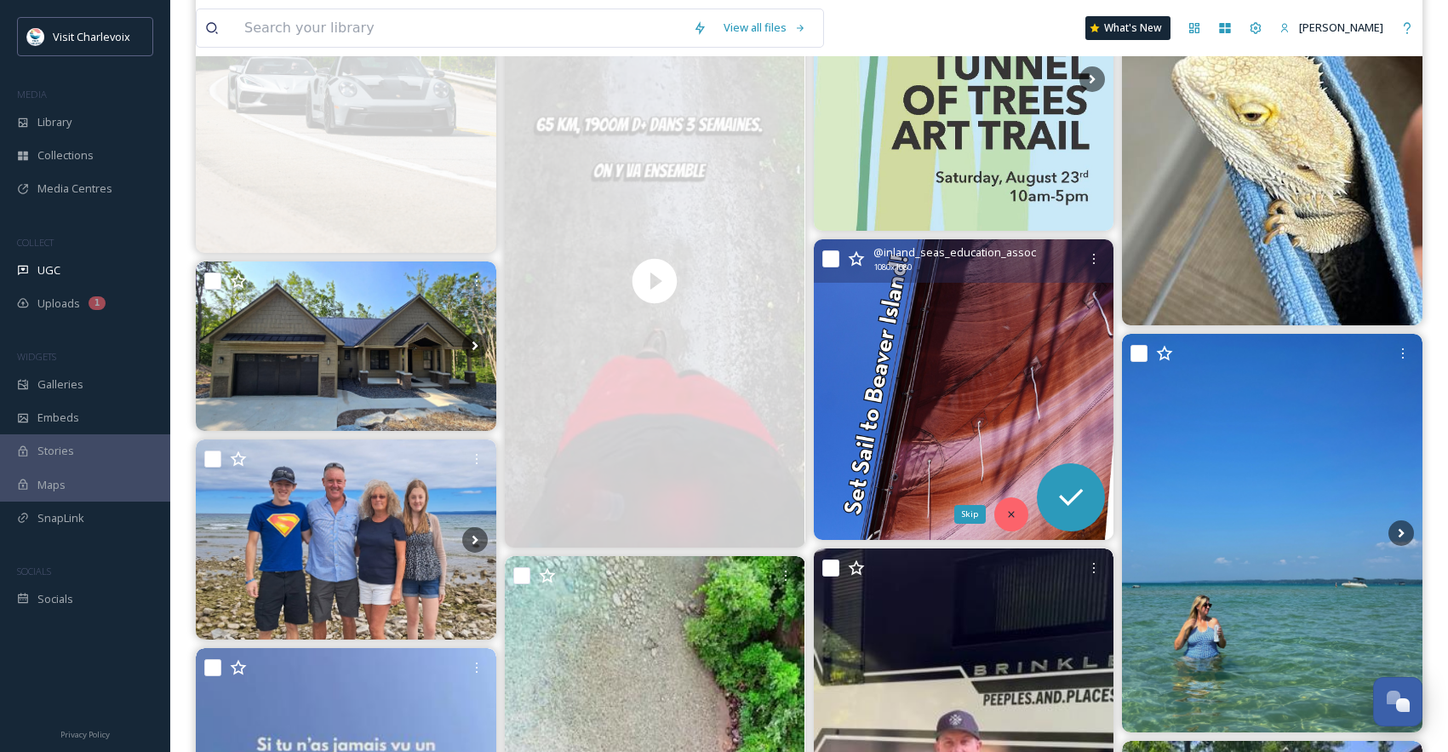
click at [1012, 509] on icon at bounding box center [1012, 514] width 12 height 12
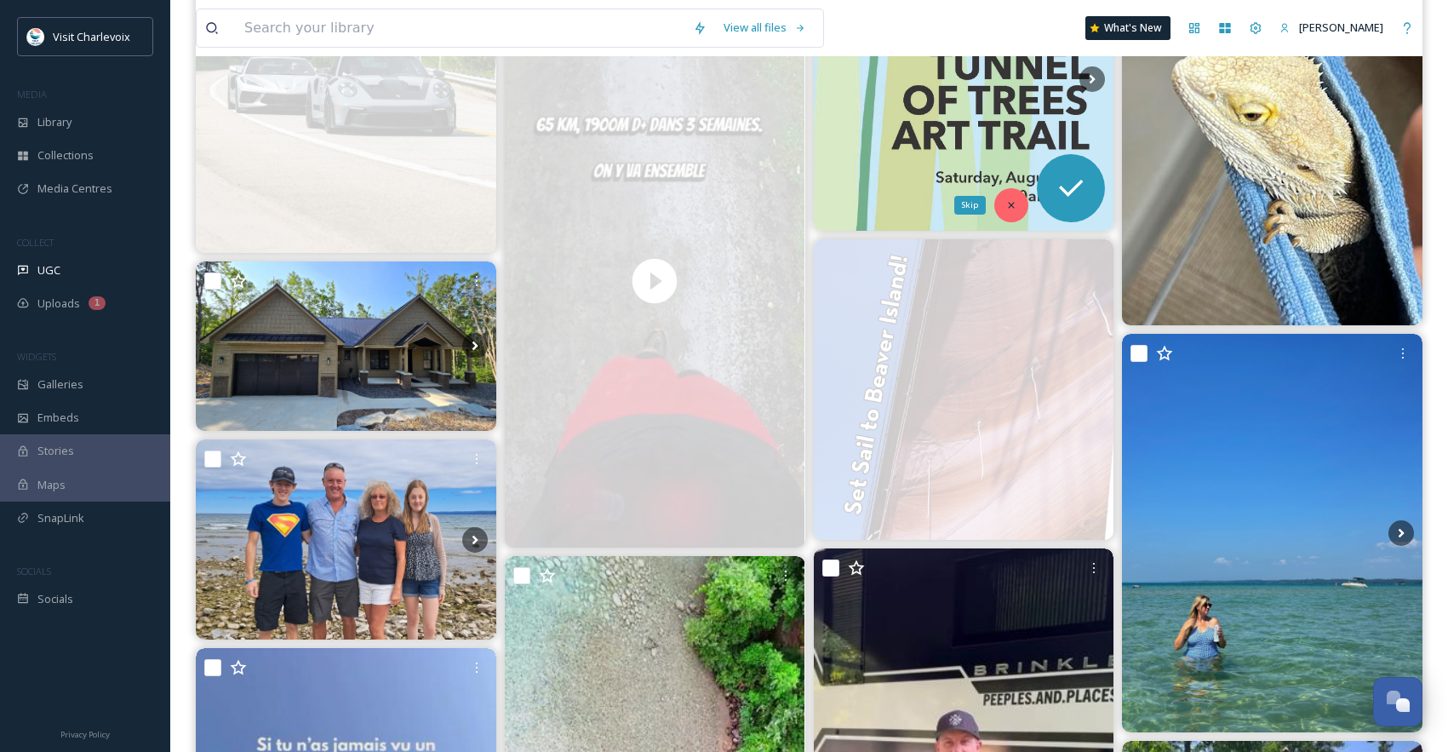
click at [1017, 210] on div "Skip" at bounding box center [1012, 205] width 34 height 34
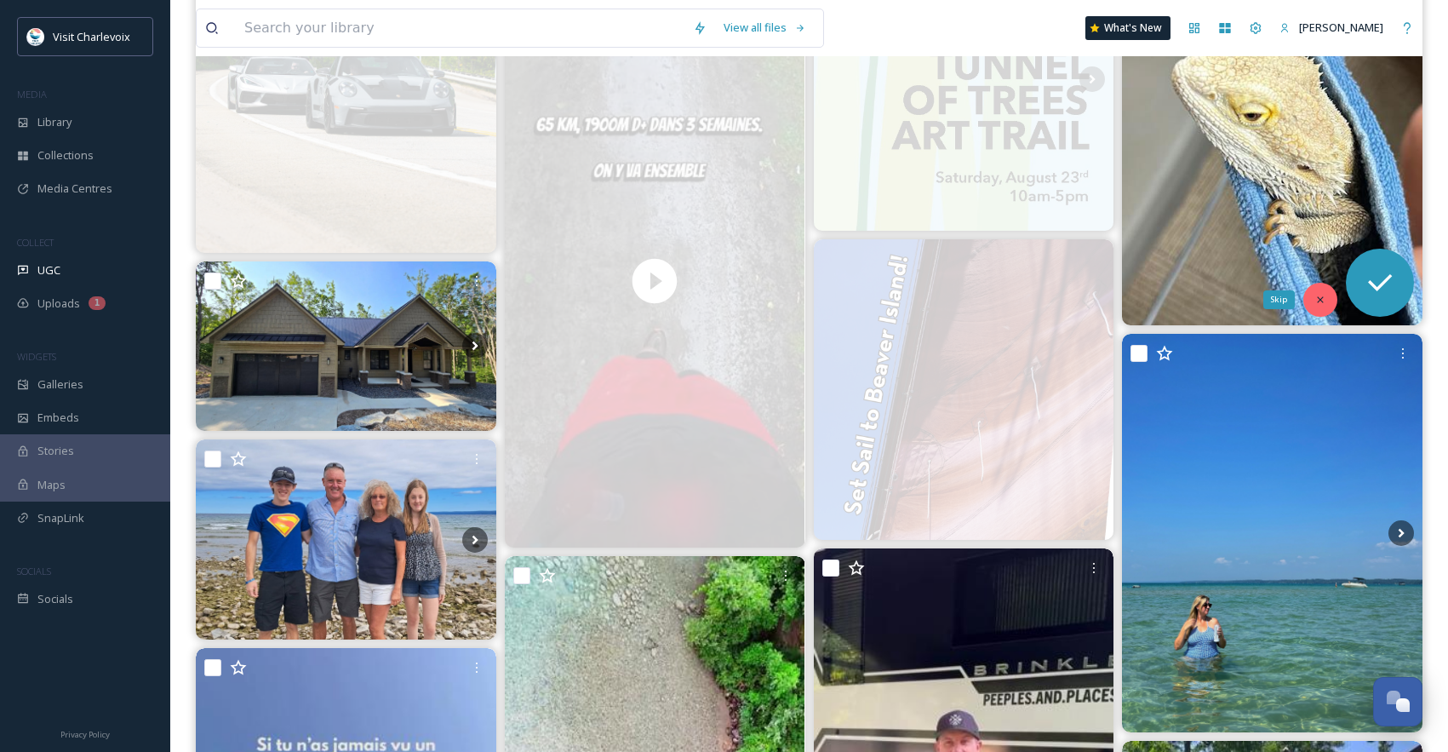
click at [1319, 304] on icon at bounding box center [1321, 300] width 12 height 12
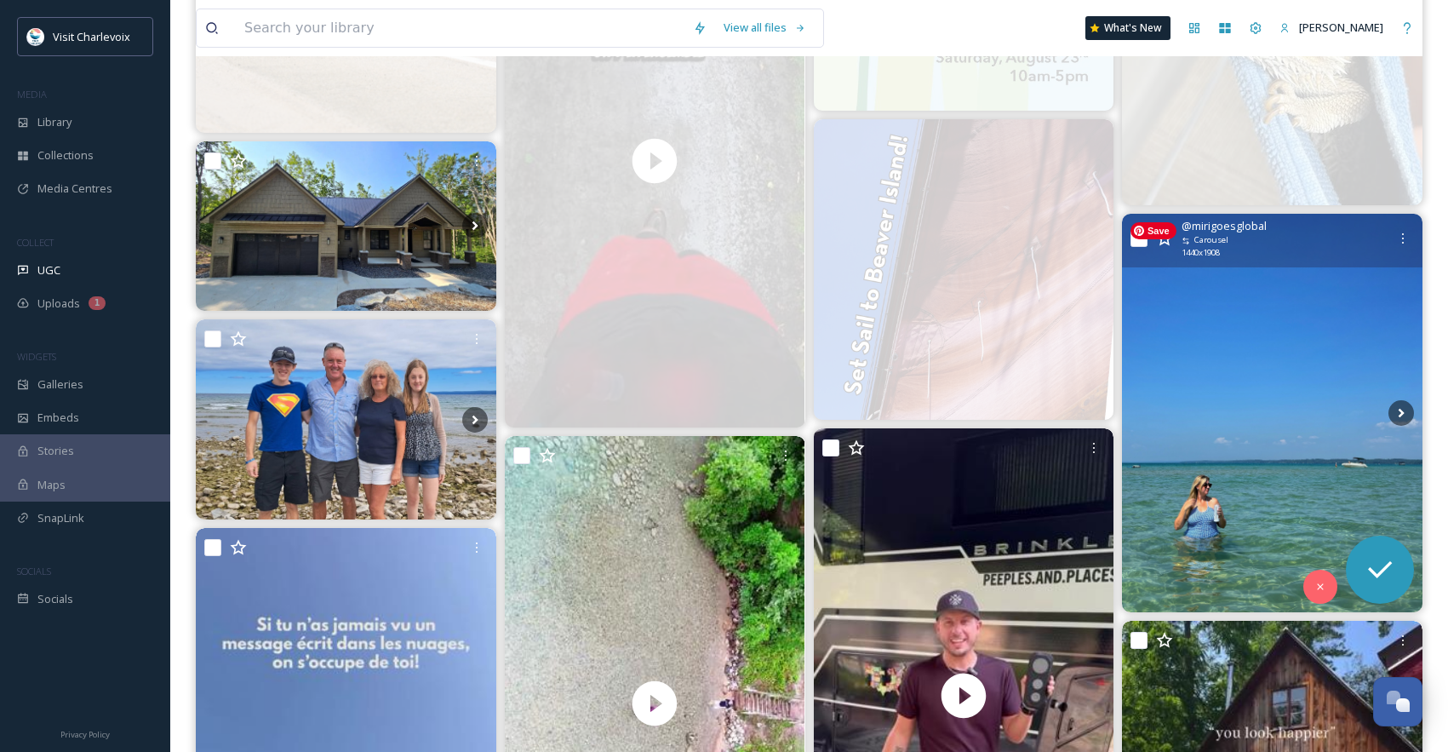
scroll to position [4971, 0]
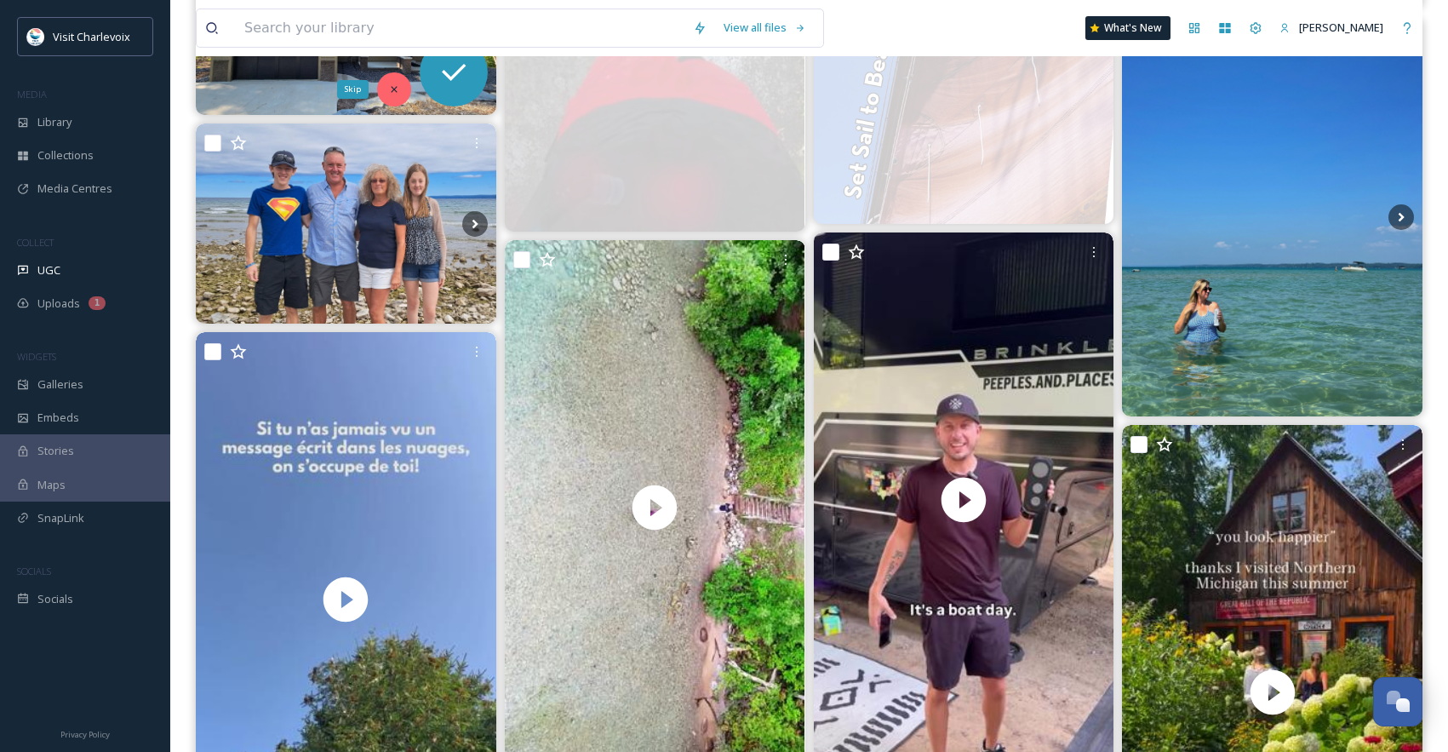
click at [398, 94] on icon at bounding box center [394, 89] width 12 height 12
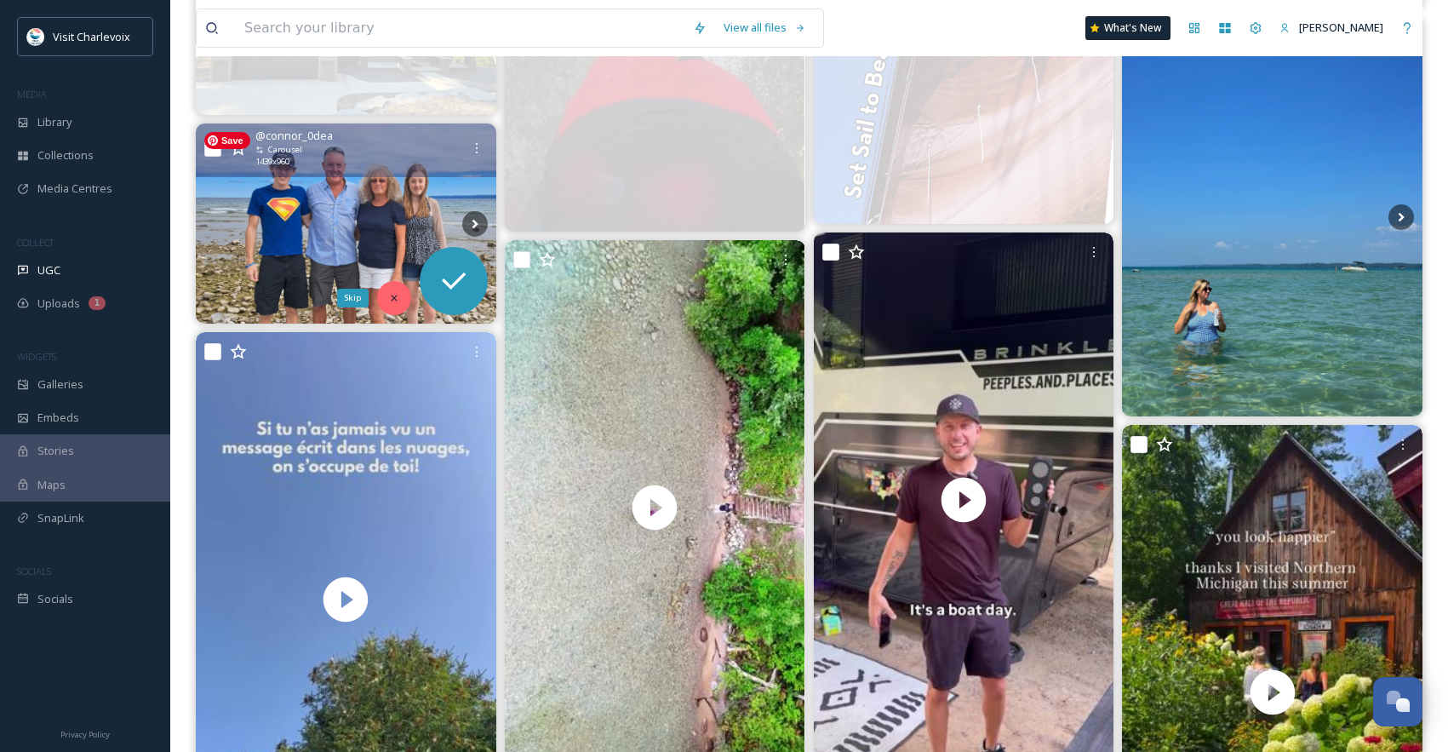
click at [403, 301] on div "Skip" at bounding box center [394, 298] width 34 height 34
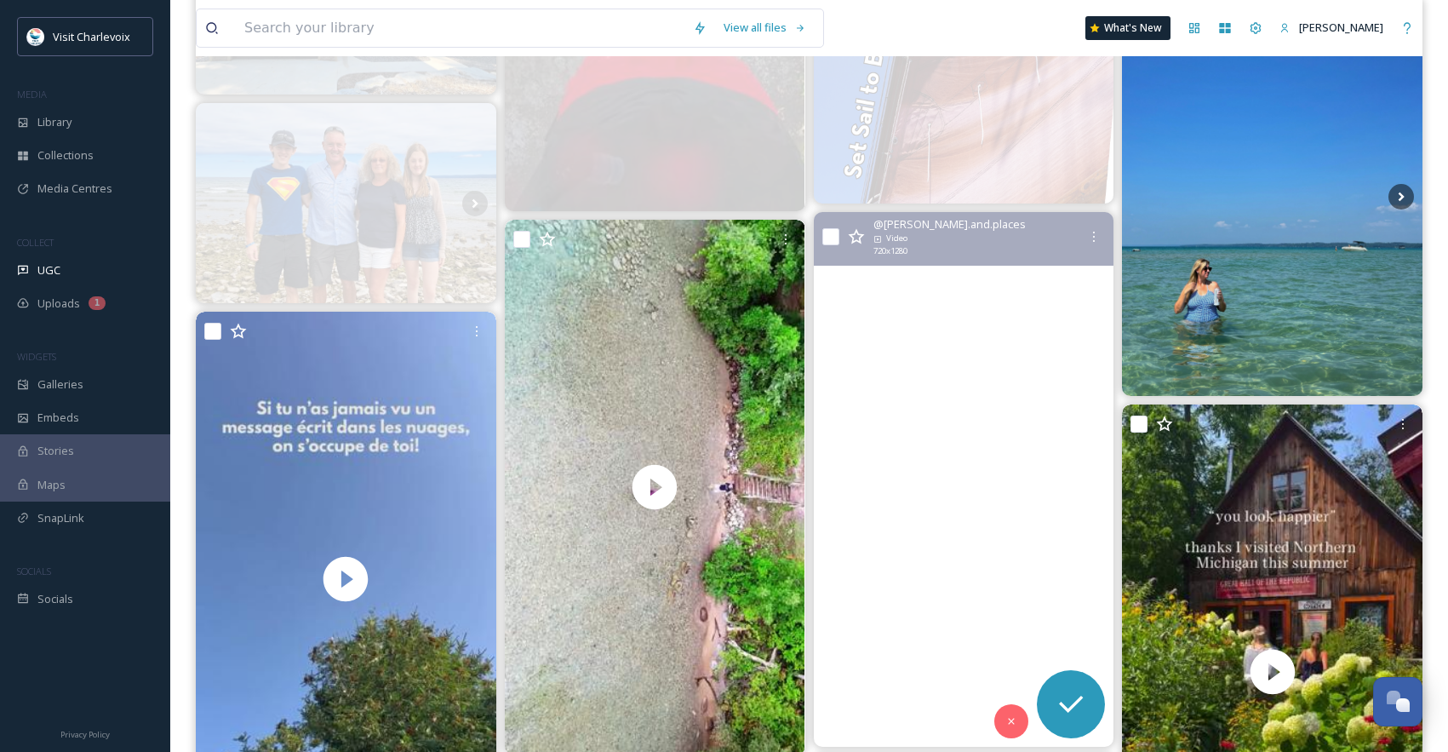
scroll to position [5001, 0]
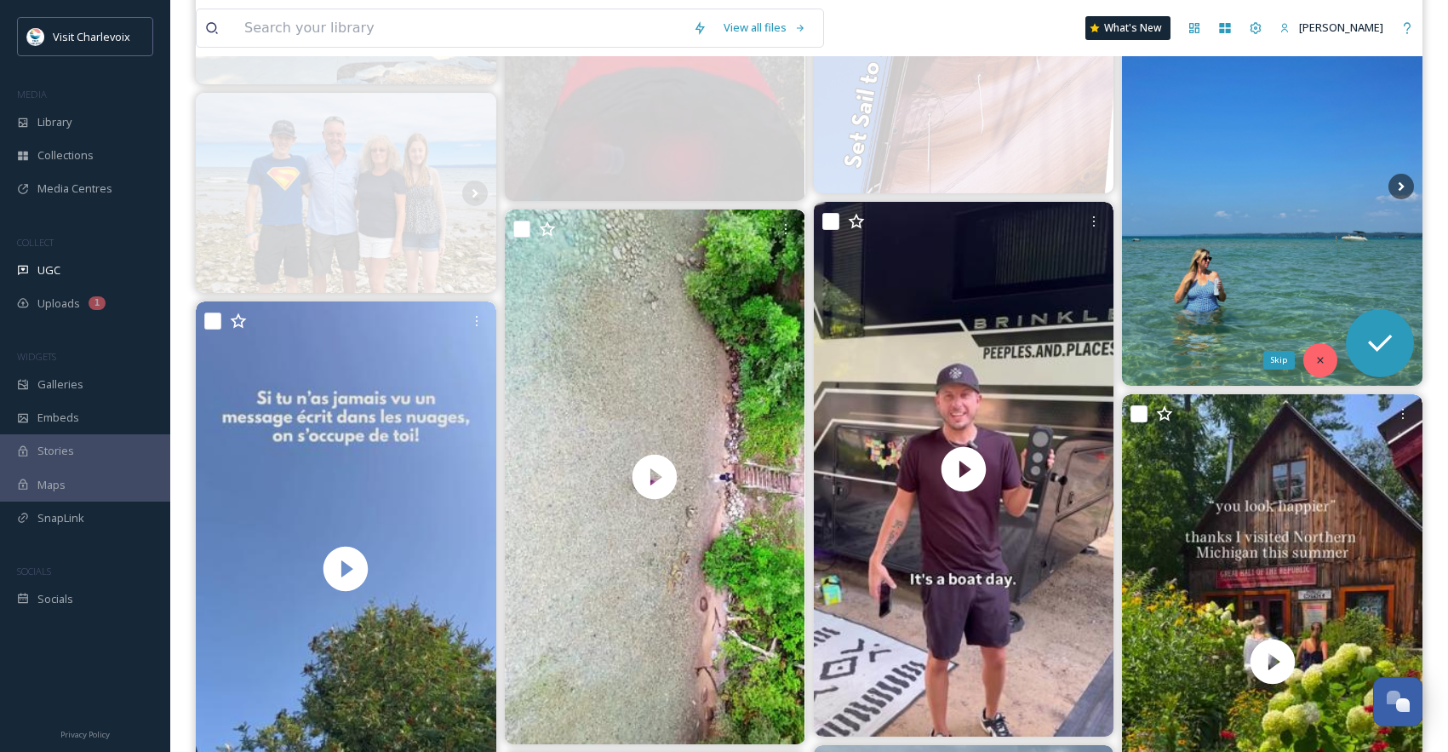
click at [1311, 353] on div "Skip" at bounding box center [1321, 360] width 34 height 34
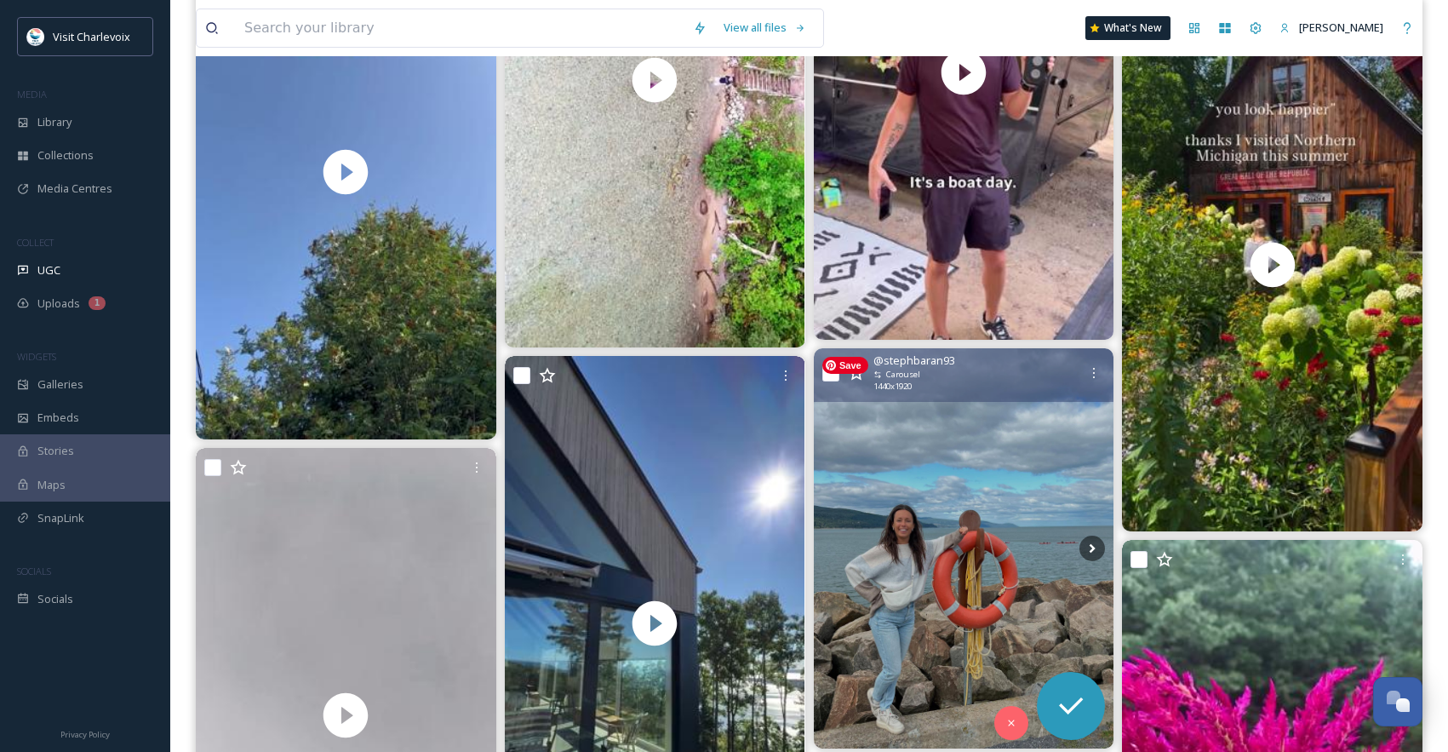
scroll to position [5415, 0]
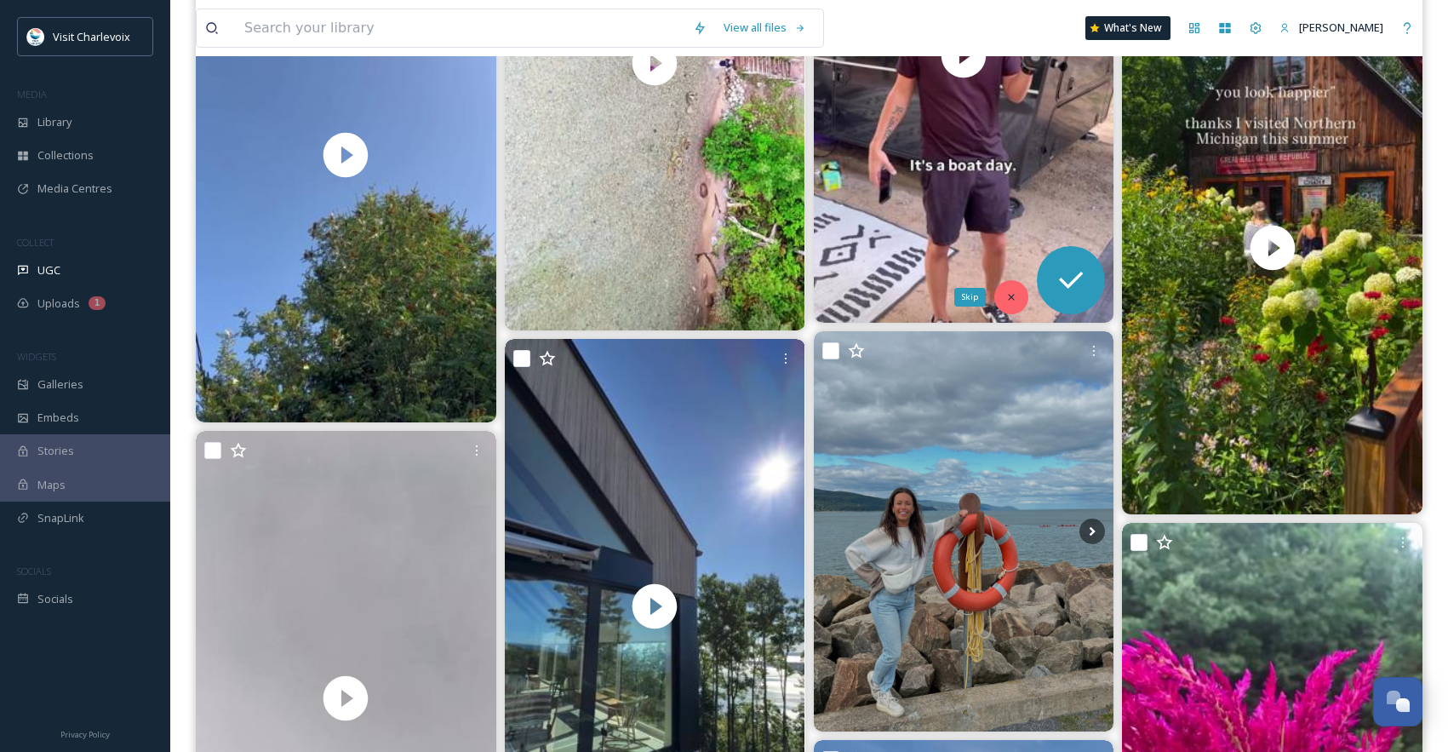
click at [1007, 291] on icon at bounding box center [1012, 297] width 12 height 12
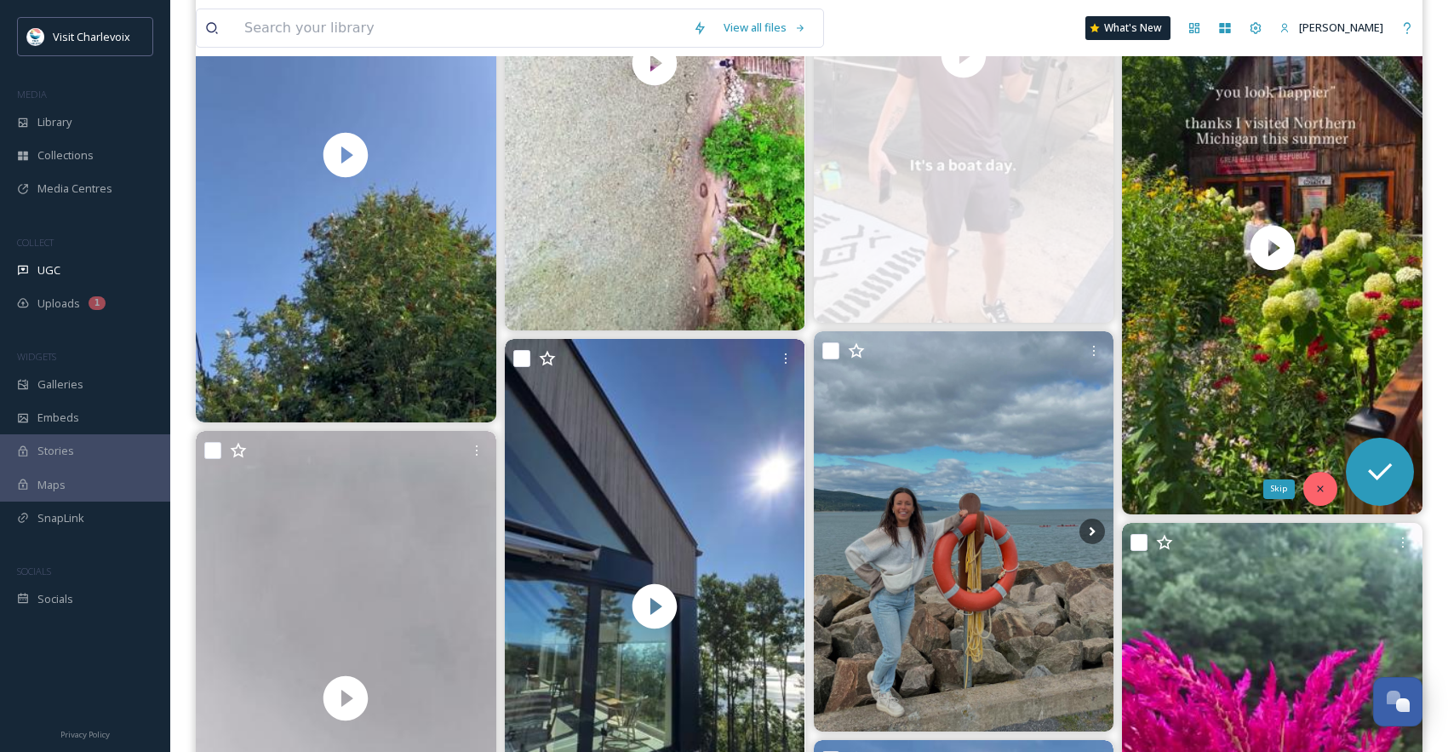
click at [1317, 485] on icon at bounding box center [1321, 489] width 12 height 12
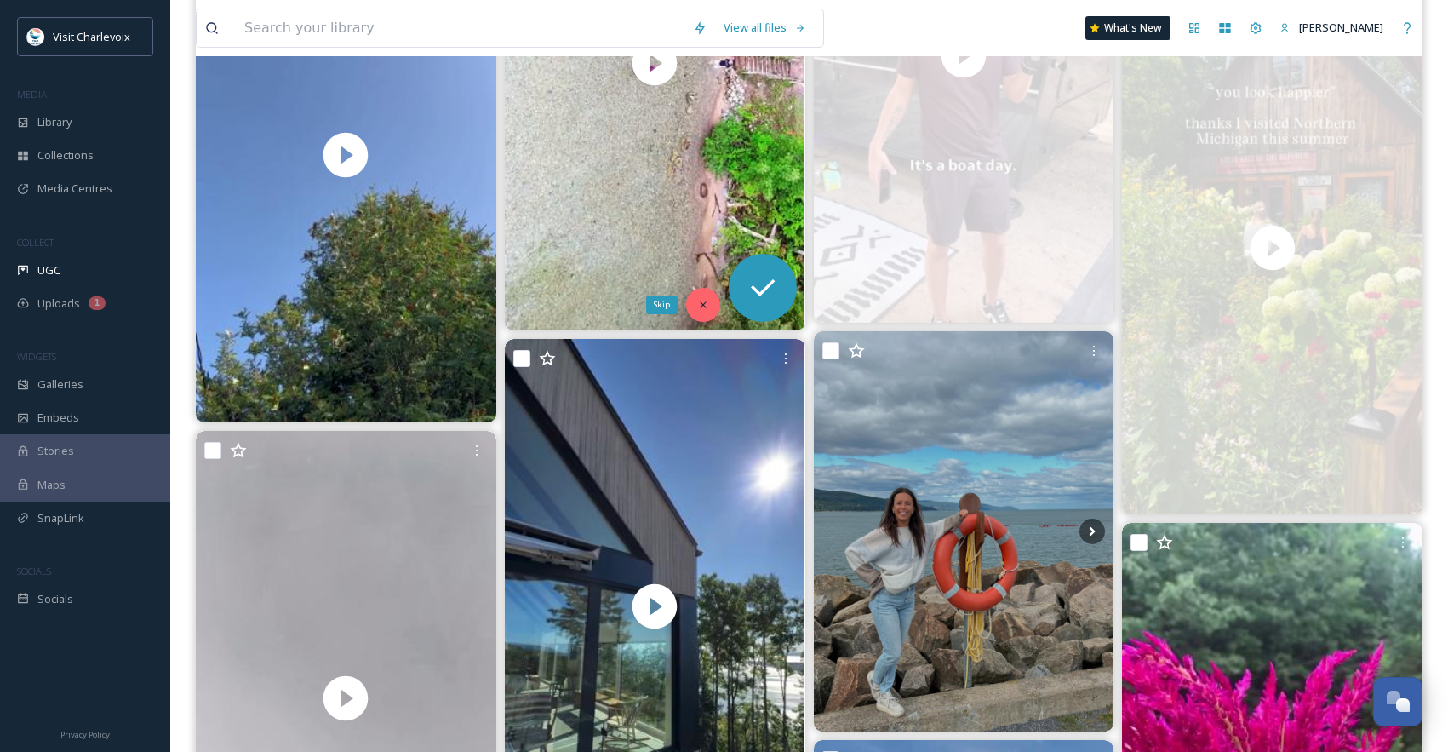
click at [694, 306] on div "Skip" at bounding box center [703, 305] width 34 height 34
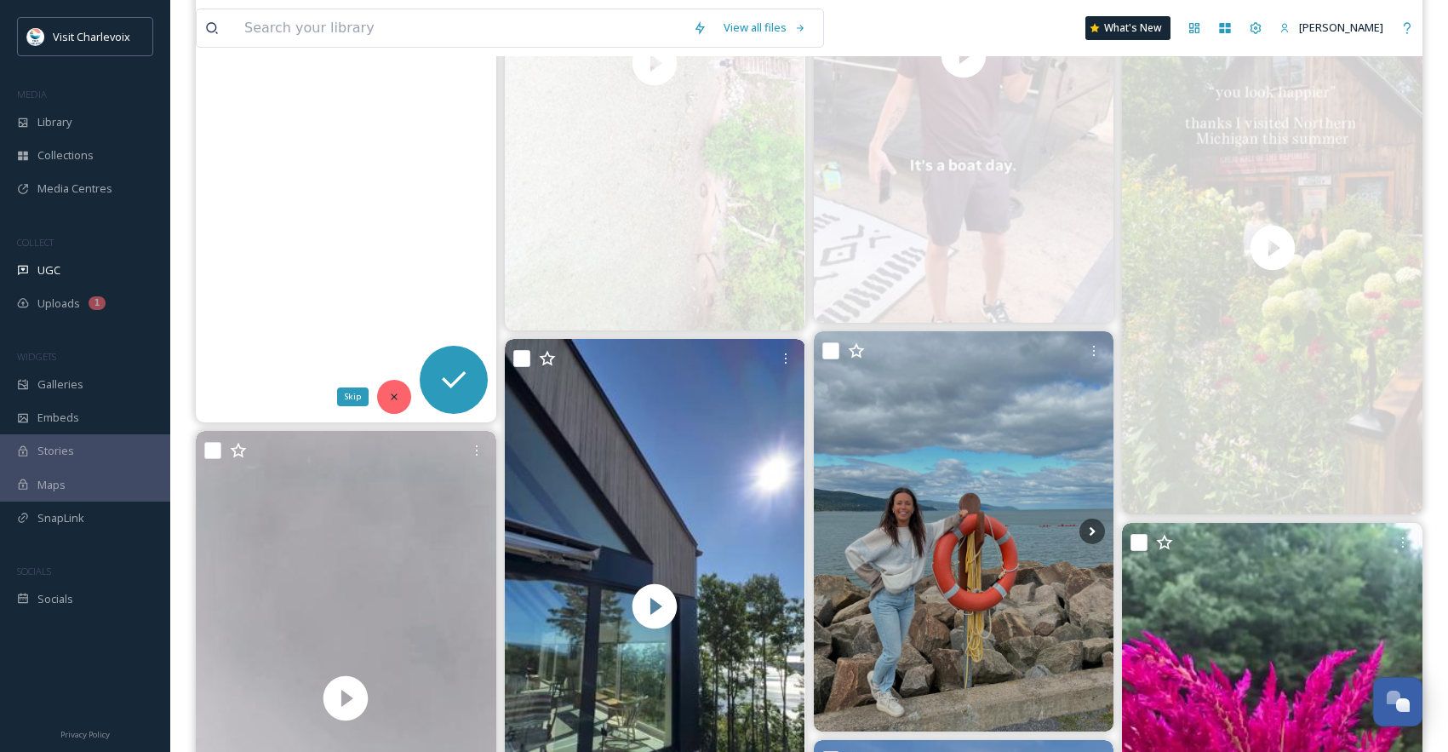
click at [404, 398] on div "Skip" at bounding box center [394, 397] width 34 height 34
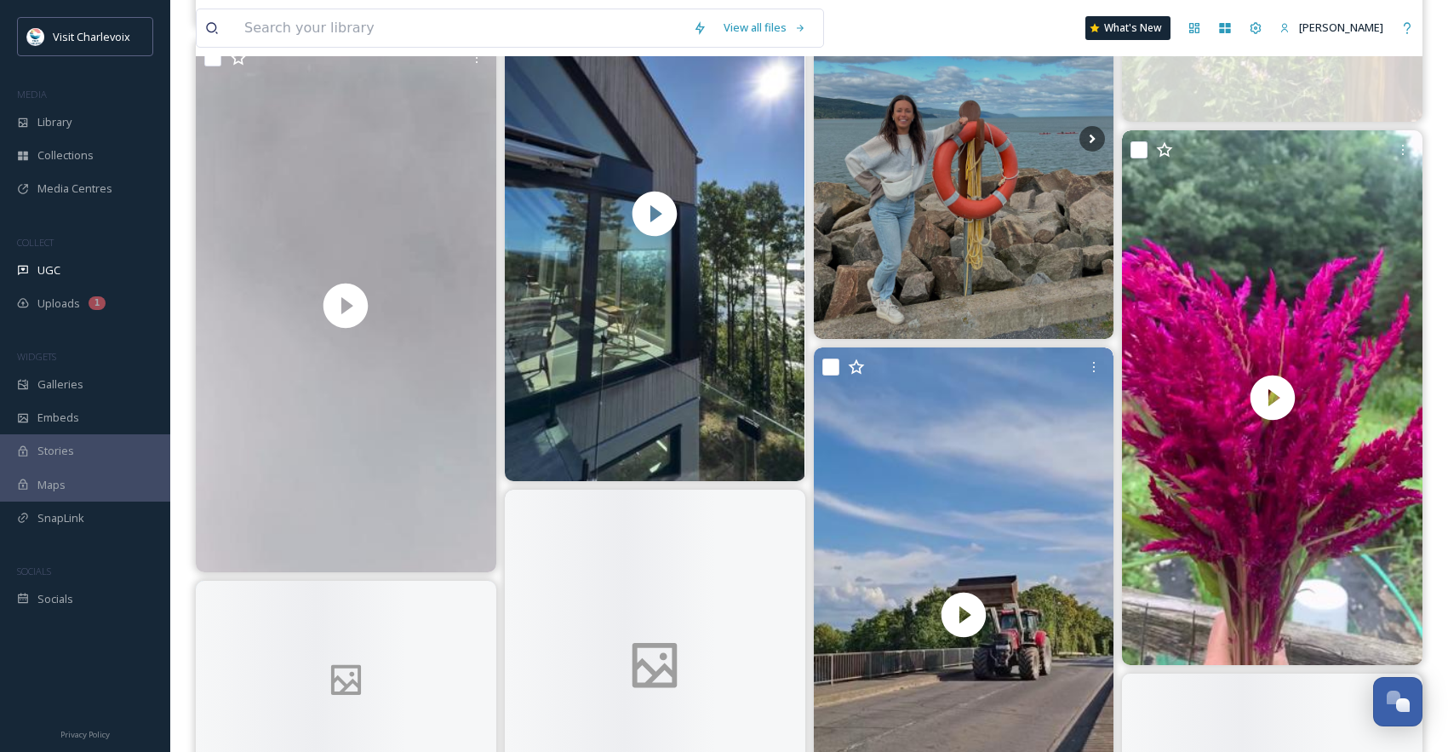
scroll to position [5878, 0]
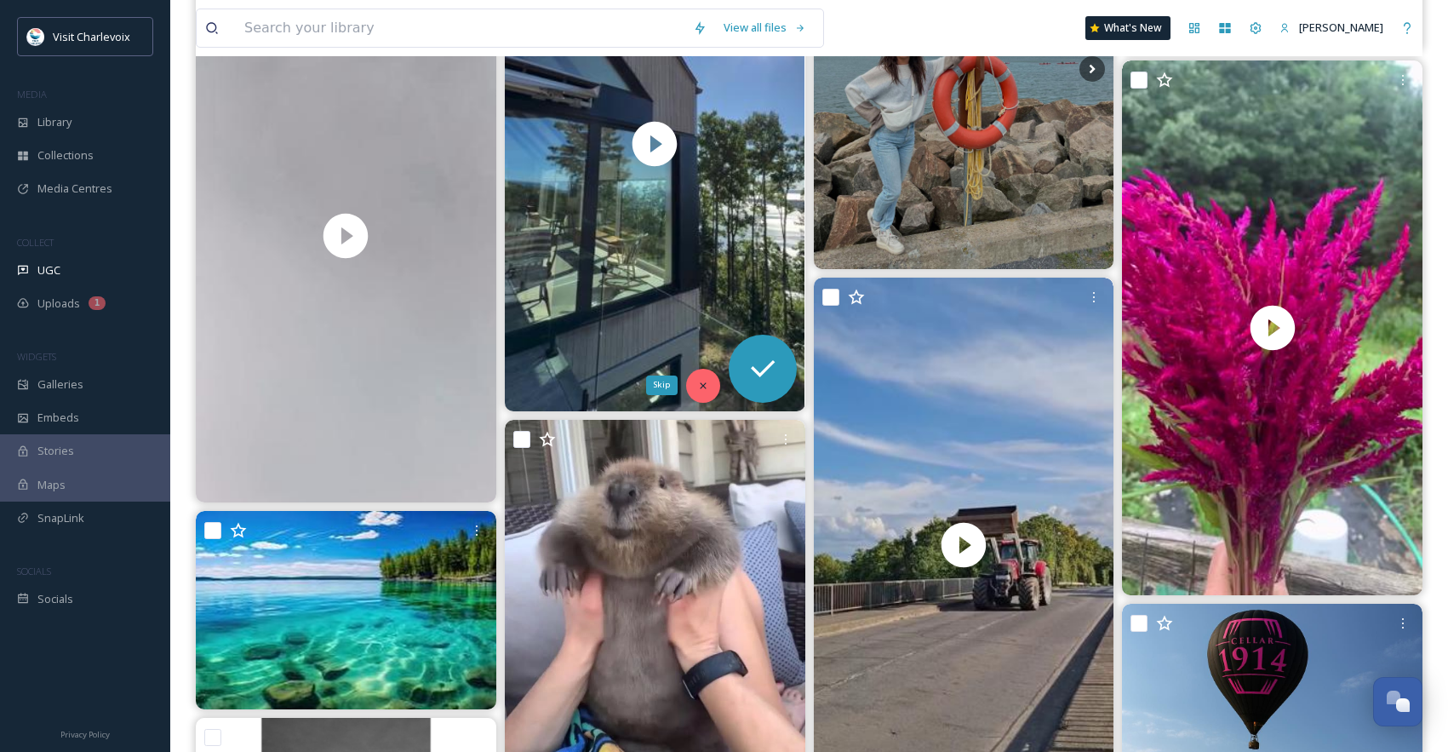
click at [704, 371] on div "Skip" at bounding box center [703, 386] width 34 height 34
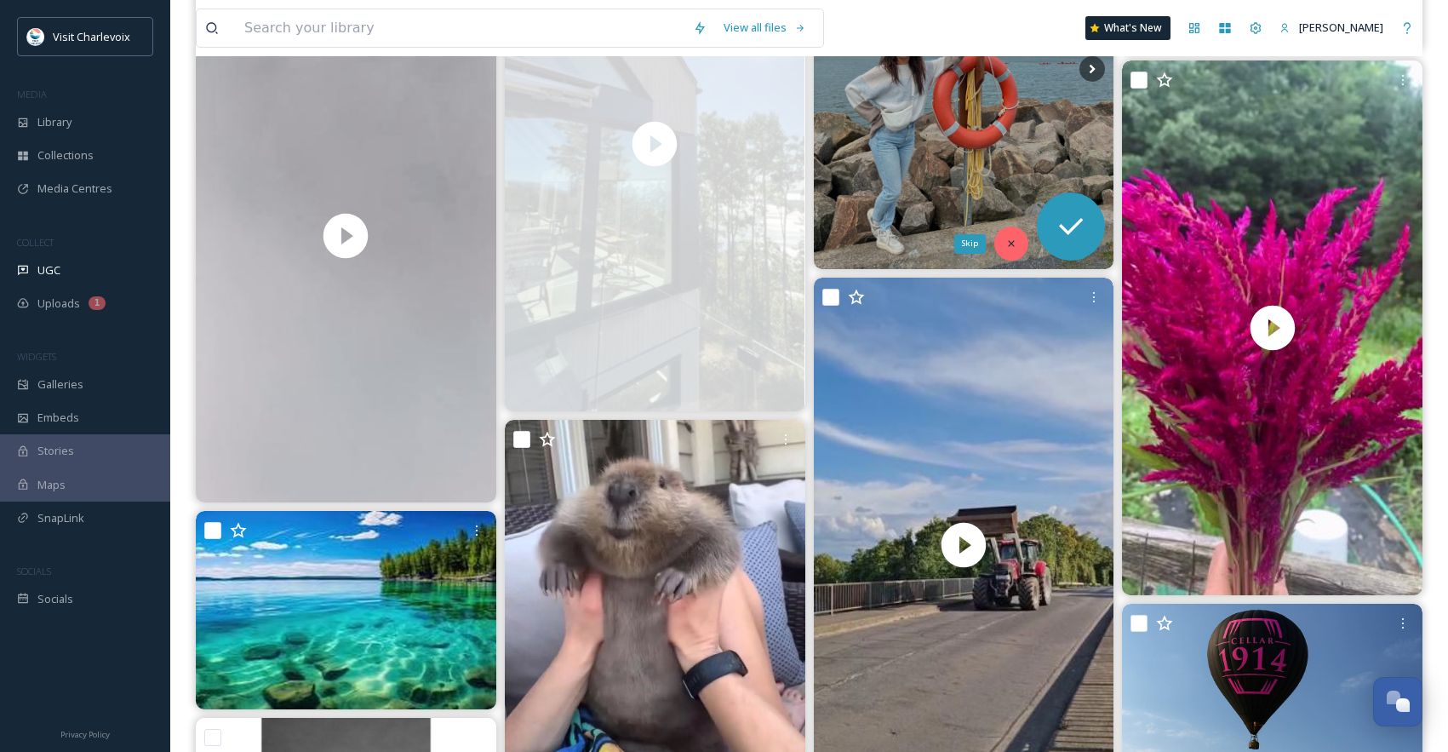
click at [1019, 237] on div "Skip" at bounding box center [1012, 243] width 34 height 34
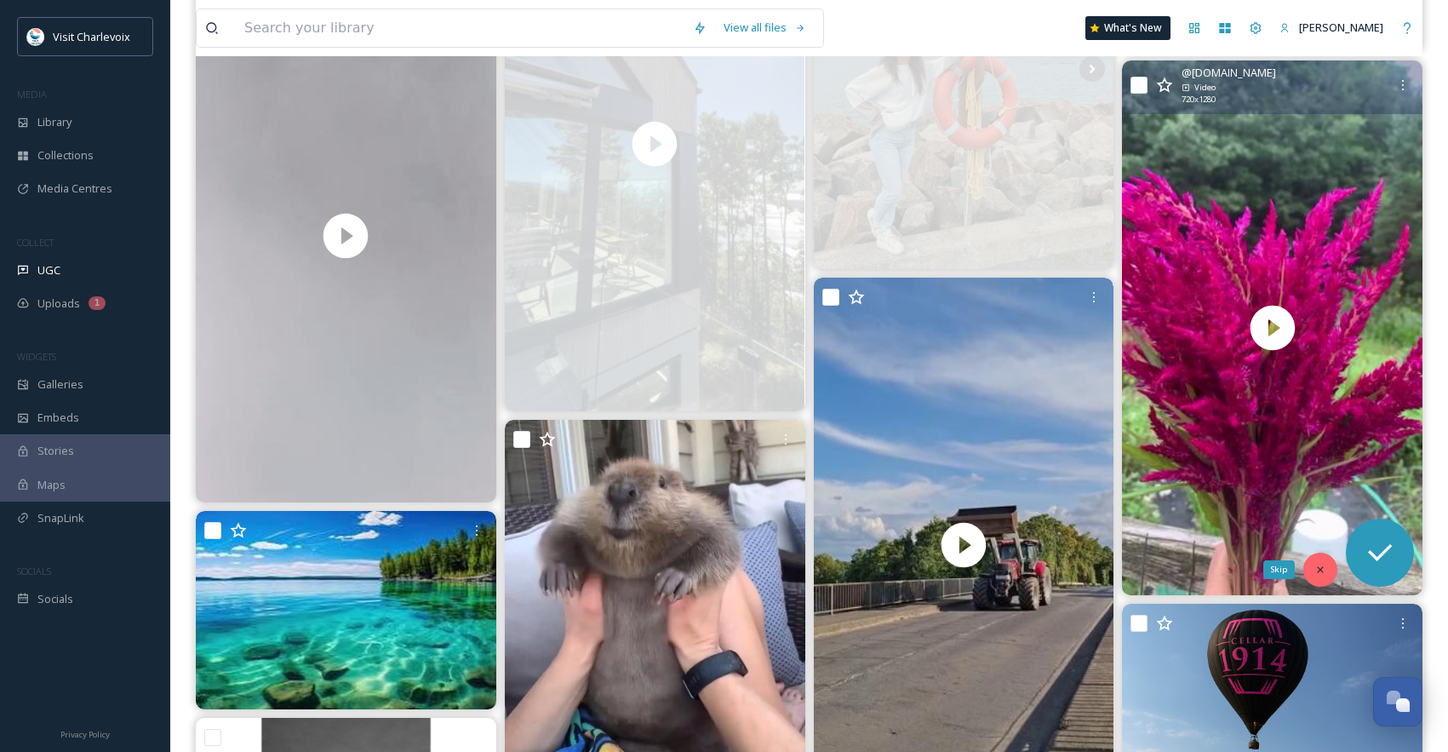
click at [1318, 568] on icon at bounding box center [1320, 569] width 6 height 6
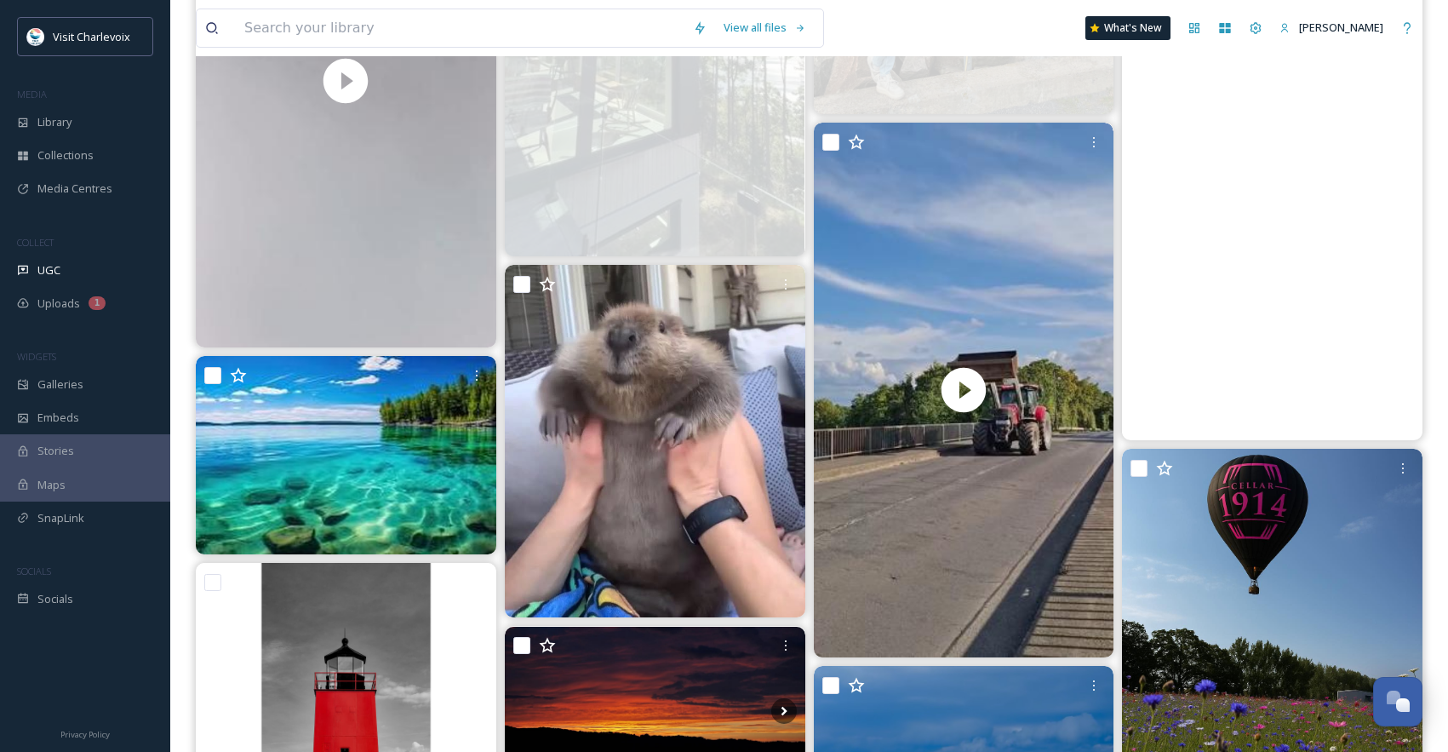
scroll to position [6125, 0]
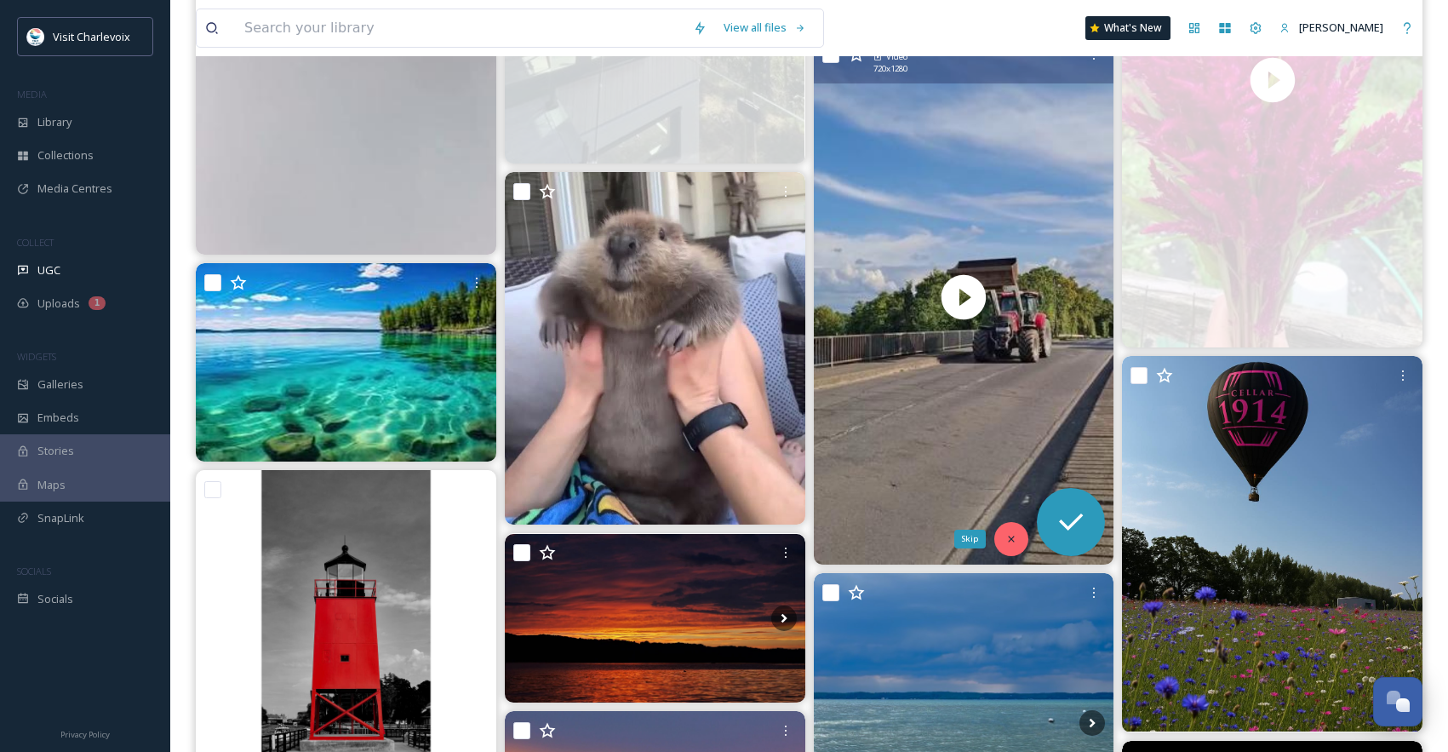
click at [1010, 542] on icon at bounding box center [1012, 539] width 12 height 12
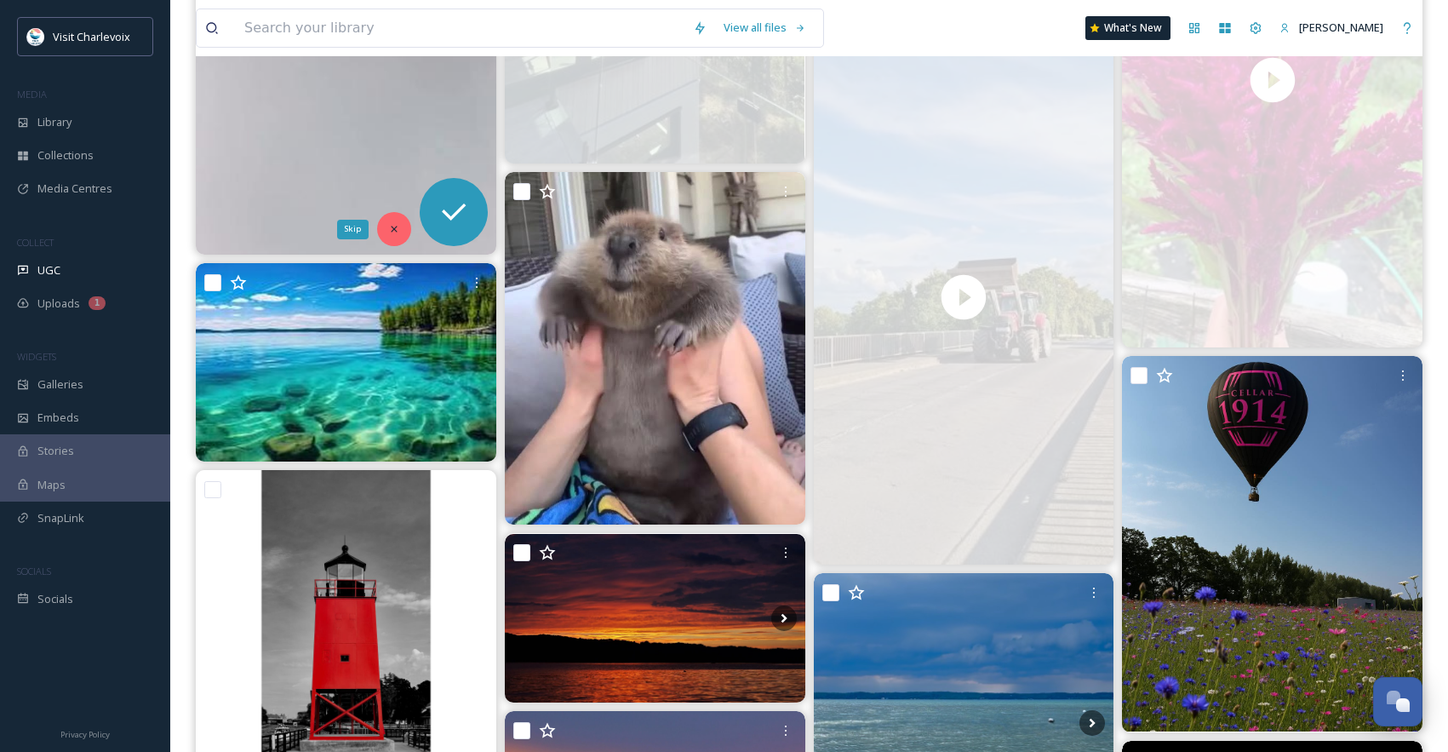
click at [392, 220] on div "Skip" at bounding box center [394, 229] width 34 height 34
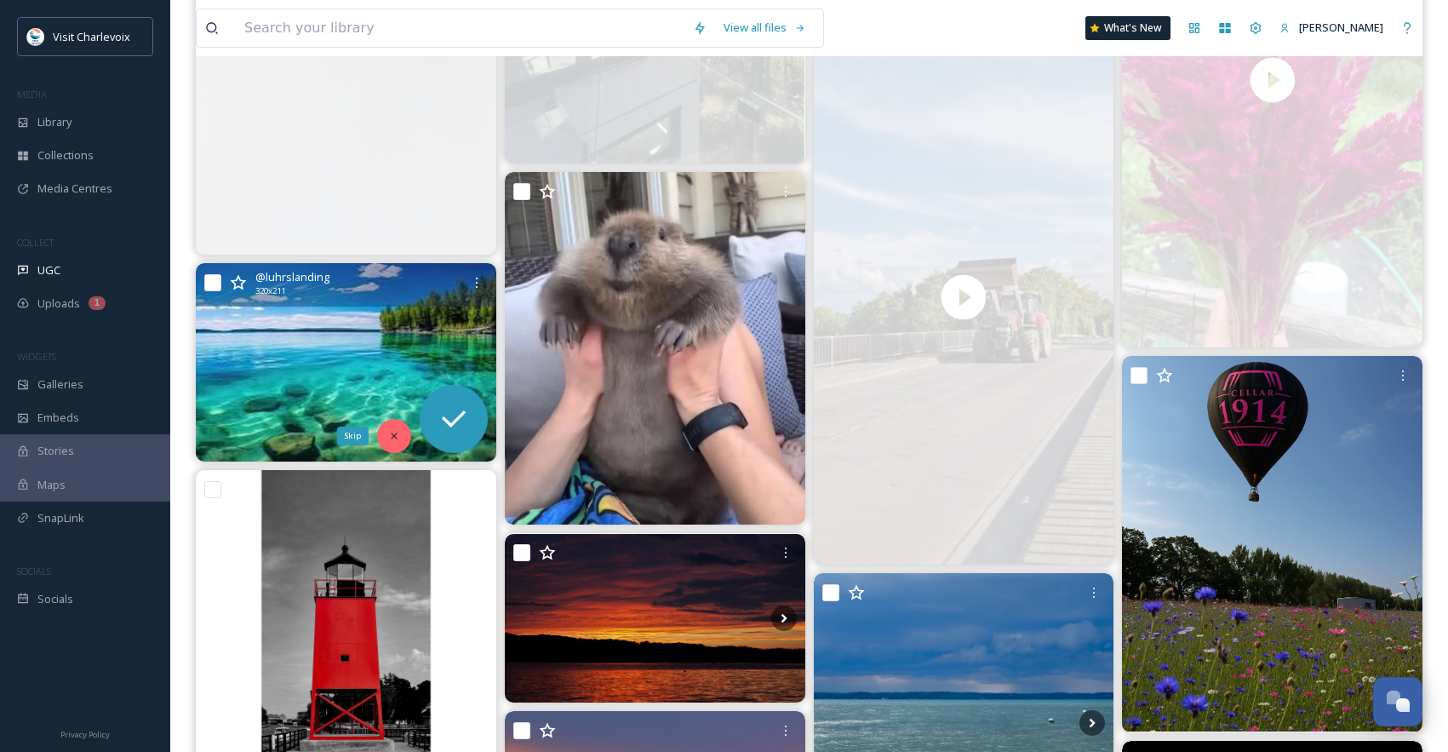
click at [406, 439] on div "Skip" at bounding box center [394, 436] width 34 height 34
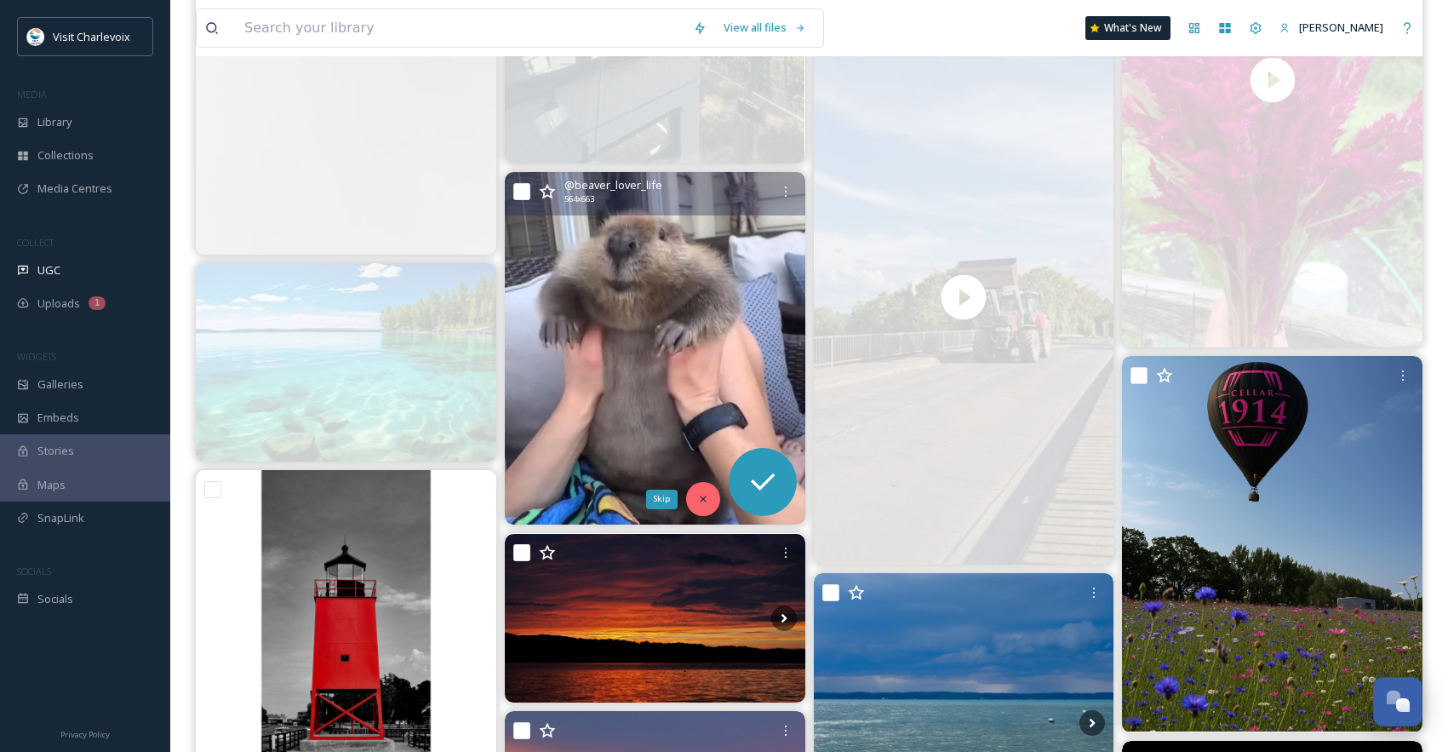
click at [695, 495] on div "Skip" at bounding box center [703, 499] width 34 height 34
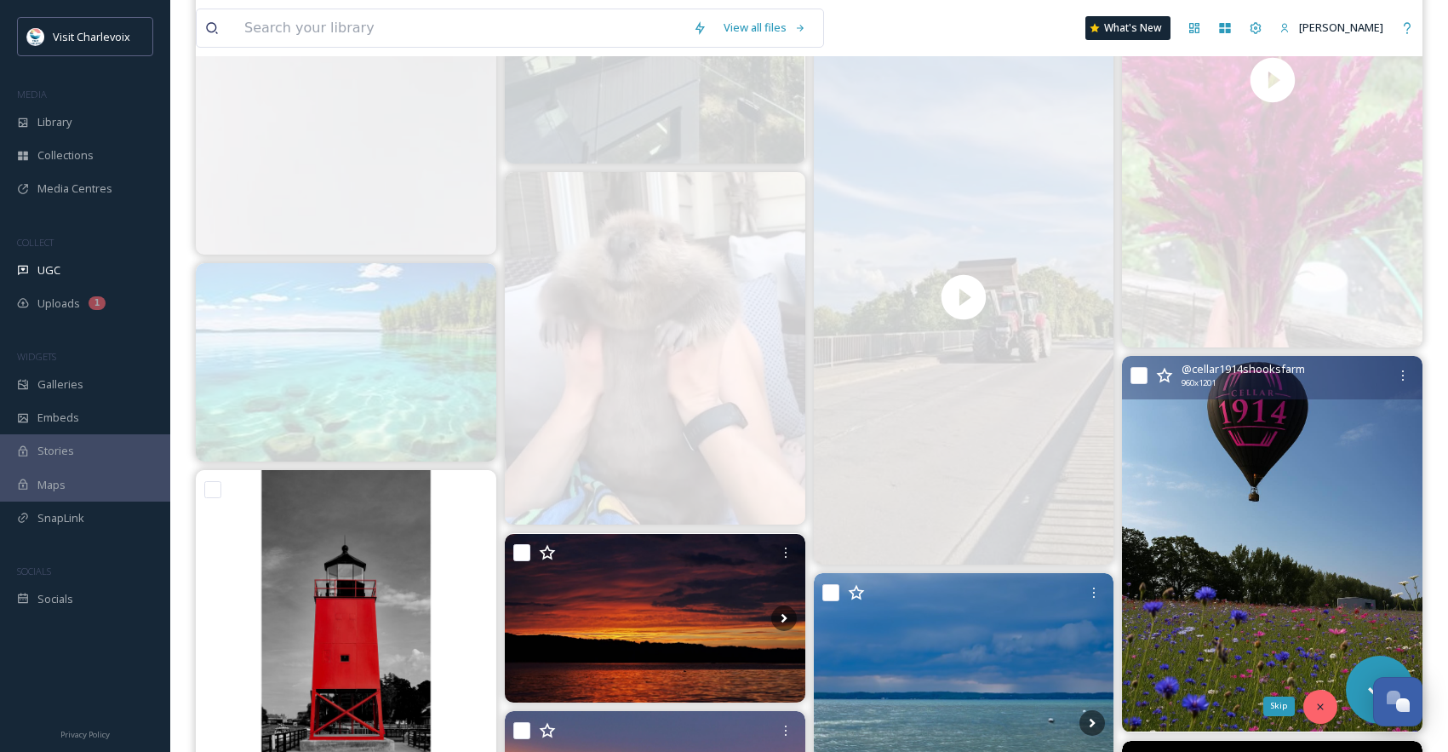
click at [1317, 703] on icon at bounding box center [1320, 706] width 6 height 6
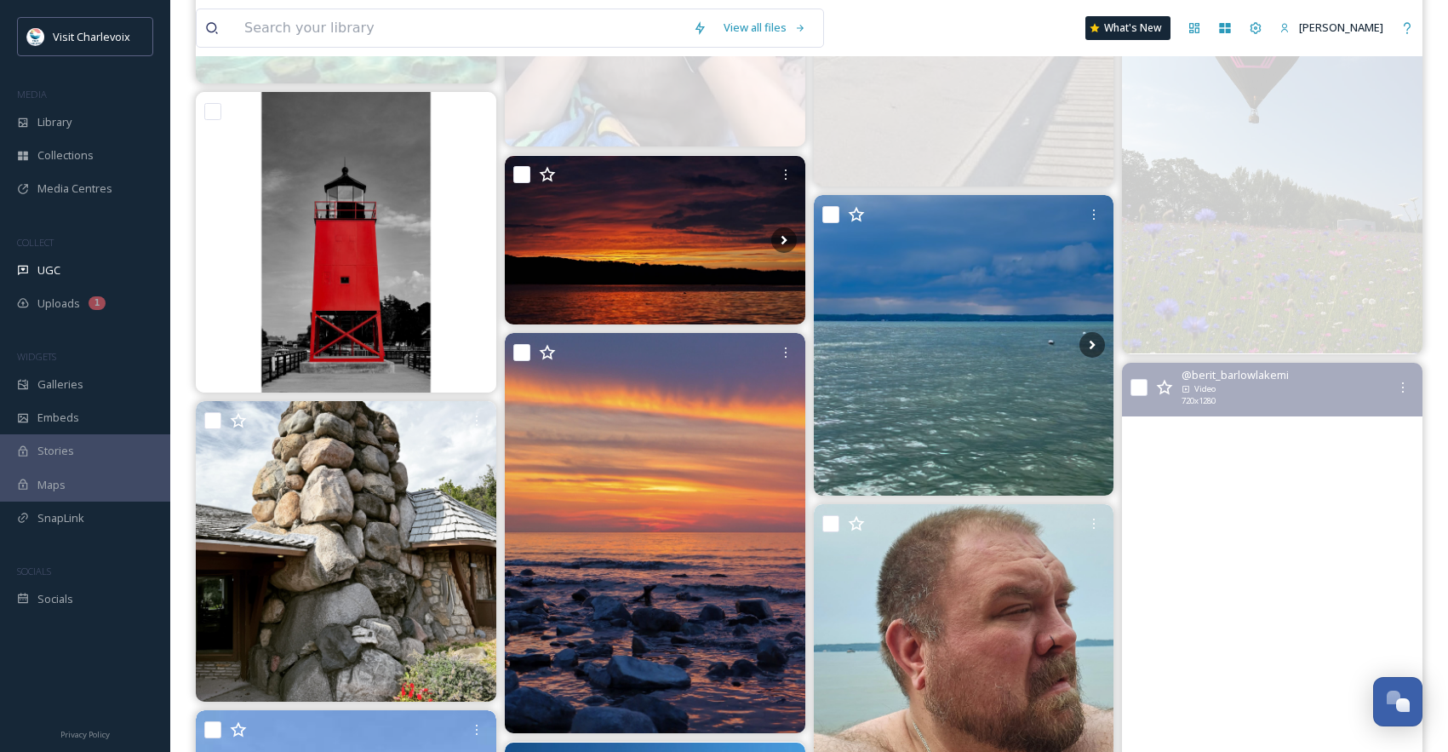
scroll to position [6950, 0]
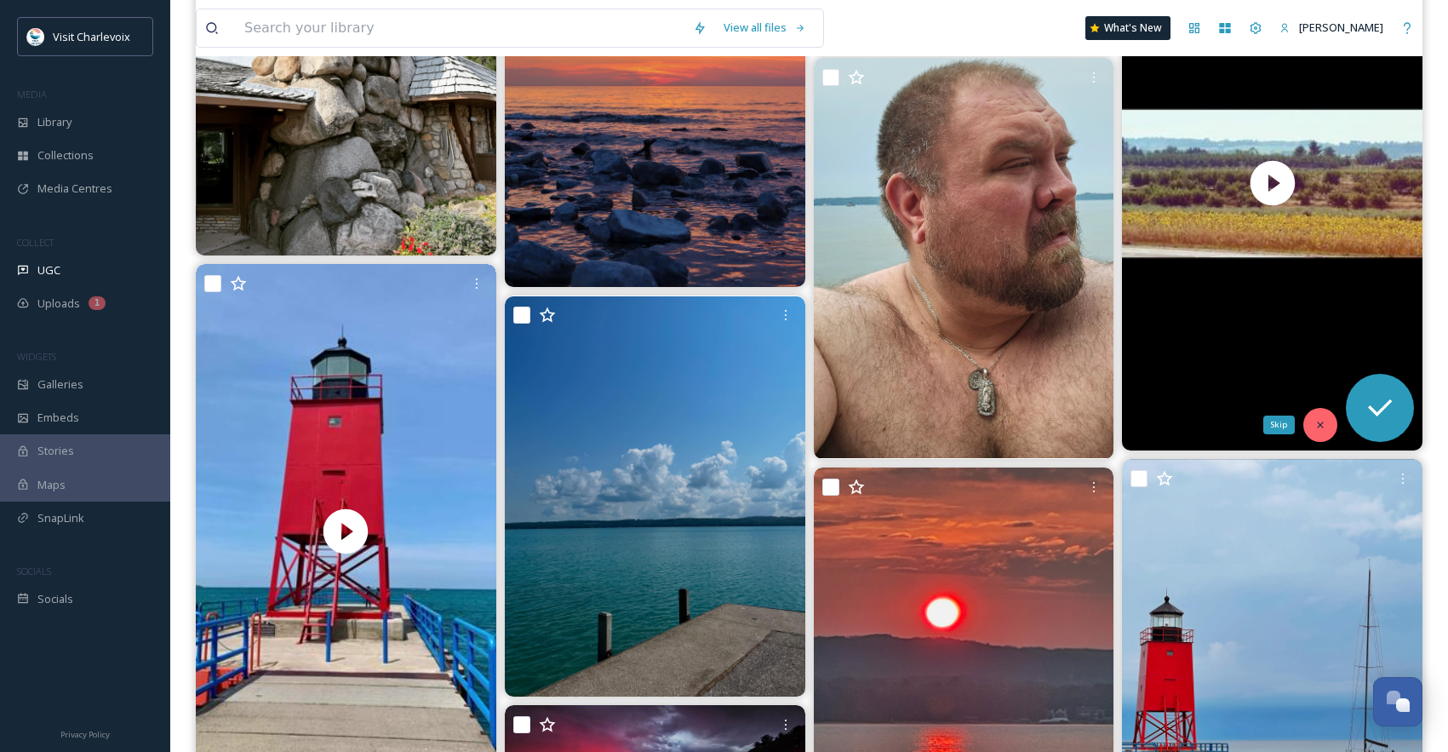
click at [1326, 434] on div "Skip" at bounding box center [1321, 425] width 34 height 34
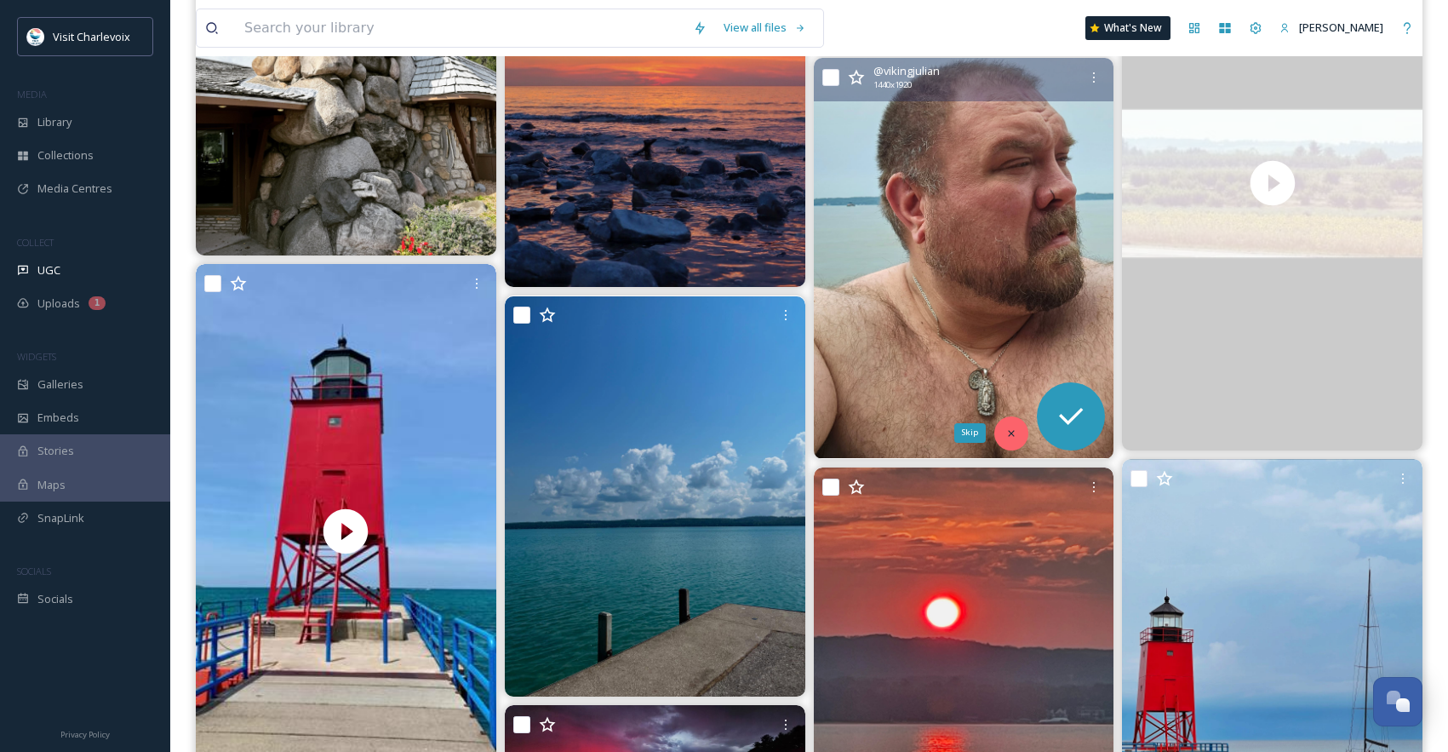
click at [1010, 439] on div "Skip" at bounding box center [1012, 433] width 34 height 34
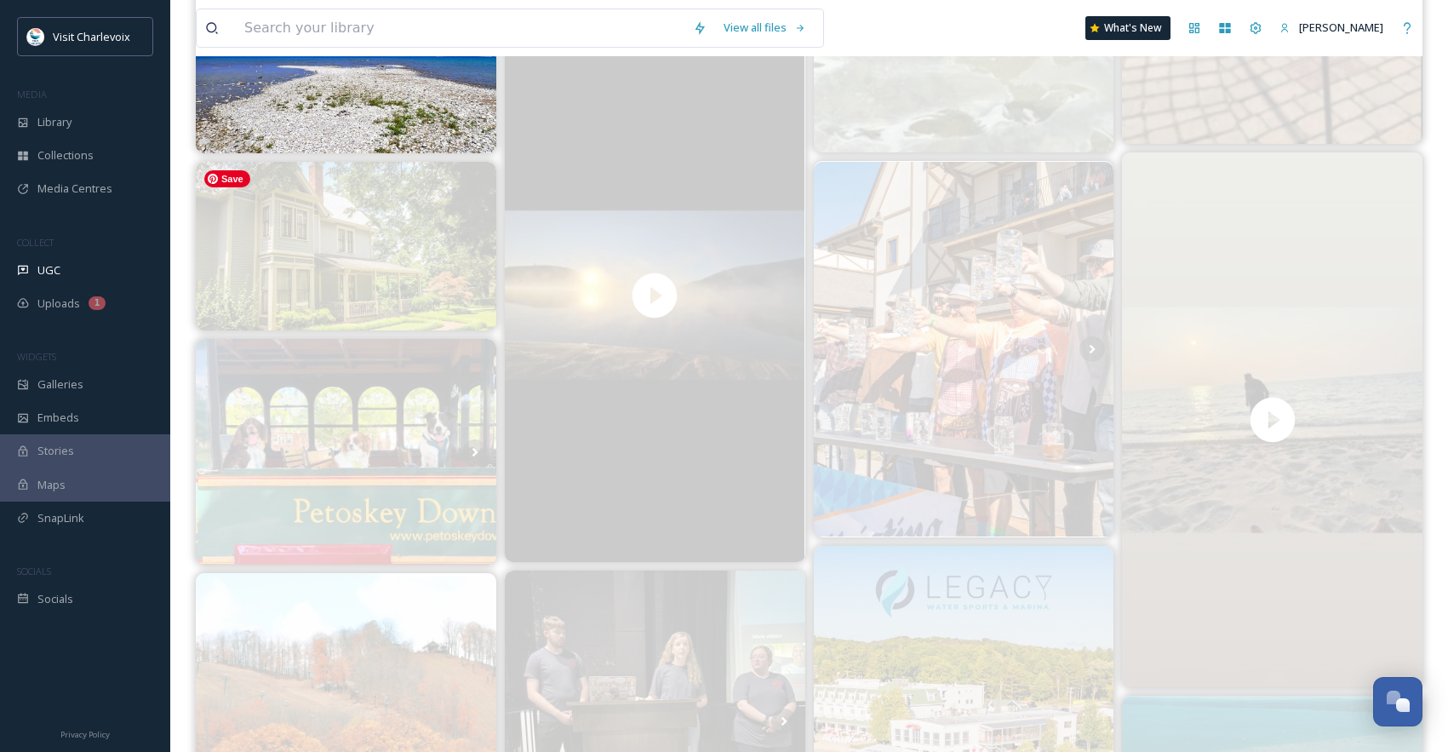
scroll to position [668, 0]
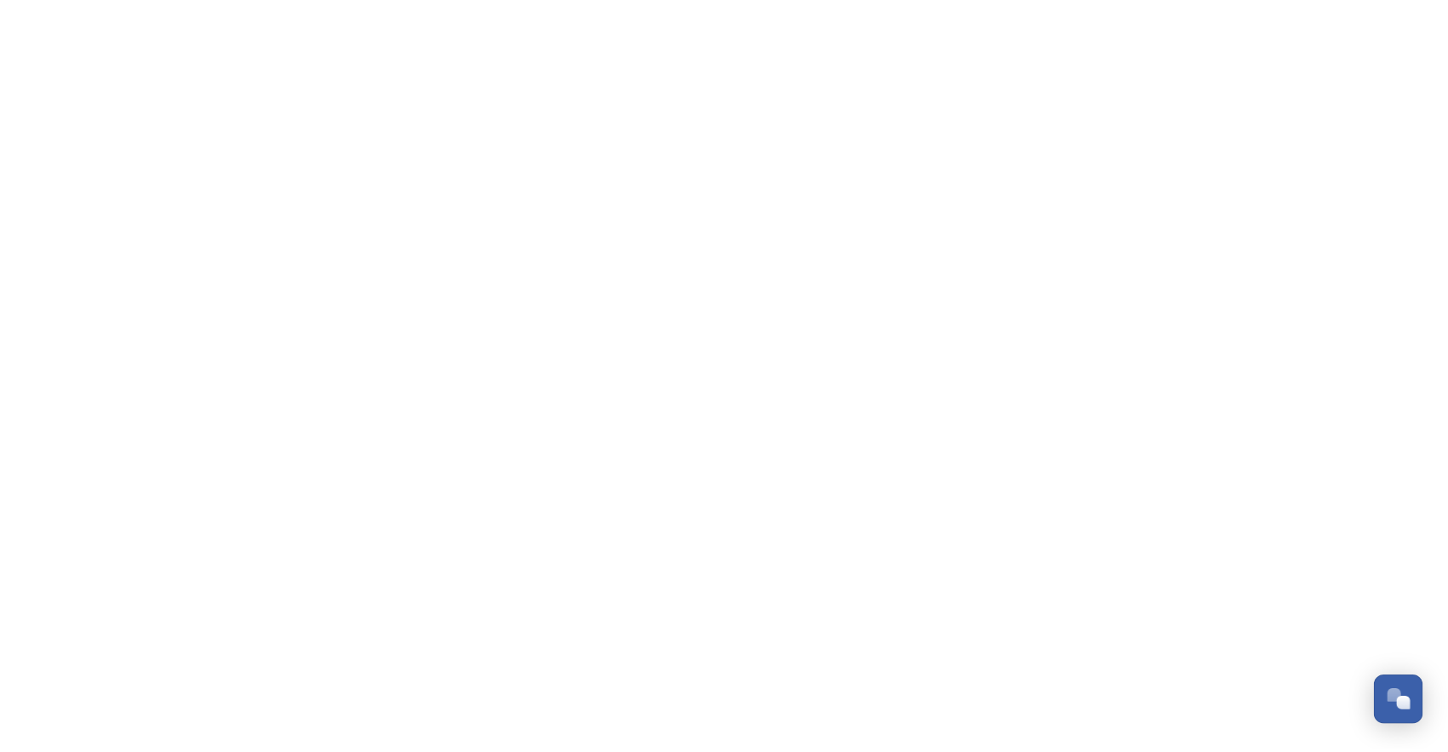
scroll to position [5815, 0]
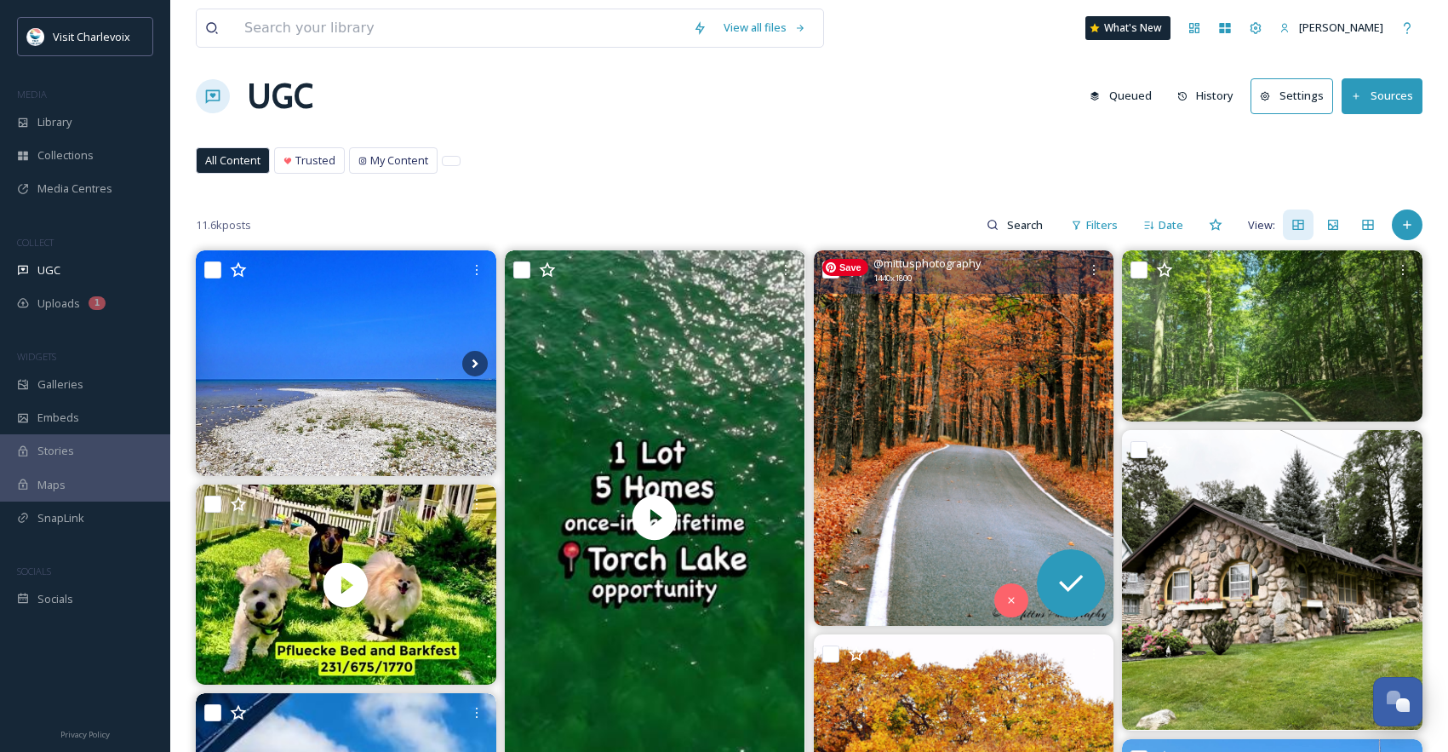
scroll to position [28, 0]
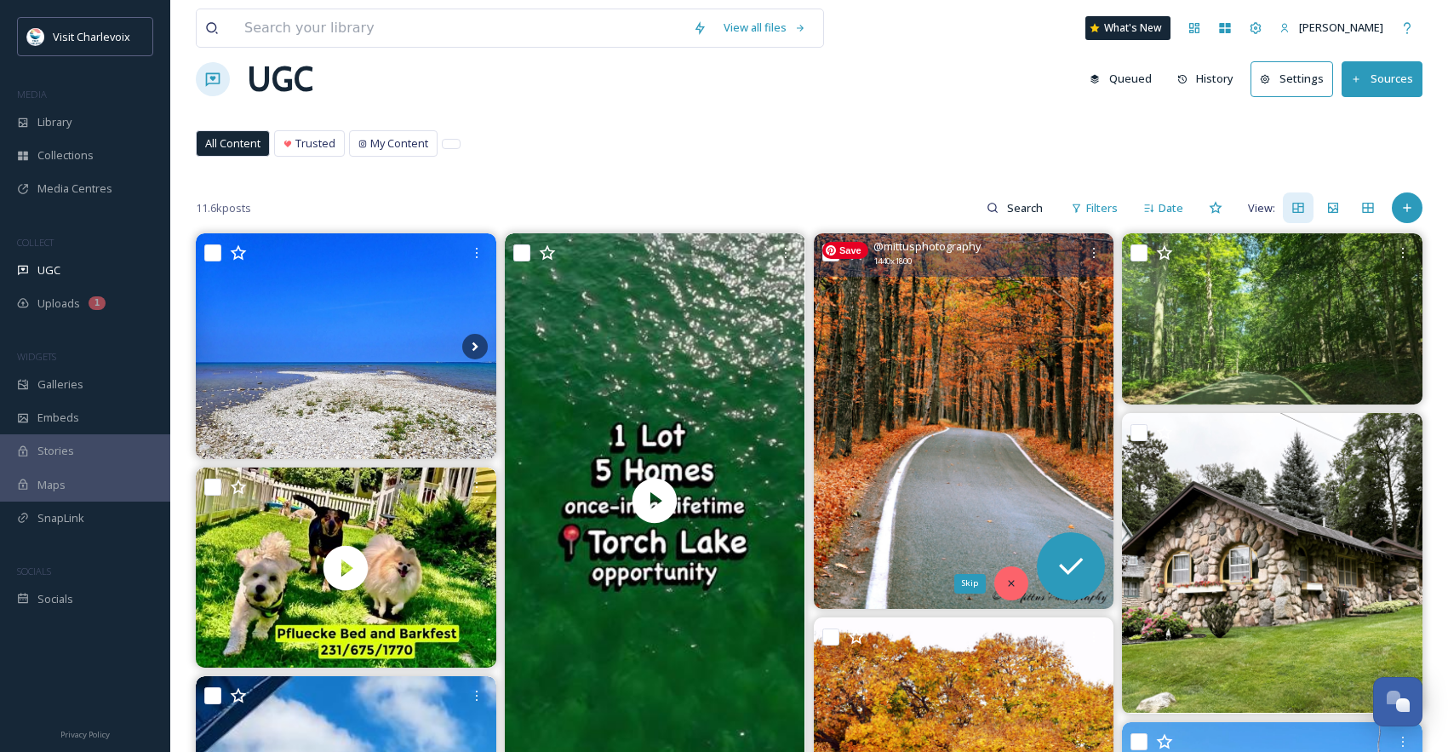
click at [1016, 578] on icon at bounding box center [1012, 583] width 12 height 12
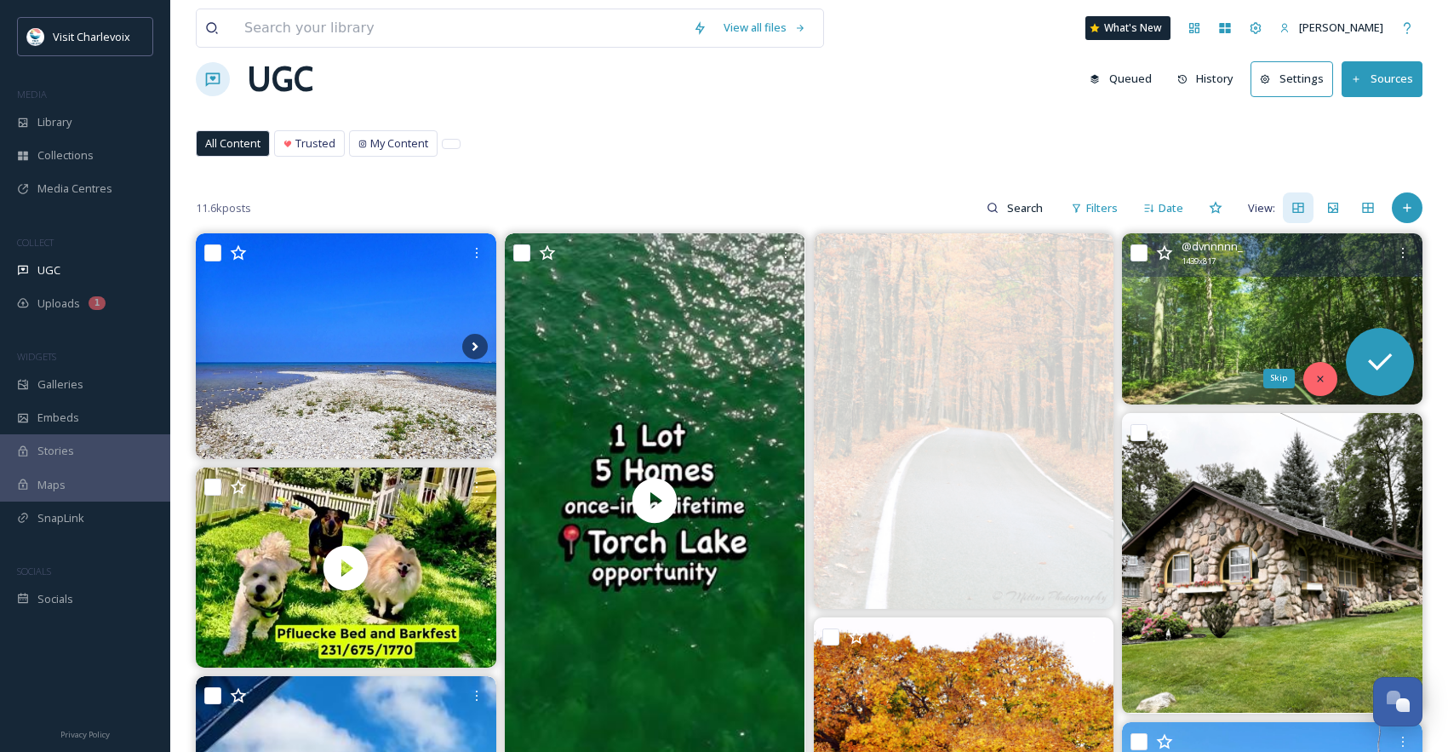
click at [1333, 379] on div "Skip" at bounding box center [1321, 379] width 34 height 34
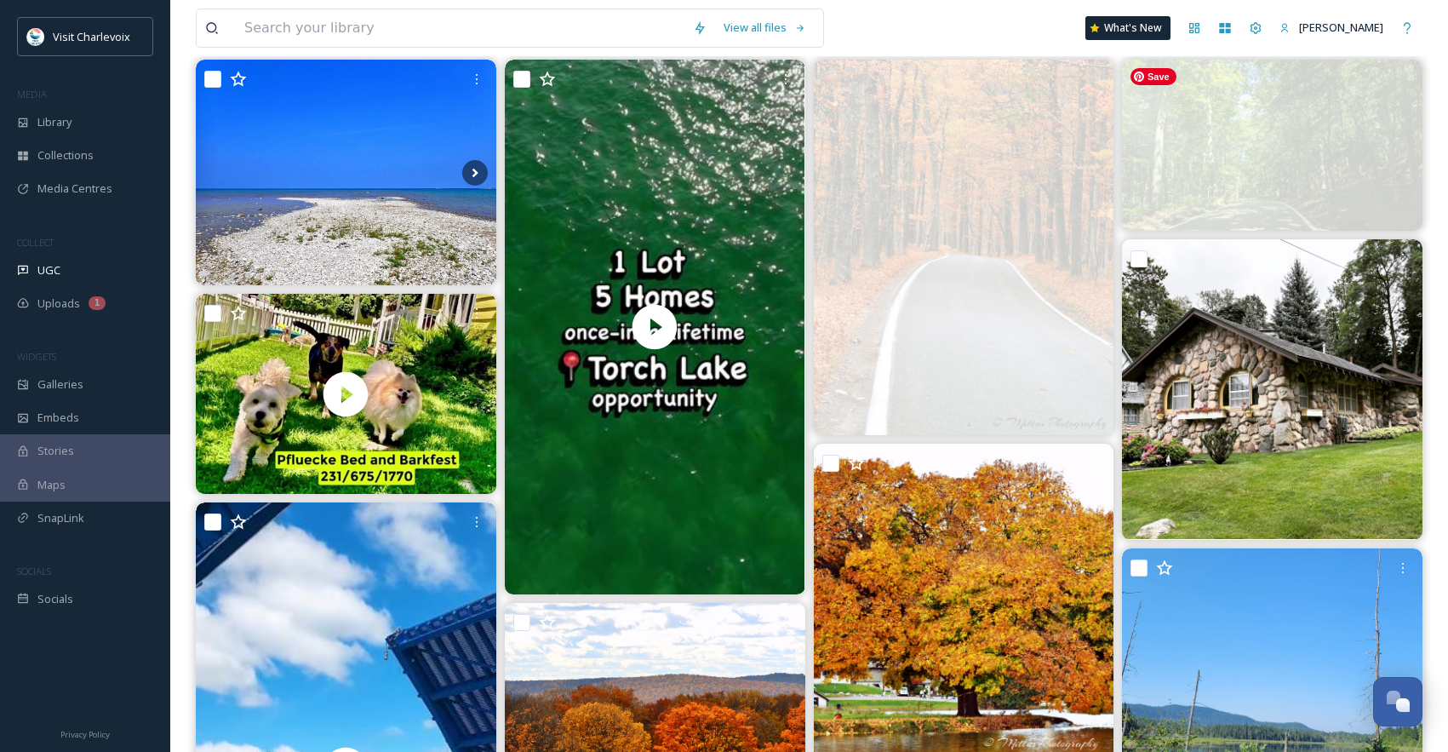
scroll to position [360, 0]
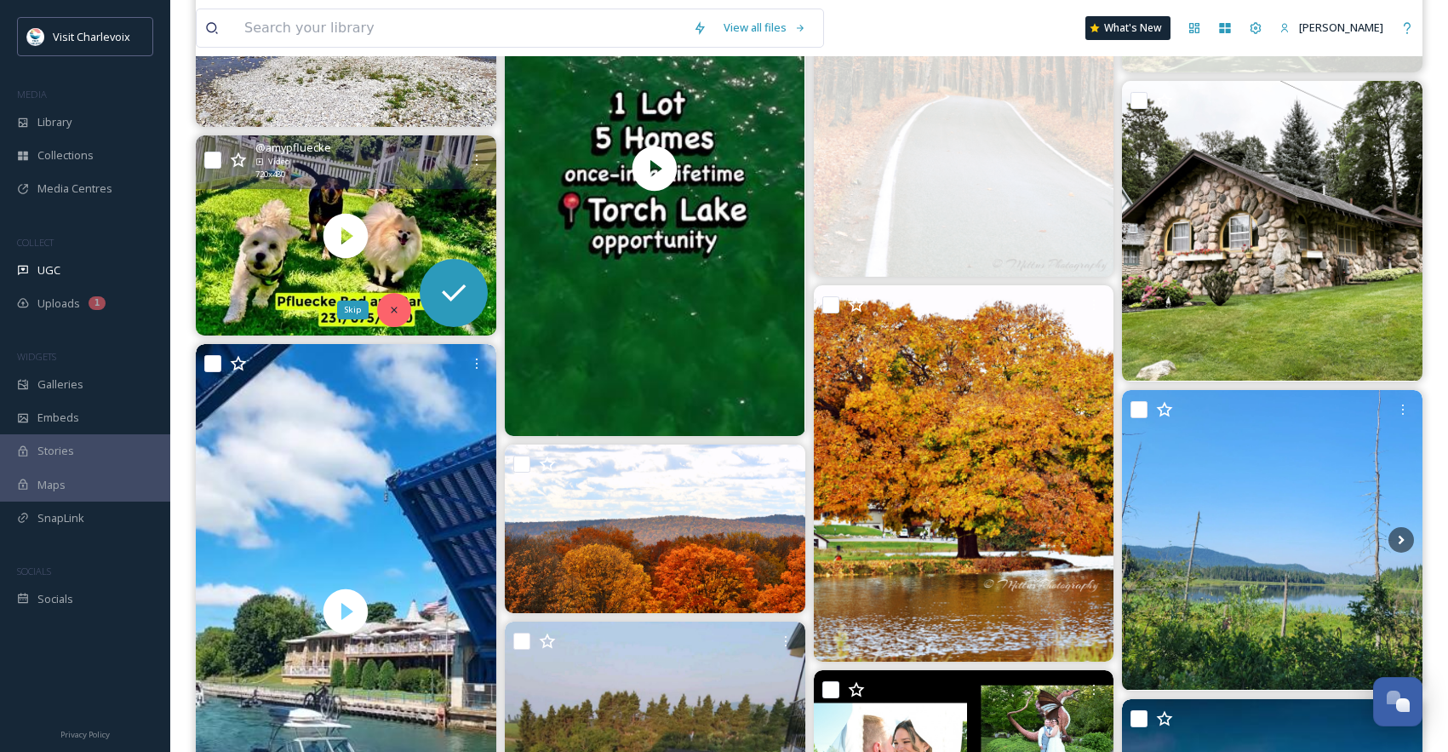
click at [391, 306] on icon at bounding box center [394, 310] width 12 height 12
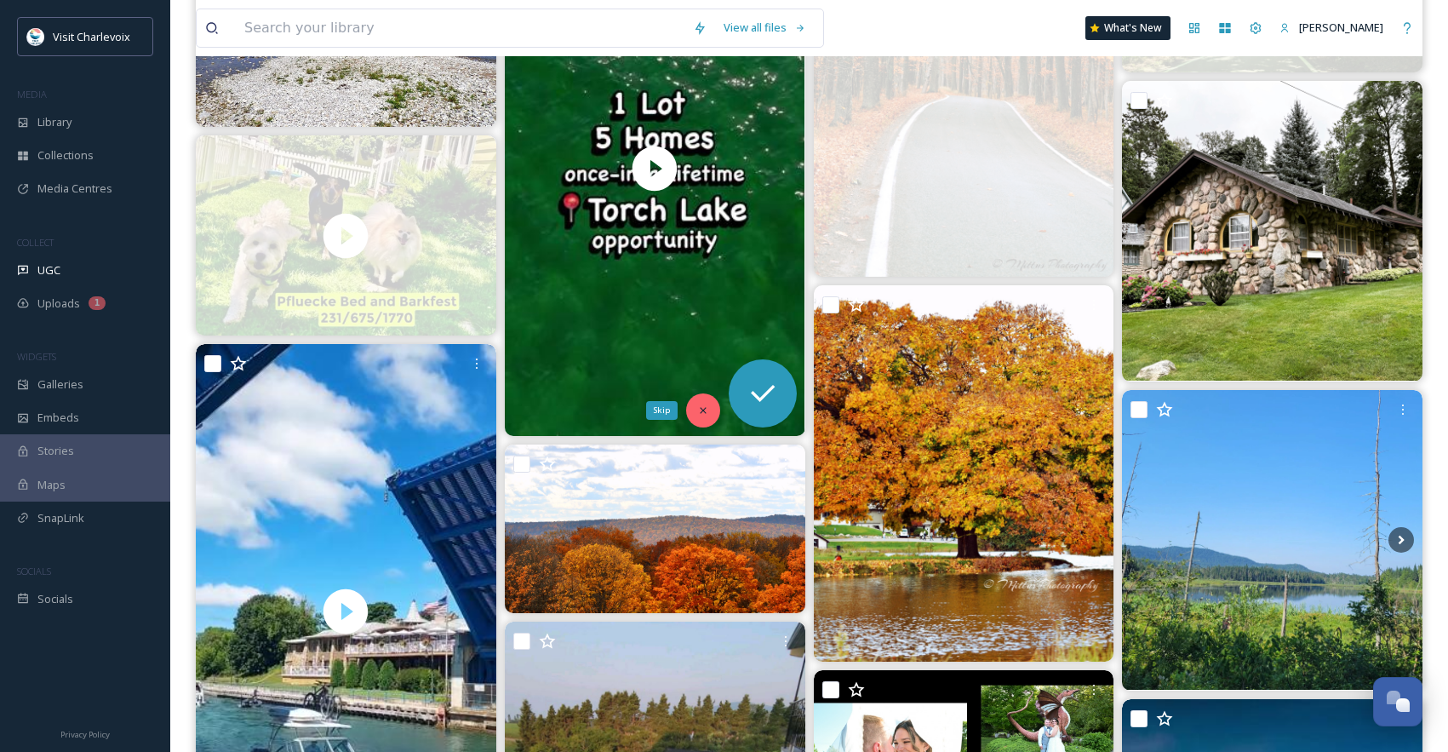
click at [708, 406] on icon at bounding box center [703, 410] width 12 height 12
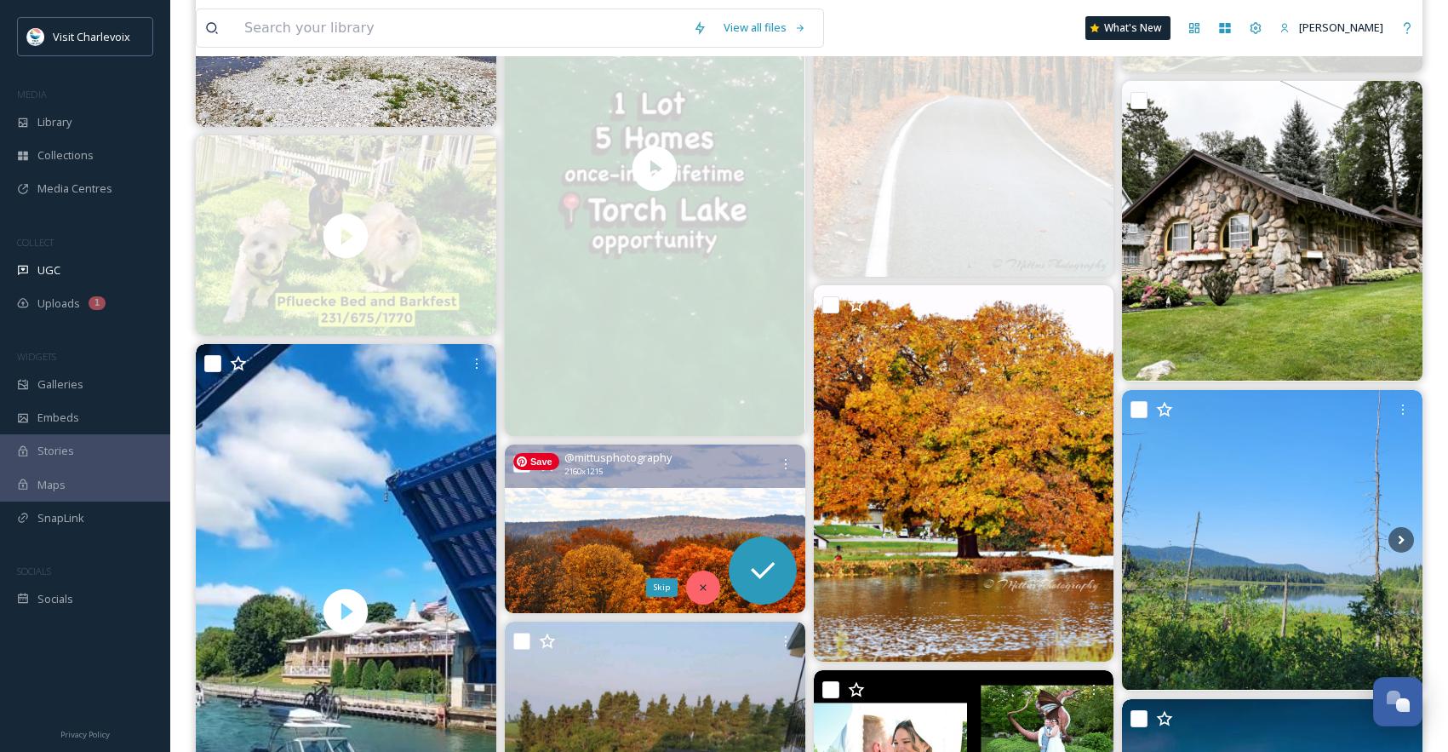
click at [704, 583] on icon at bounding box center [703, 588] width 12 height 12
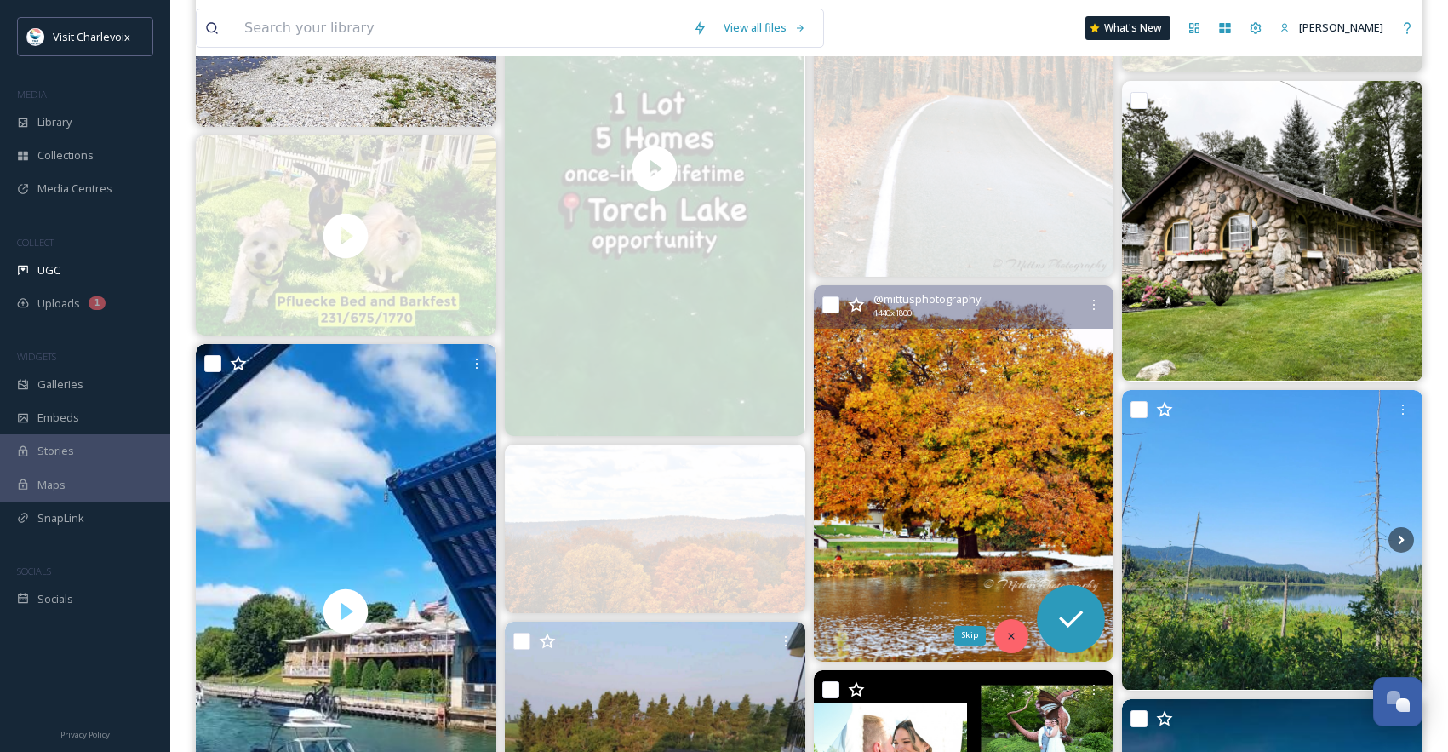
click at [1006, 632] on icon at bounding box center [1012, 636] width 12 height 12
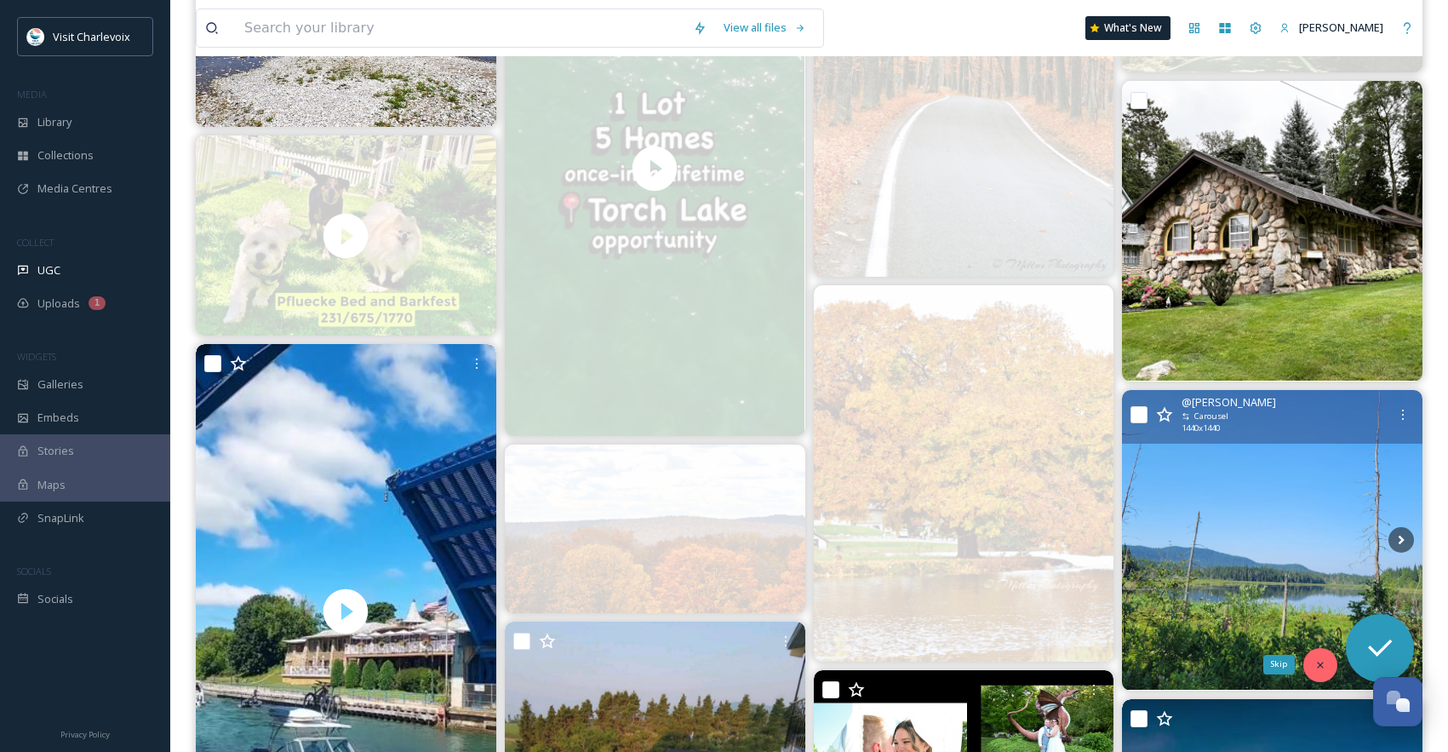
click at [1327, 669] on div "Skip" at bounding box center [1321, 665] width 34 height 34
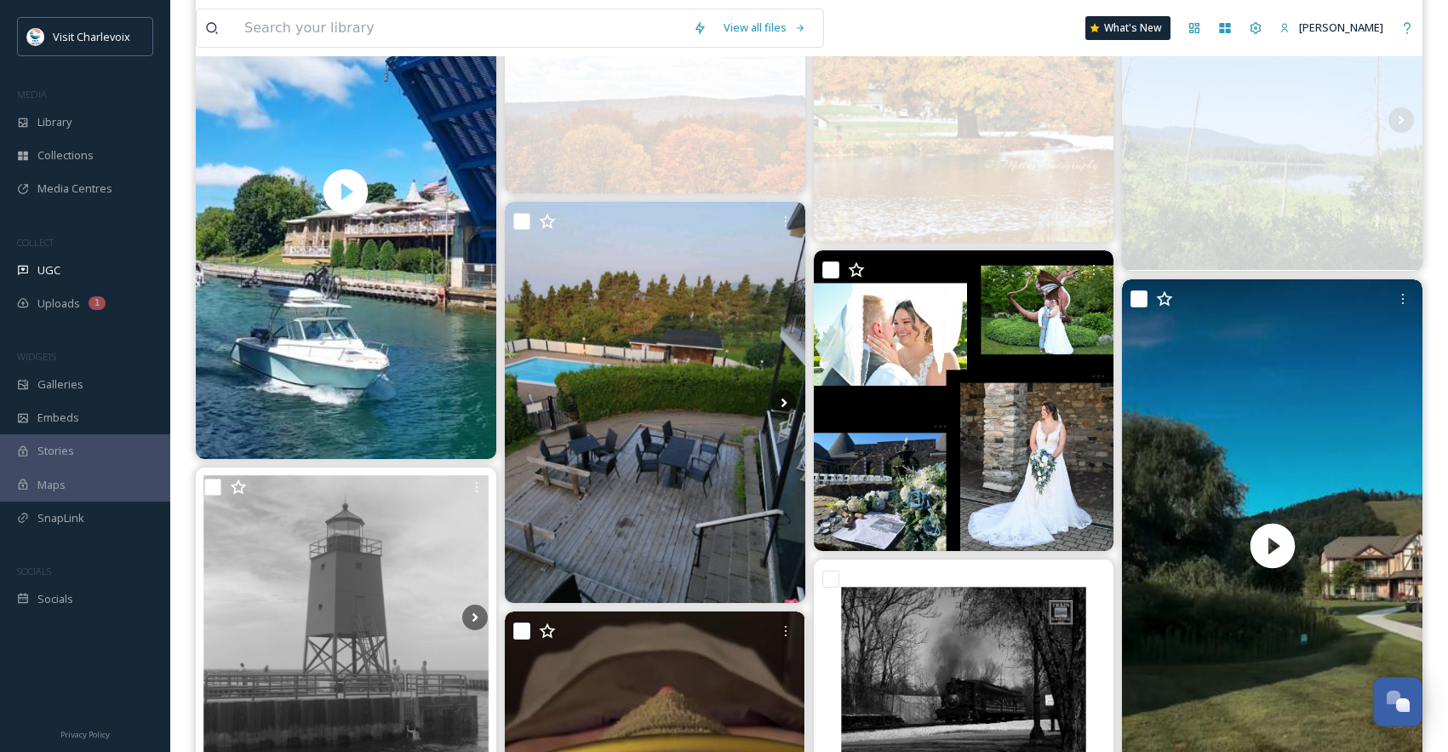
scroll to position [865, 0]
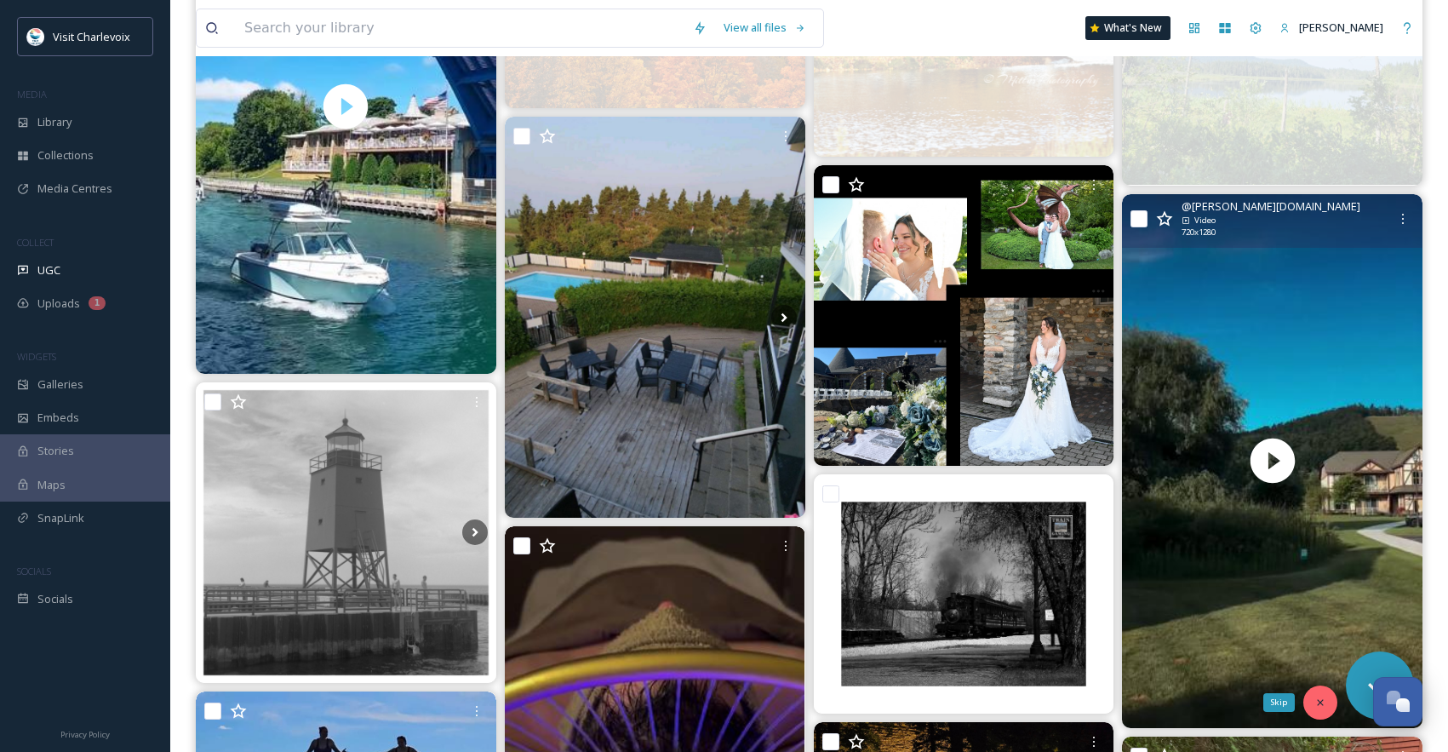
click at [1324, 702] on icon at bounding box center [1321, 702] width 12 height 12
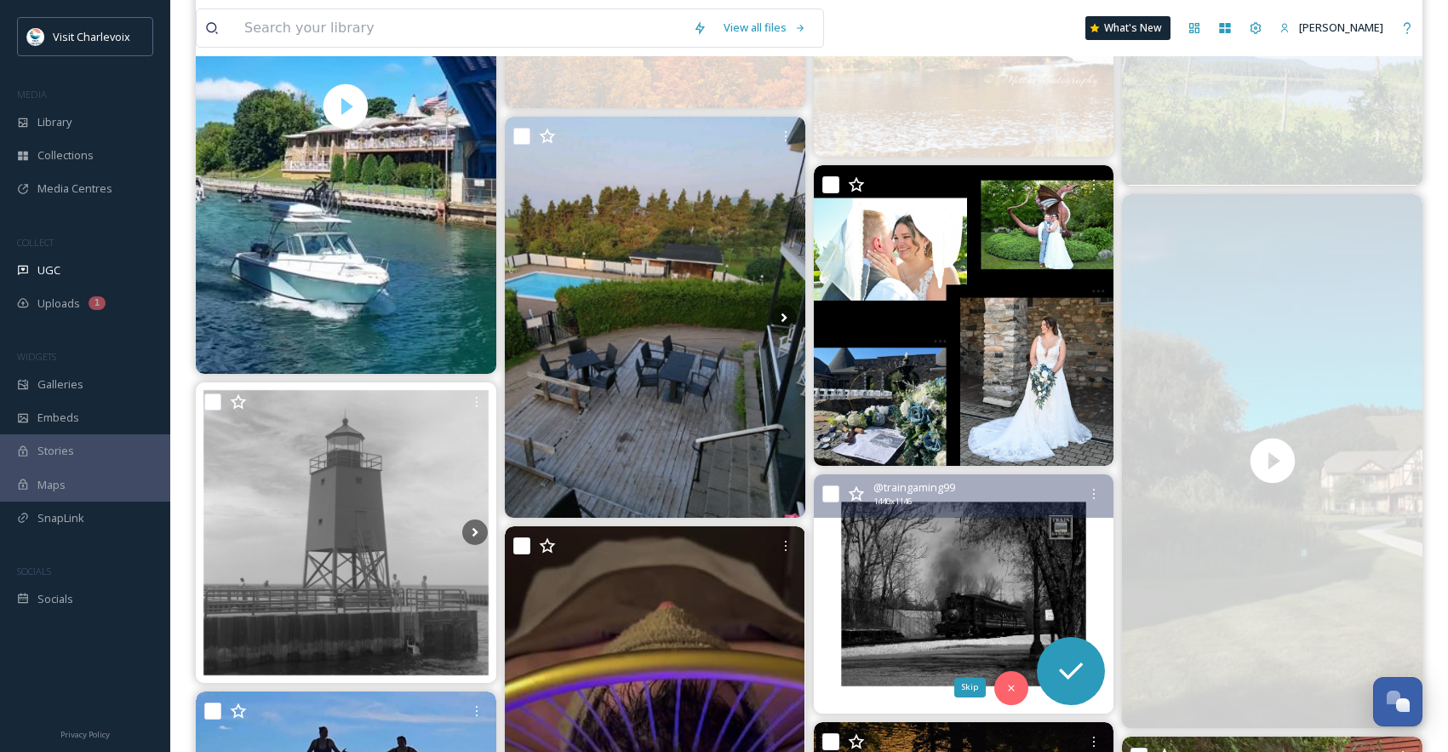
click at [1006, 683] on icon at bounding box center [1012, 688] width 12 height 12
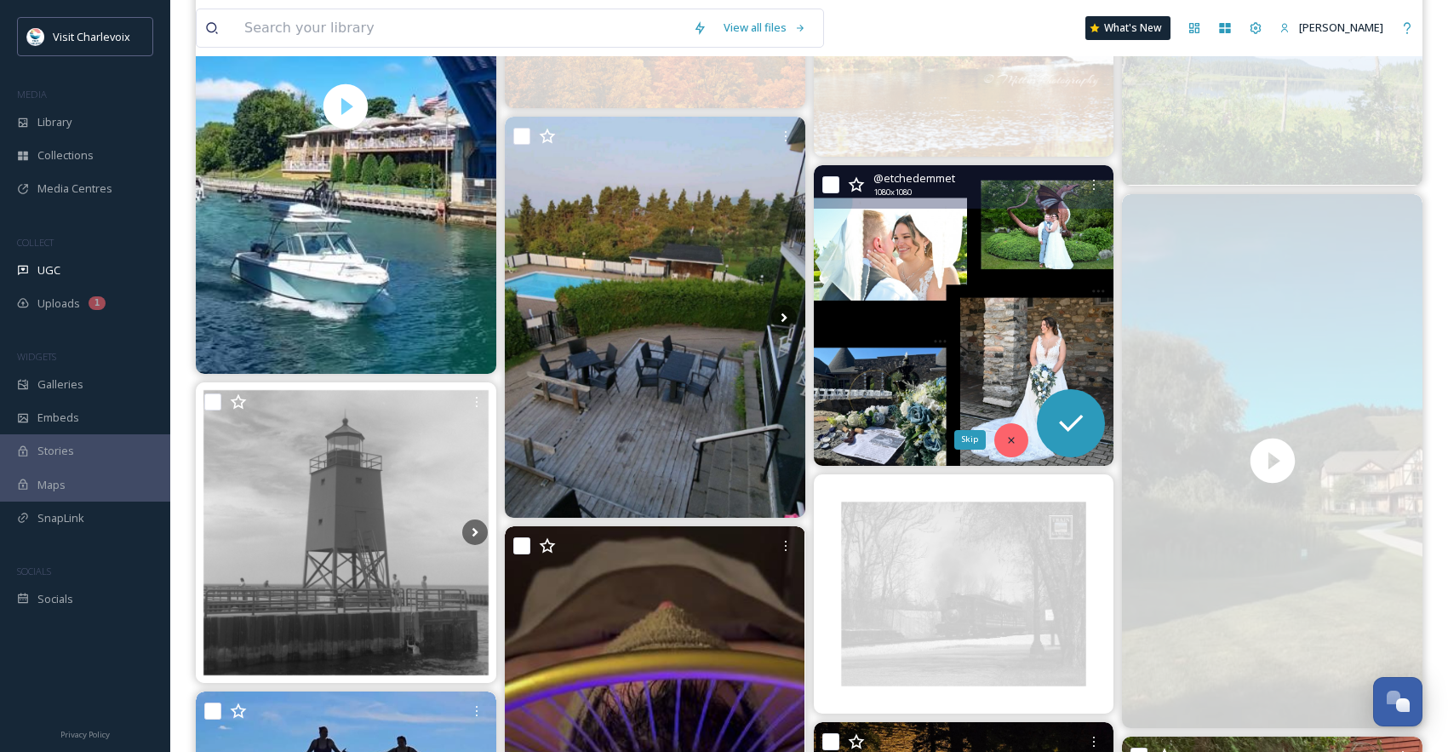
click at [1002, 437] on div "Skip" at bounding box center [1012, 440] width 34 height 34
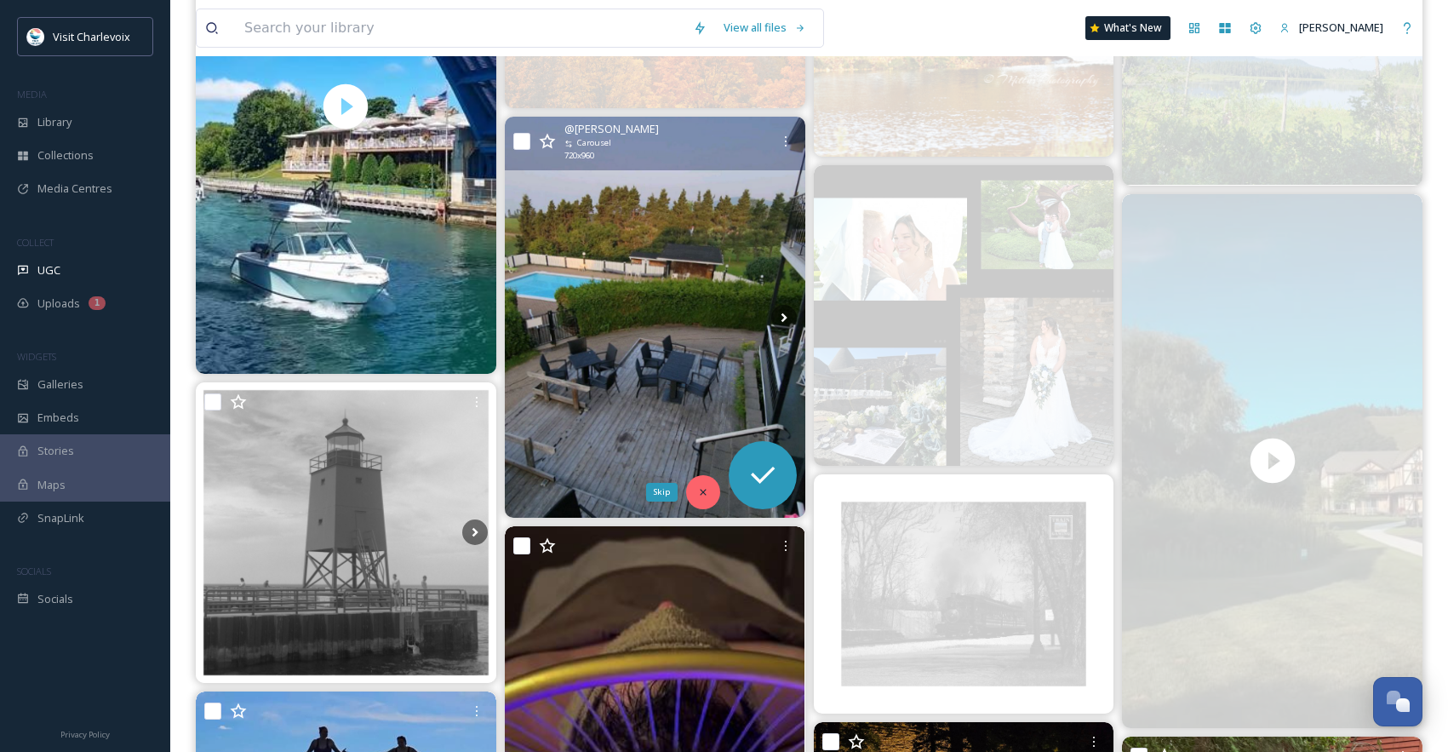
click at [708, 481] on div "Skip" at bounding box center [703, 492] width 34 height 34
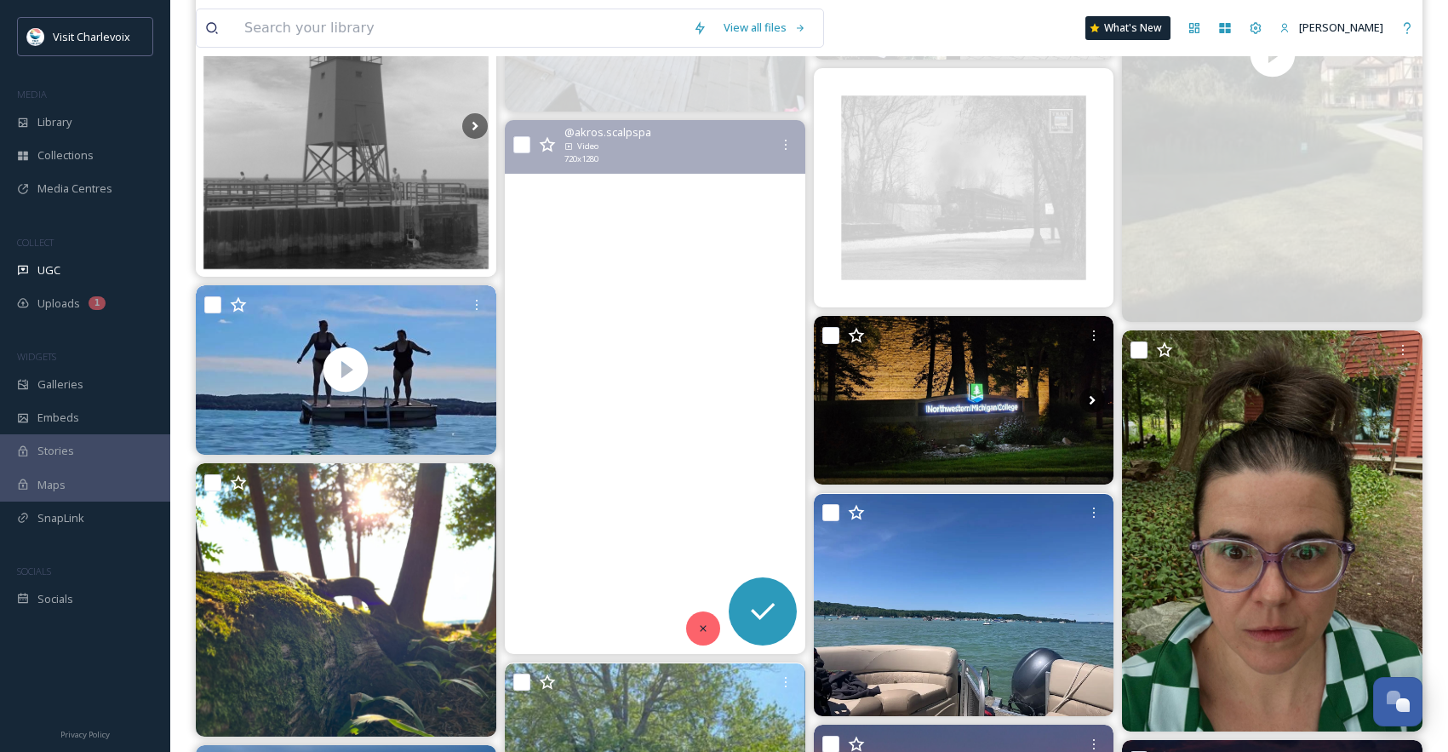
scroll to position [1277, 0]
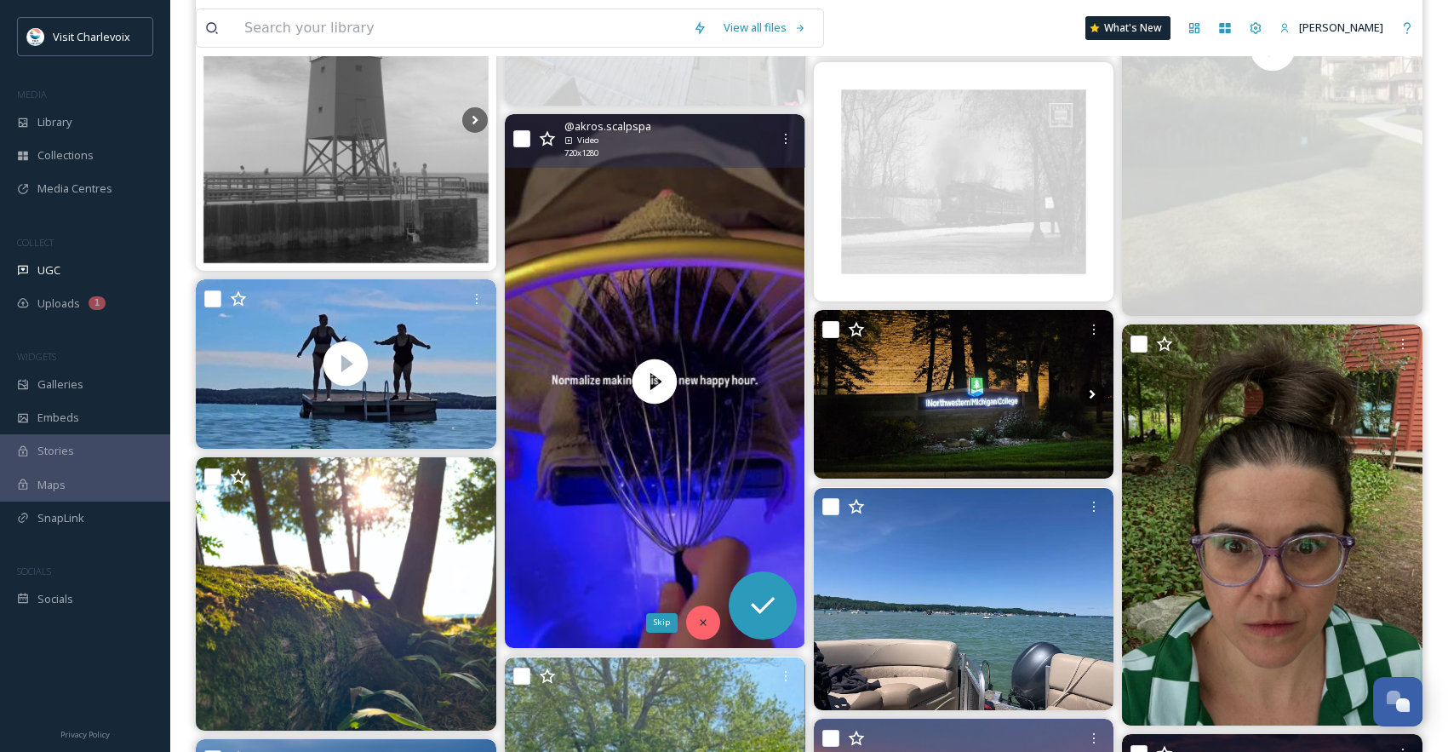
click at [702, 624] on icon at bounding box center [703, 622] width 12 height 12
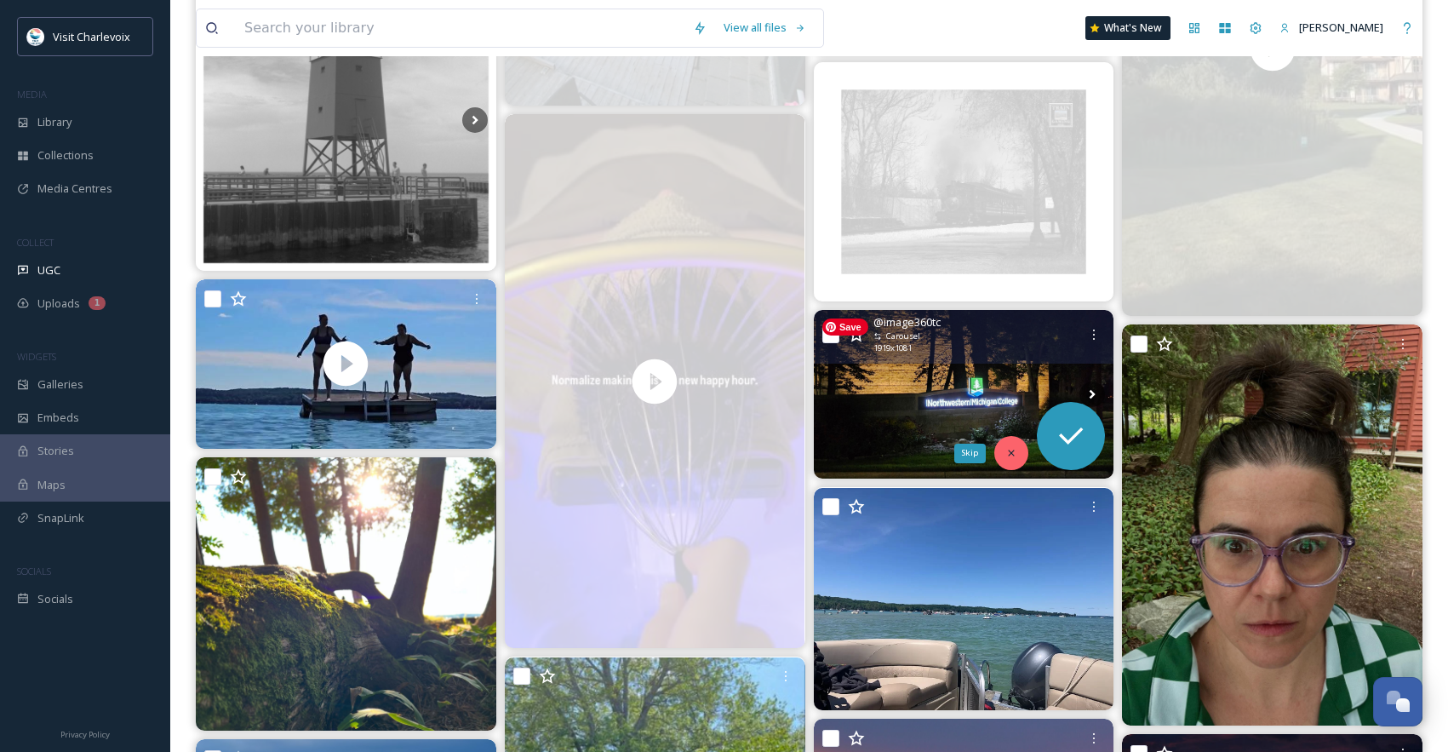
click at [1006, 450] on icon at bounding box center [1012, 453] width 12 height 12
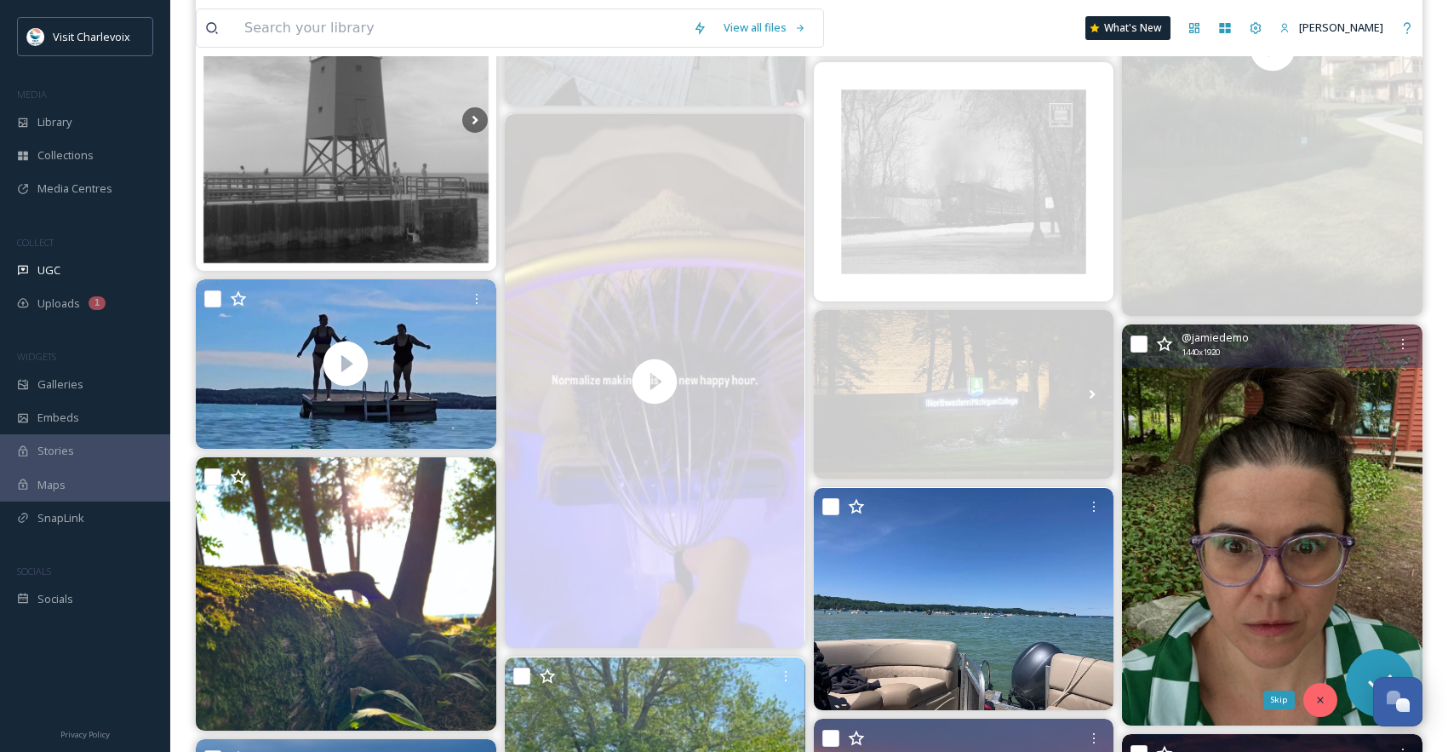
click at [1316, 702] on icon at bounding box center [1321, 700] width 12 height 12
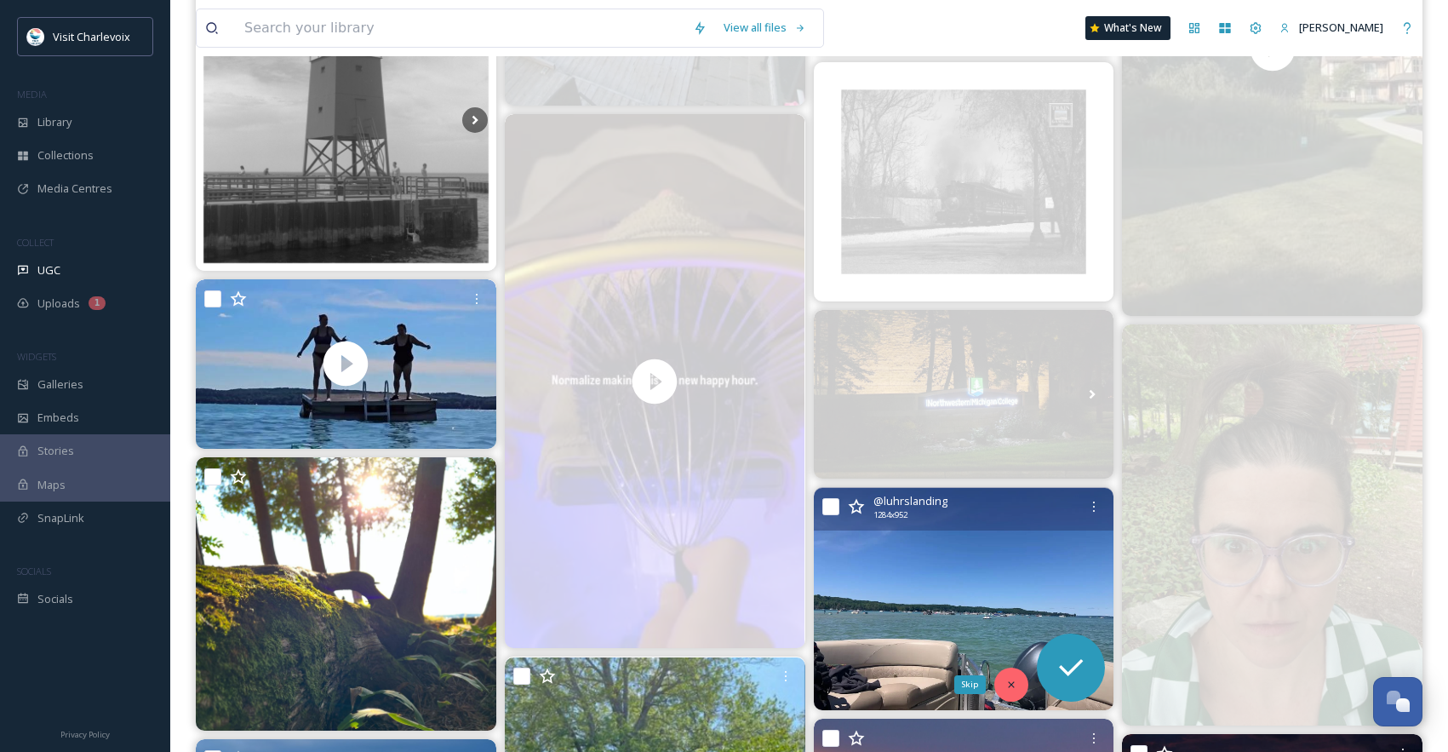
click at [1024, 677] on div "Skip" at bounding box center [1012, 685] width 34 height 34
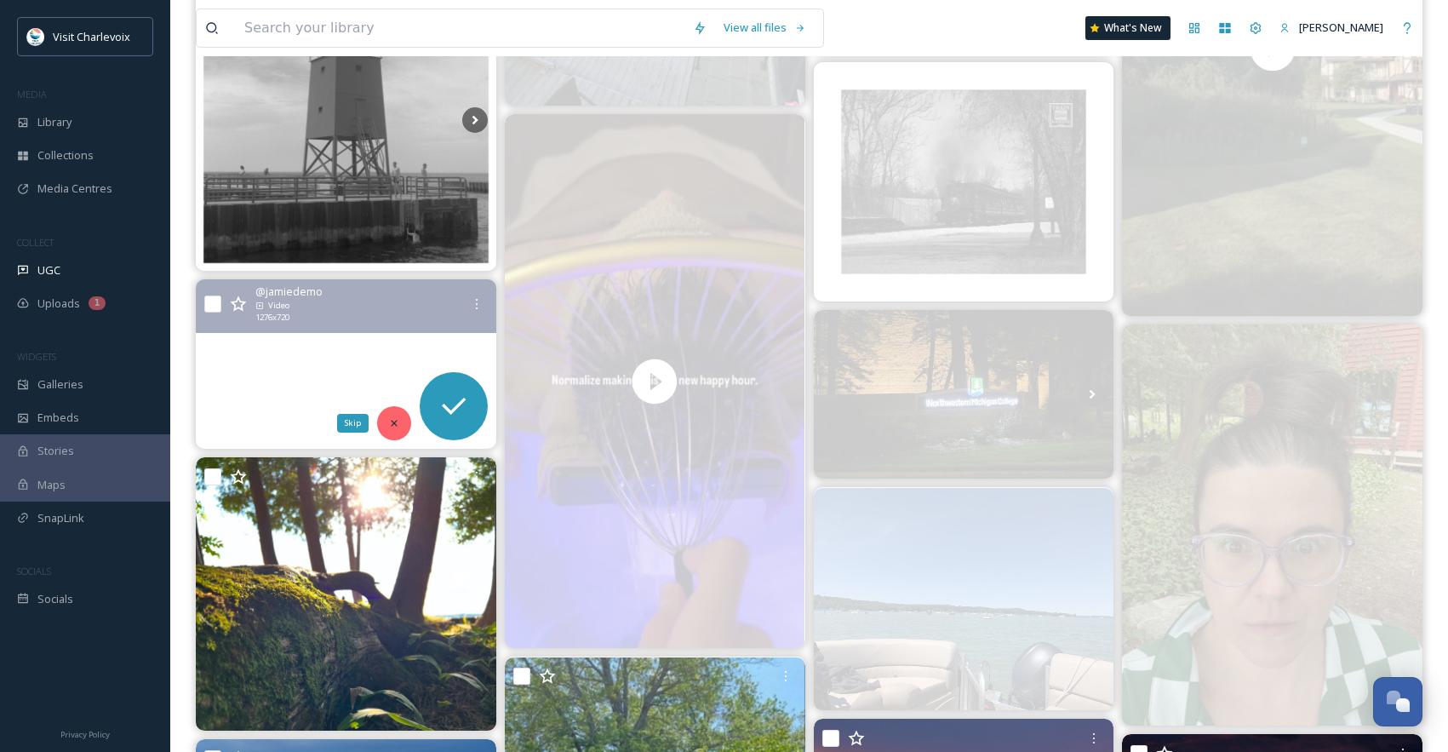
click at [400, 421] on div "Skip" at bounding box center [394, 423] width 34 height 34
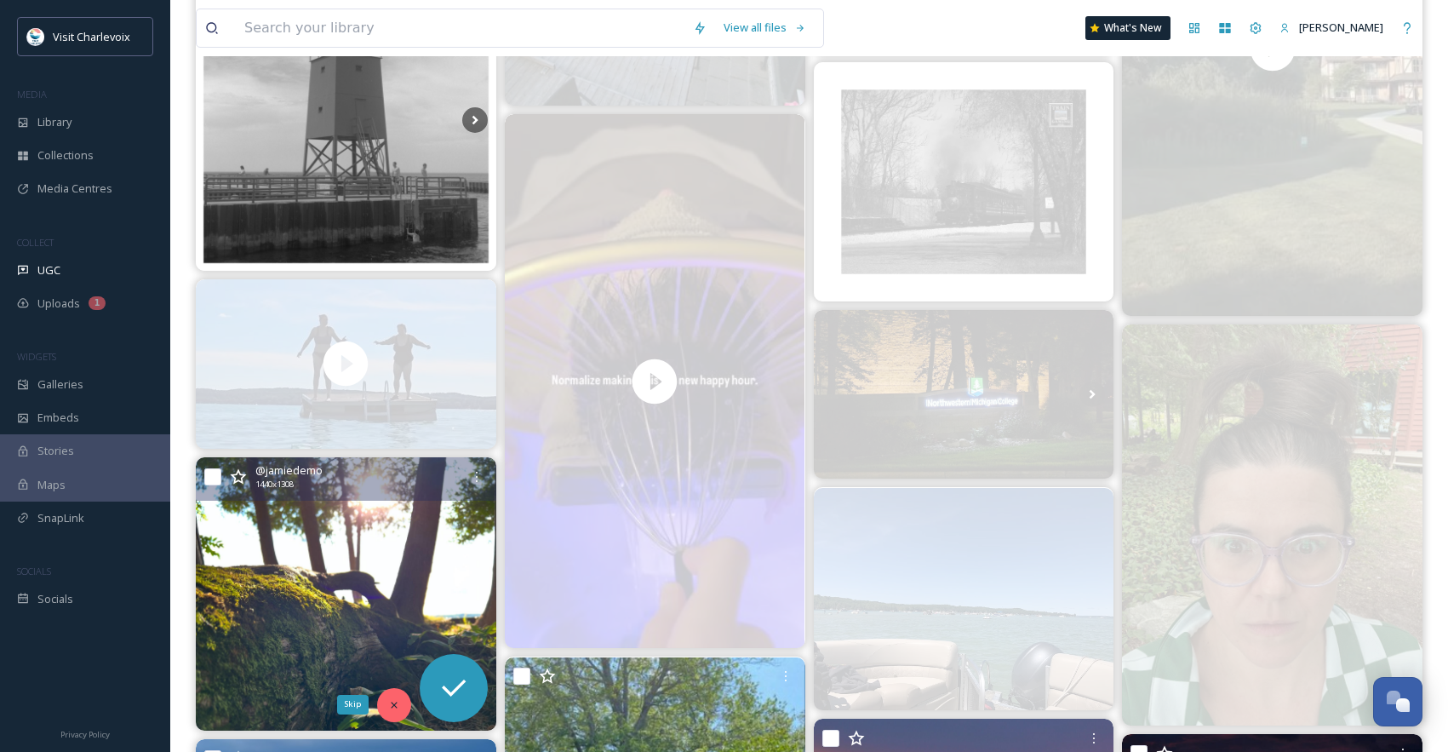
click at [386, 707] on div "Skip" at bounding box center [394, 705] width 34 height 34
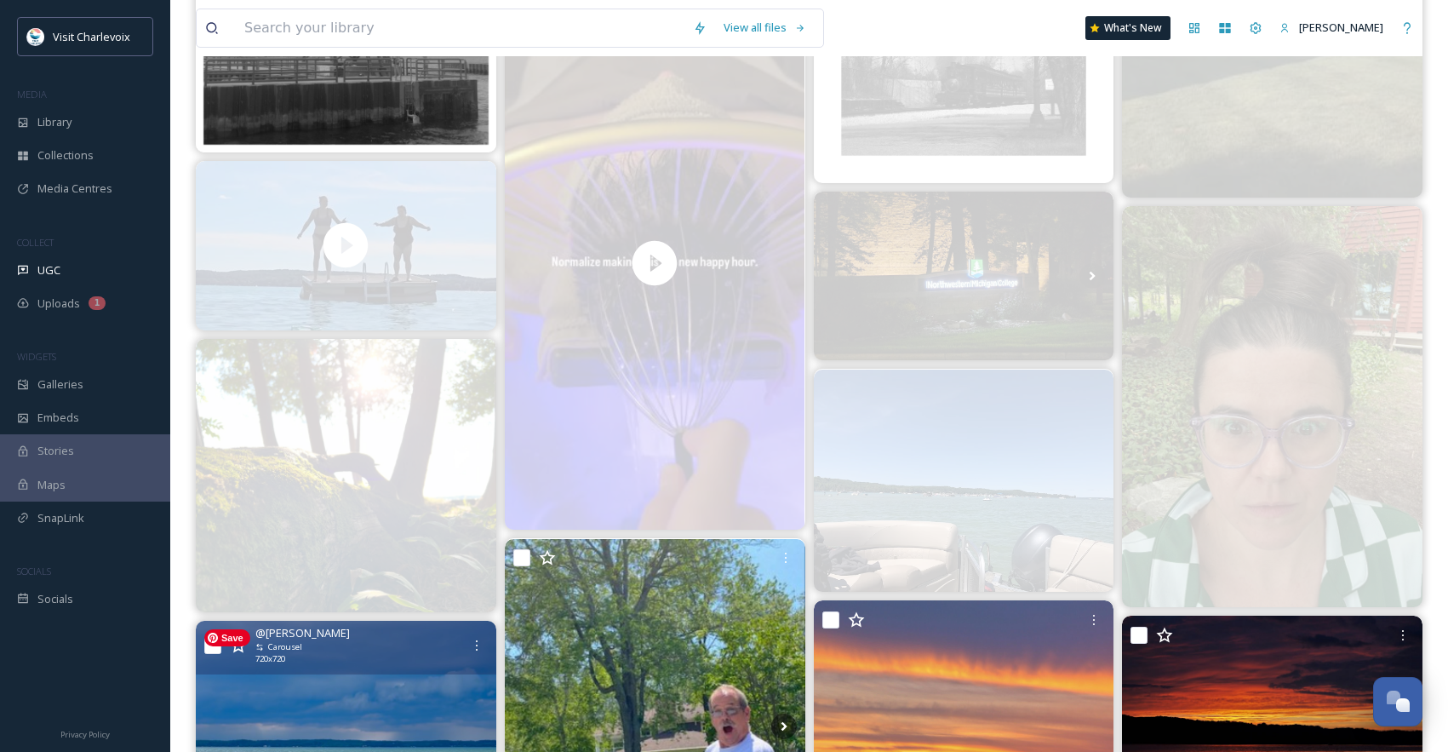
scroll to position [1760, 0]
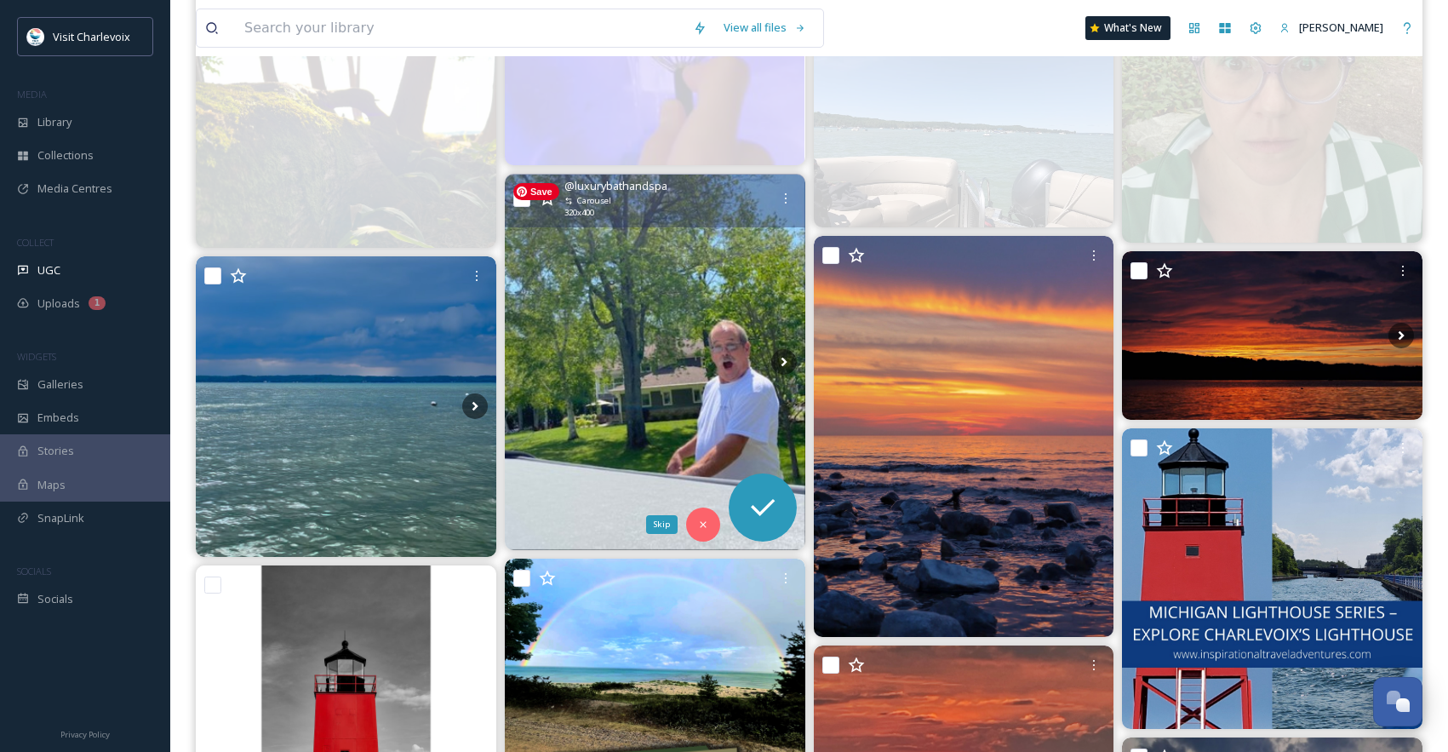
click at [704, 516] on div "Skip" at bounding box center [703, 524] width 34 height 34
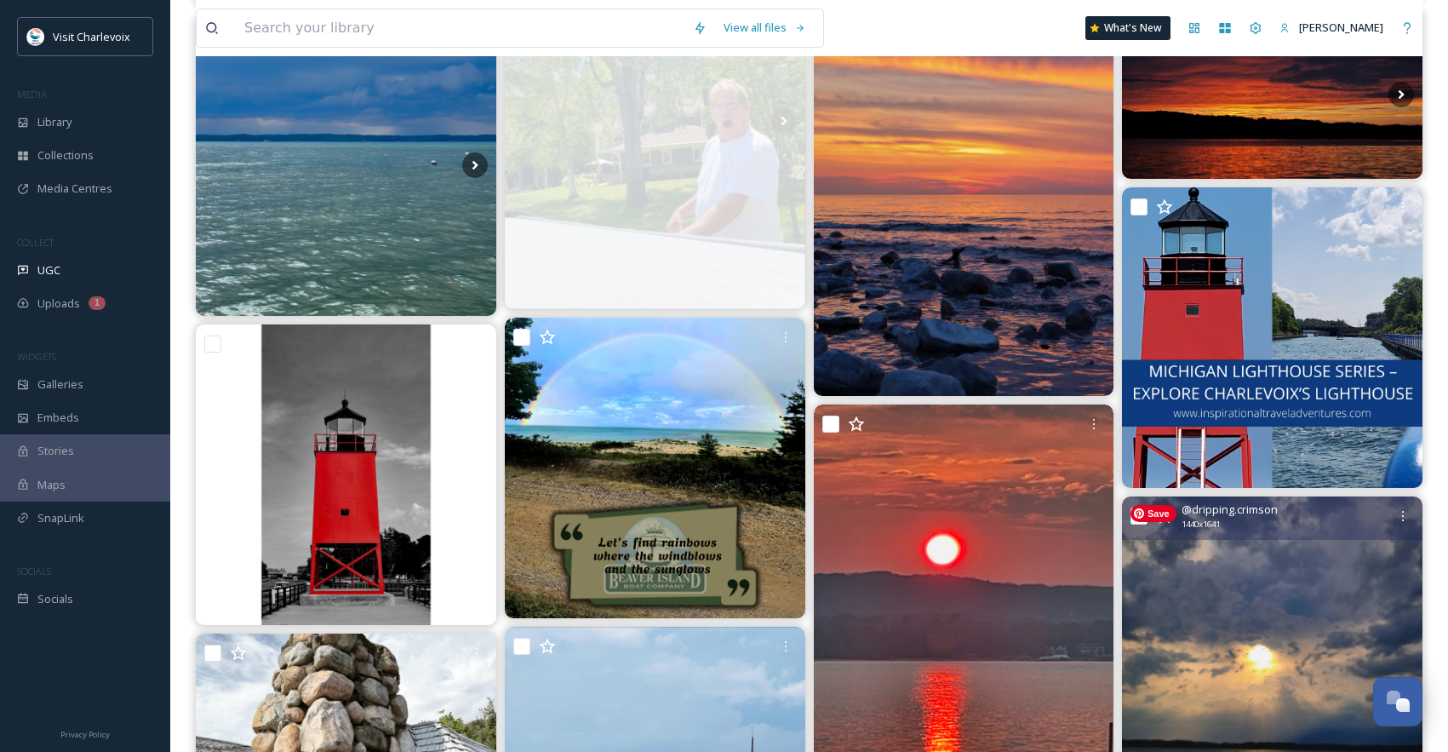
scroll to position [2321, 0]
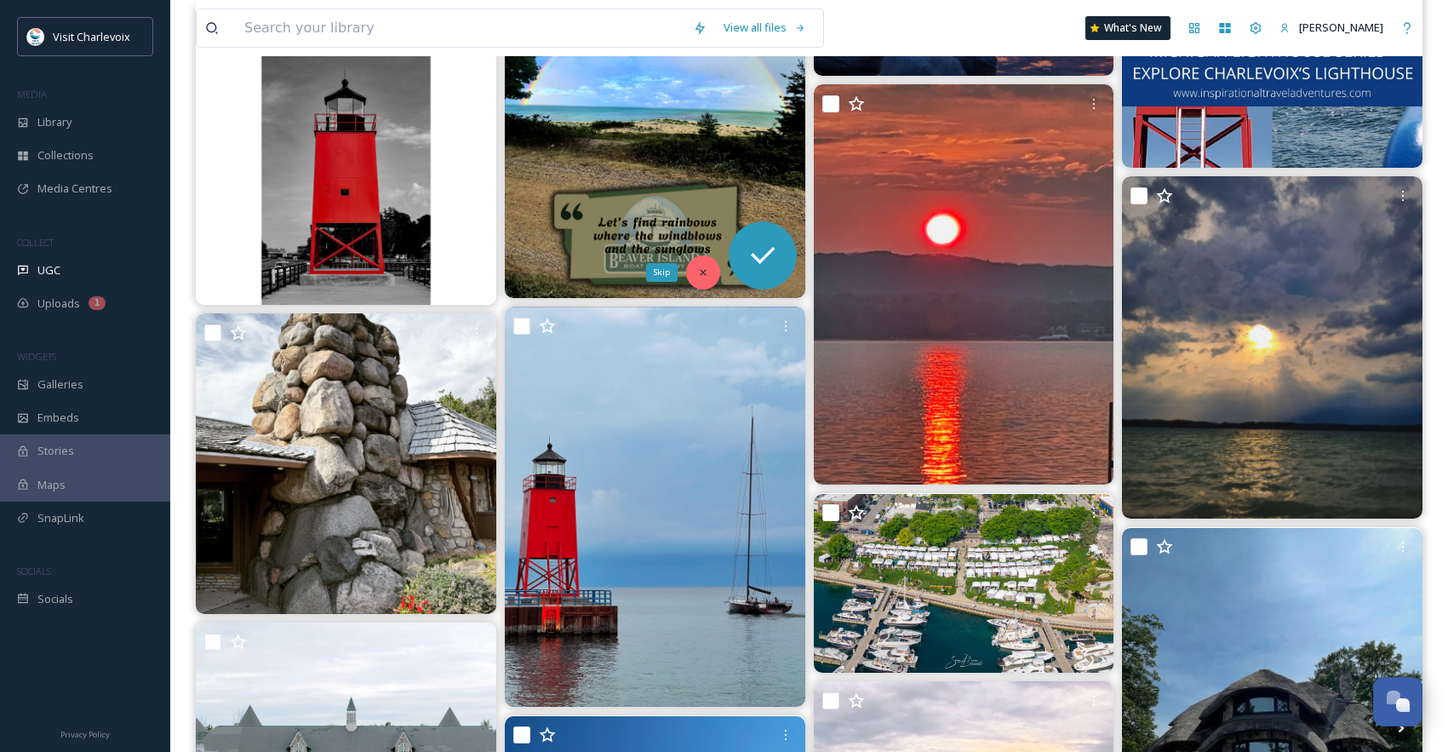
click at [707, 274] on icon at bounding box center [703, 273] width 12 height 12
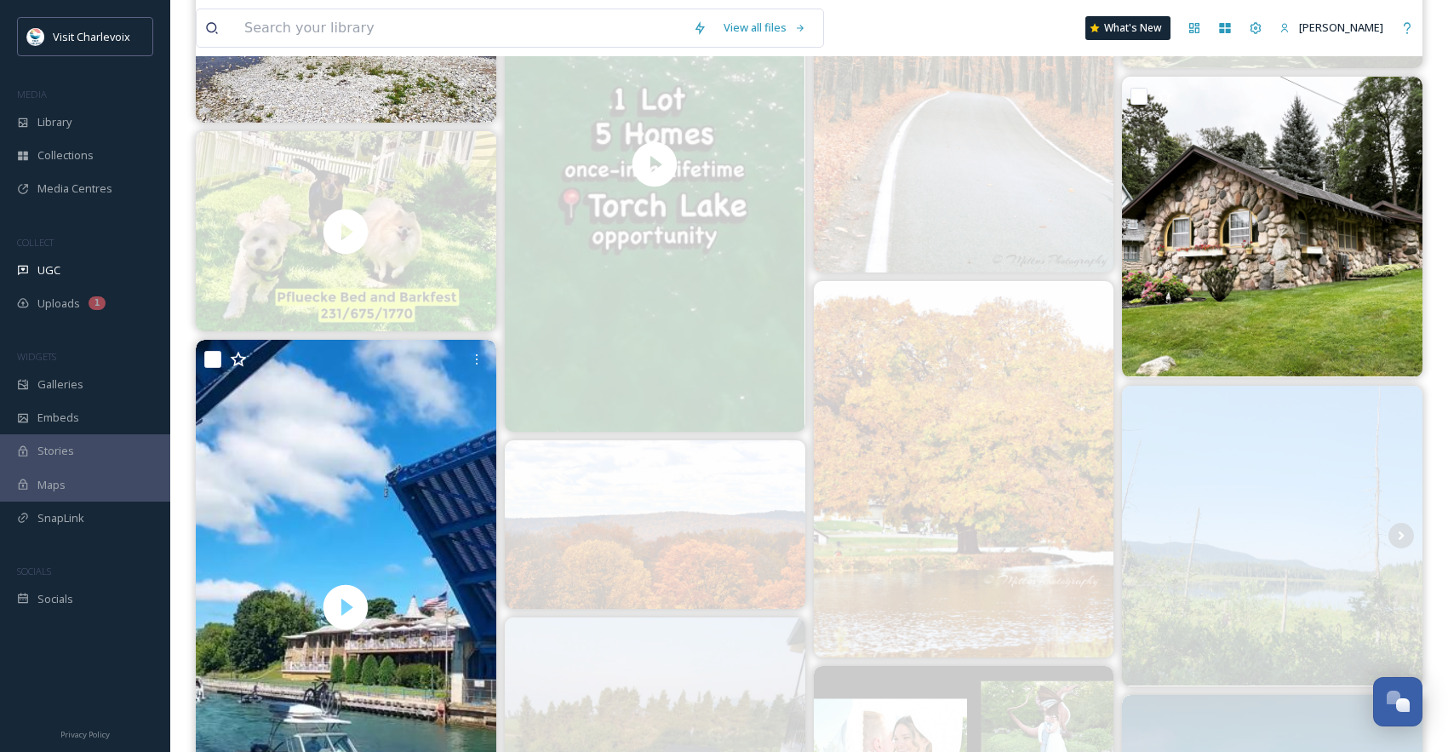
scroll to position [0, 0]
